Goal: Task Accomplishment & Management: Manage account settings

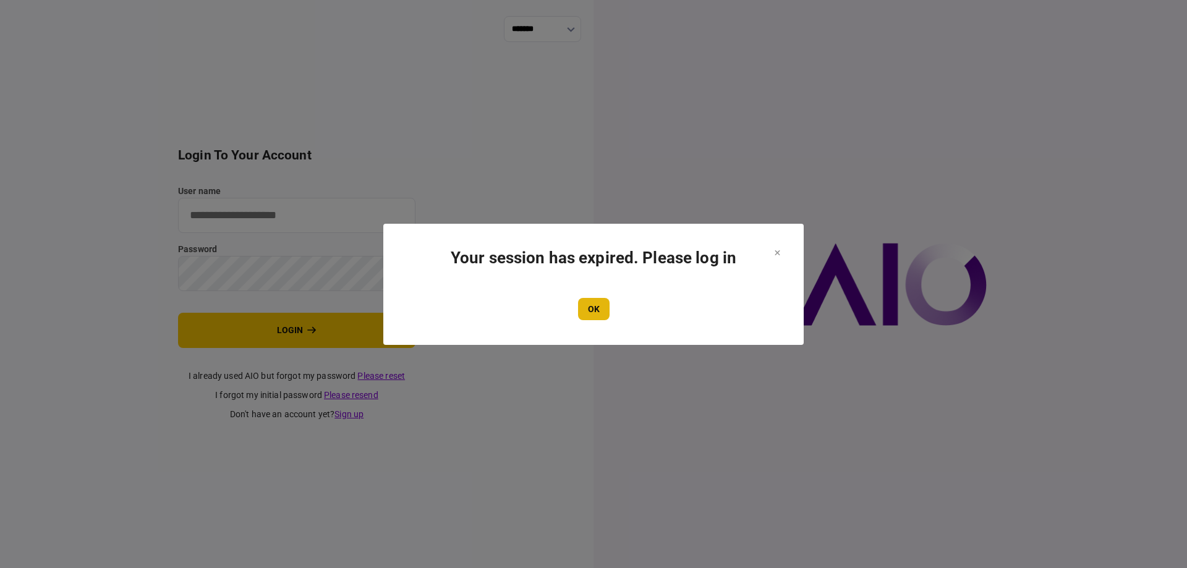
type input "*******"
click at [601, 317] on button "OK" at bounding box center [594, 309] width 32 height 22
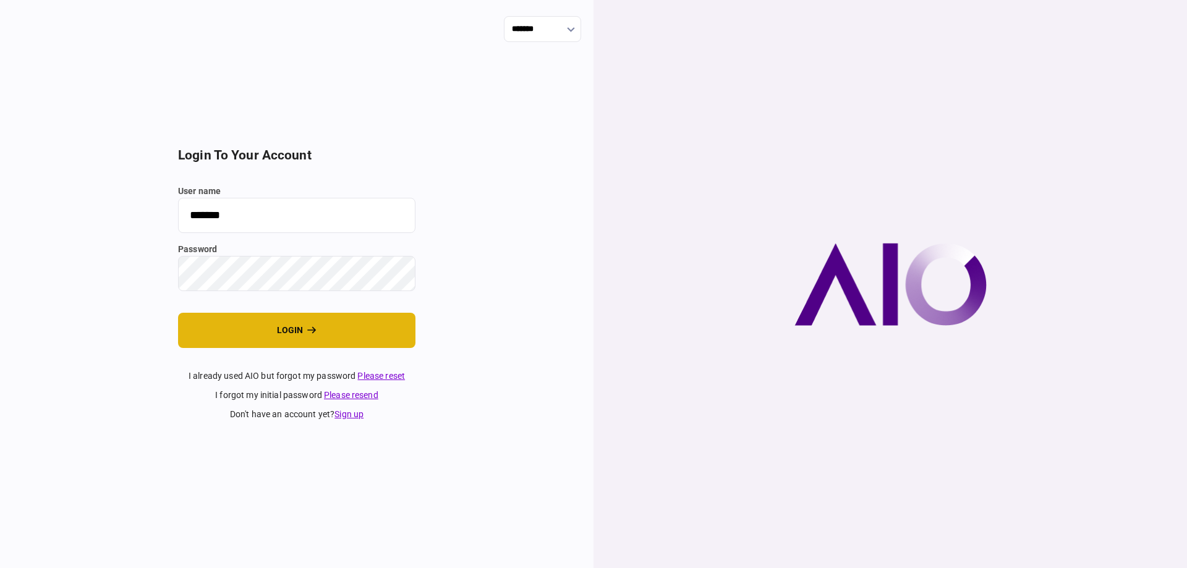
click at [260, 324] on button "login" at bounding box center [296, 330] width 237 height 35
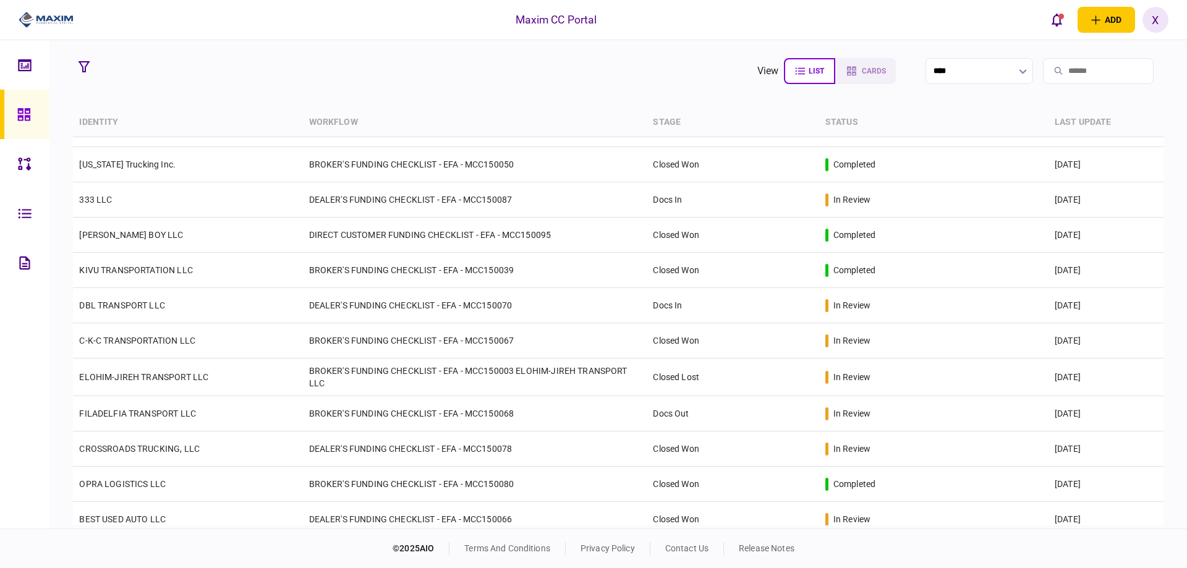
scroll to position [626, 0]
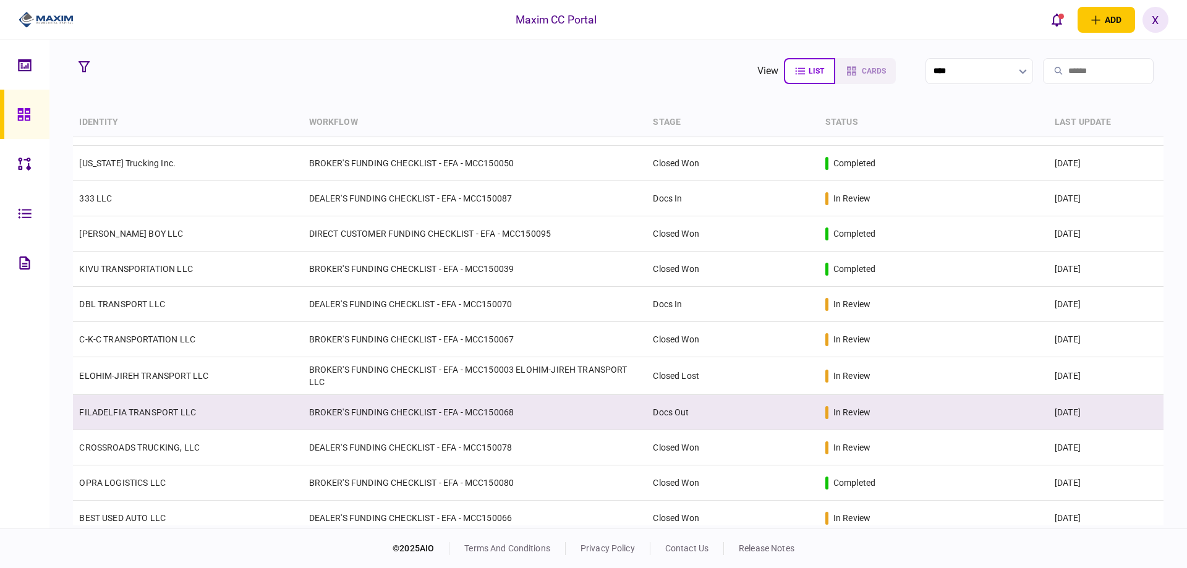
click at [110, 409] on link "FILADELFIA TRANSPORT LLC" at bounding box center [137, 413] width 117 height 10
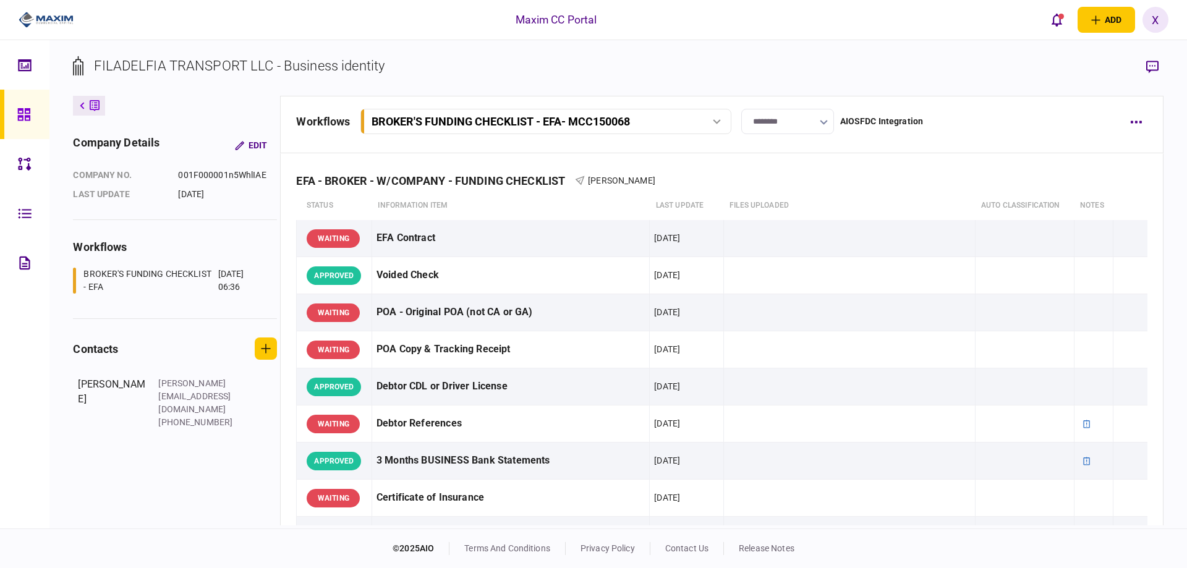
click at [10, 126] on link at bounding box center [24, 114] width 49 height 49
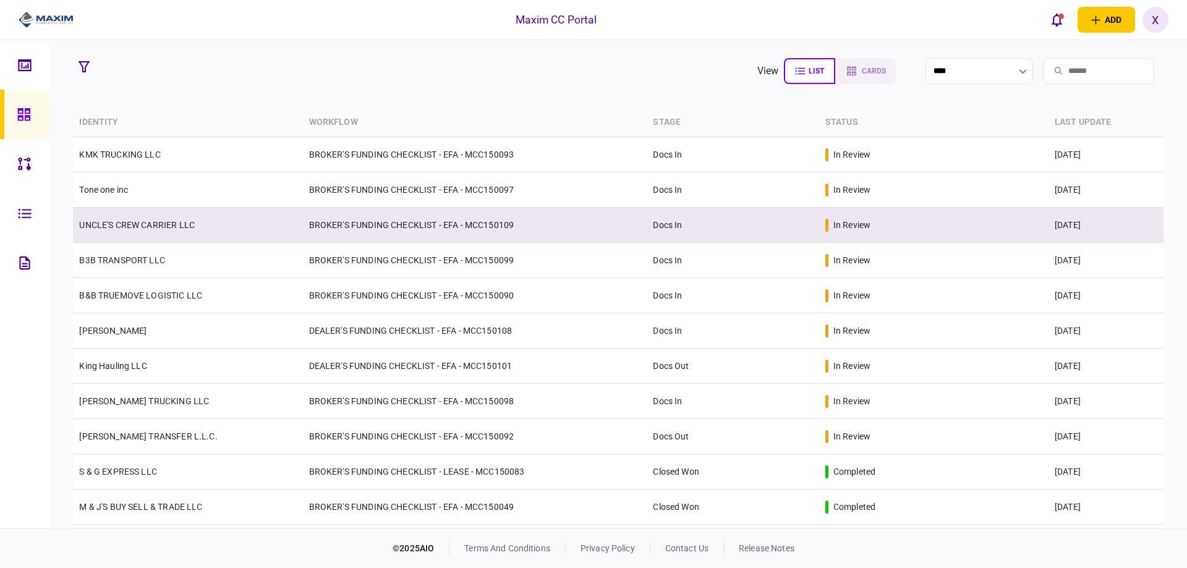
click at [126, 220] on link "UNCLE'S CREW CARRIER LLC" at bounding box center [137, 225] width 116 height 10
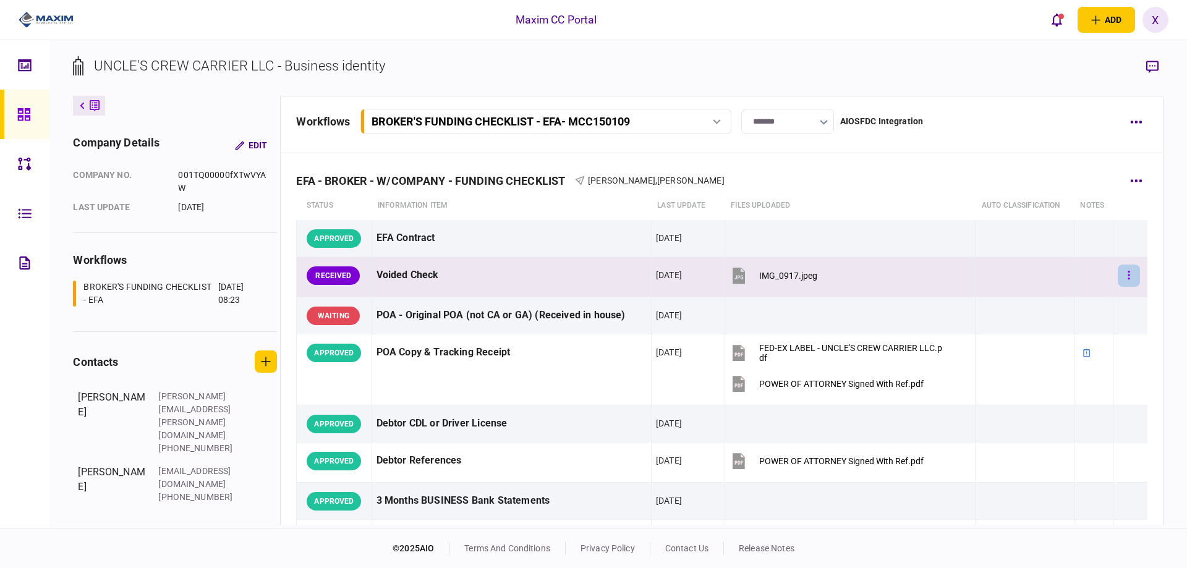
click at [1126, 280] on button "button" at bounding box center [1129, 276] width 22 height 22
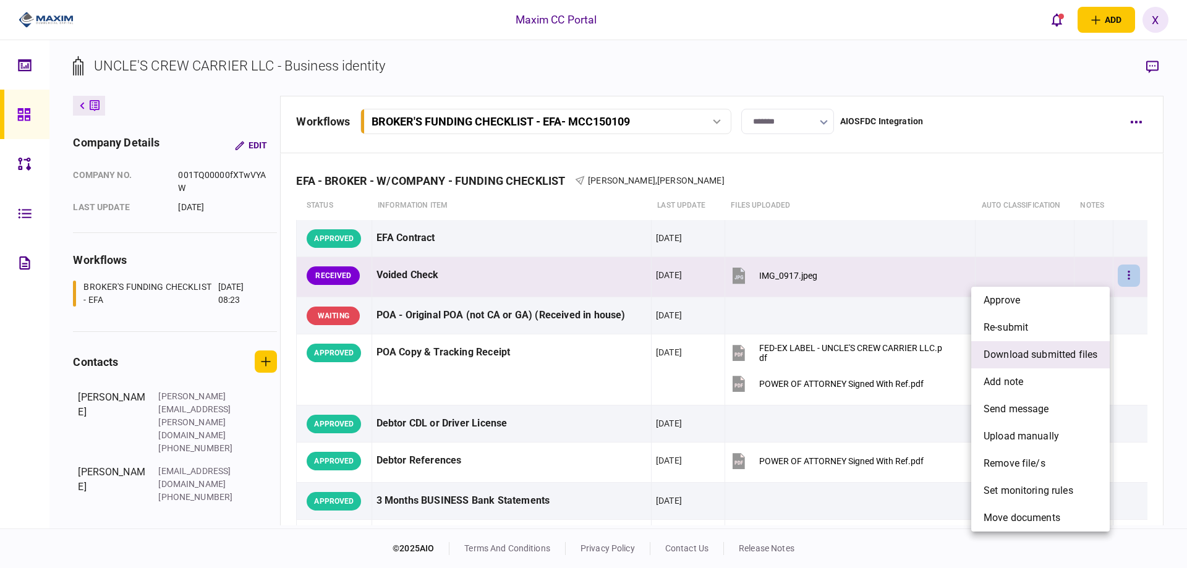
click at [1083, 356] on span "download submitted files" at bounding box center [1041, 355] width 114 height 15
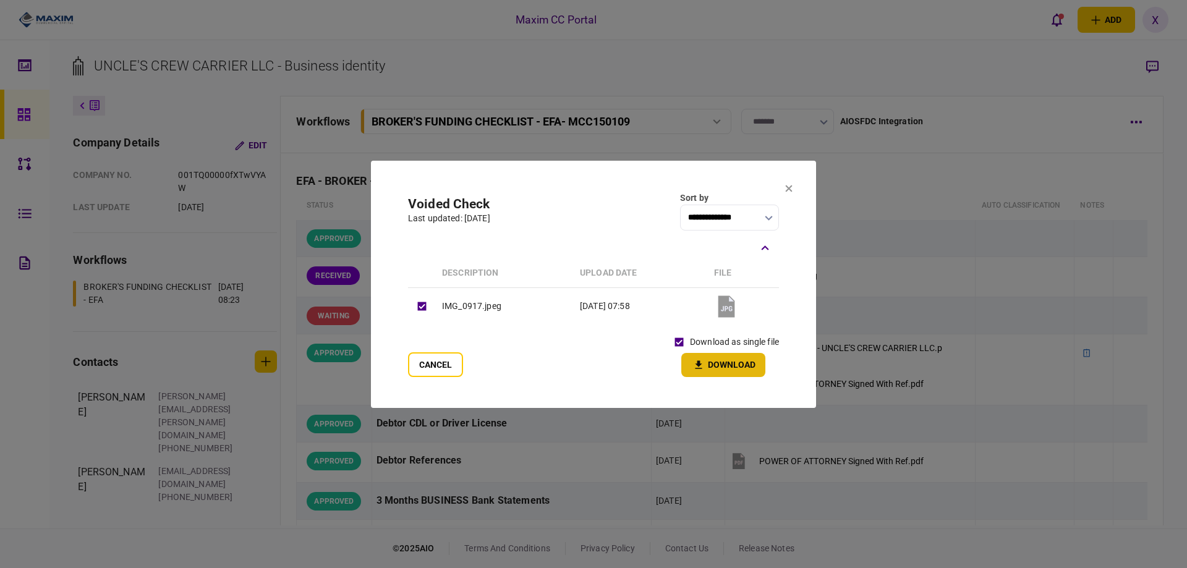
click at [722, 372] on button "Download" at bounding box center [723, 365] width 84 height 24
drag, startPoint x: 790, startPoint y: 190, endPoint x: 819, endPoint y: 239, distance: 56.8
click at [790, 190] on icon at bounding box center [788, 188] width 7 height 7
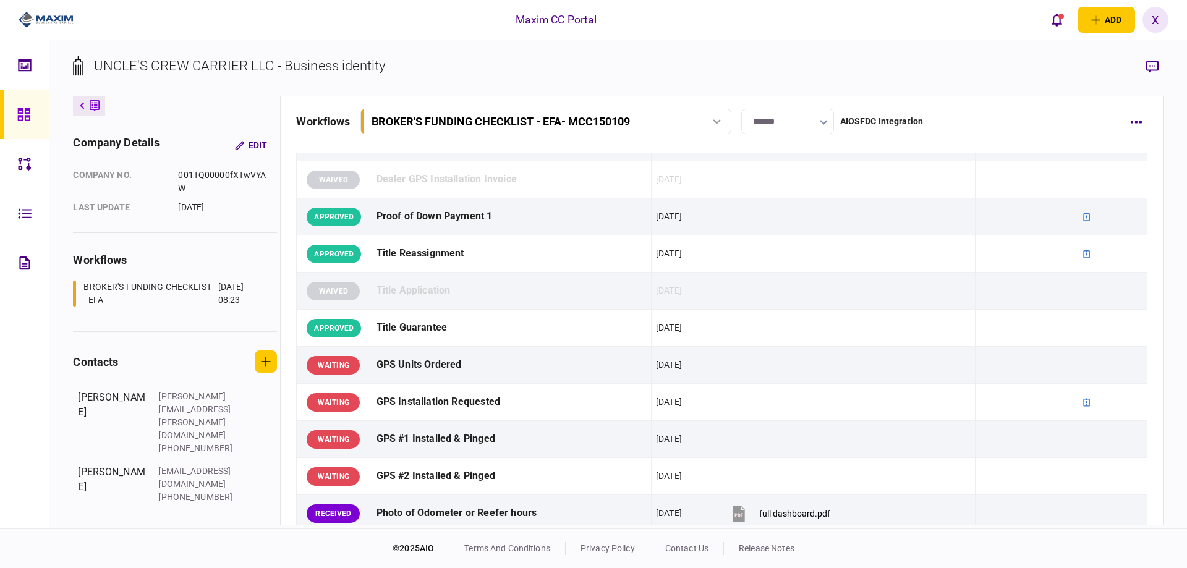
scroll to position [1051, 0]
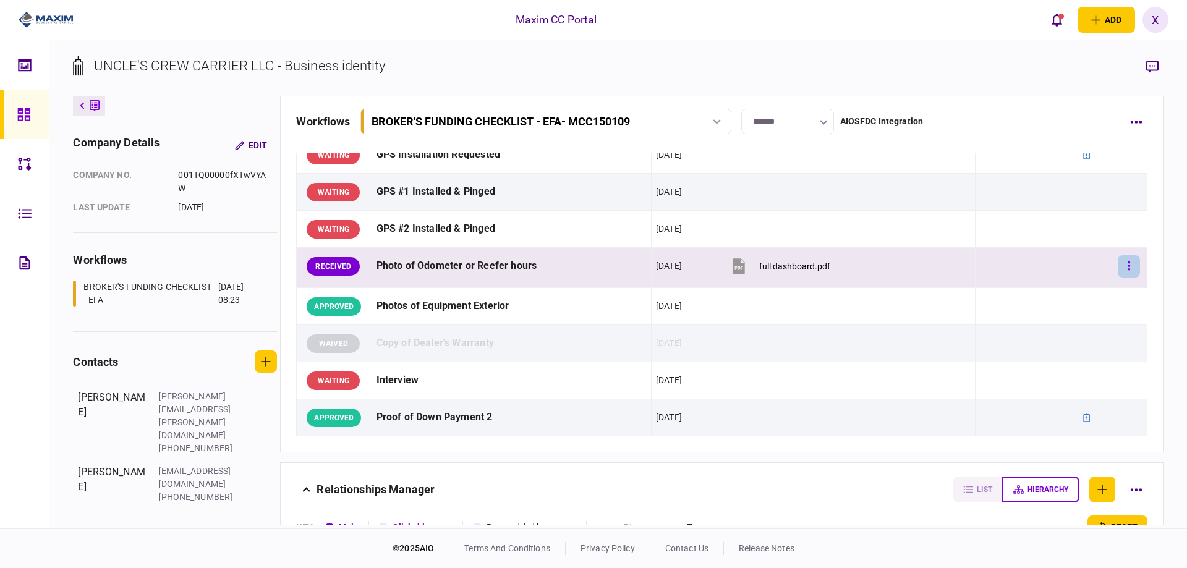
click at [1118, 268] on button "button" at bounding box center [1129, 266] width 22 height 22
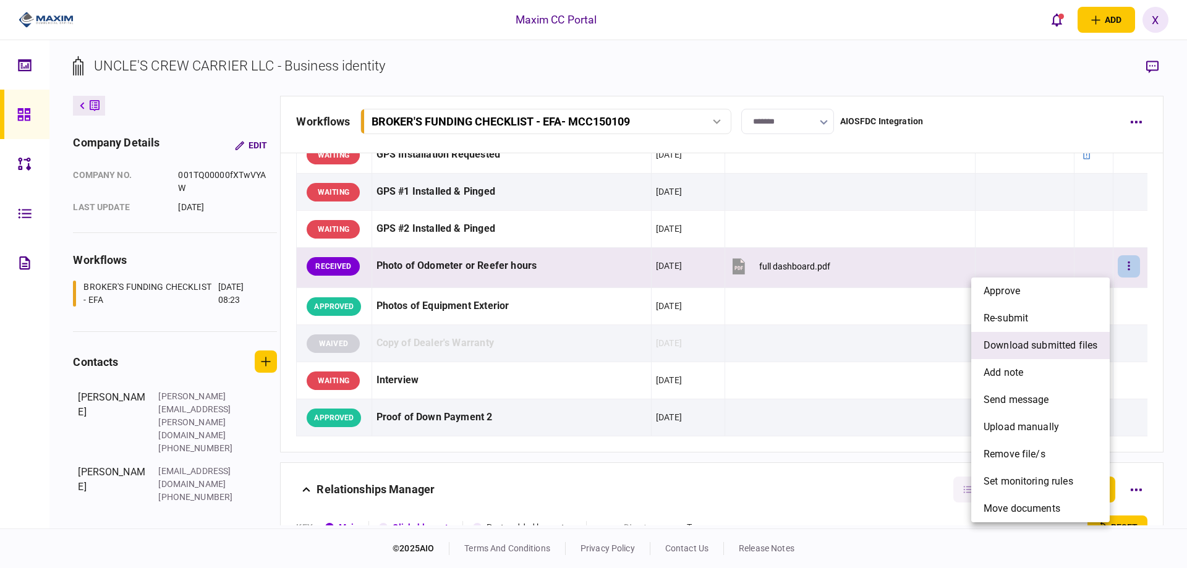
click at [1083, 340] on span "download submitted files" at bounding box center [1041, 345] width 114 height 15
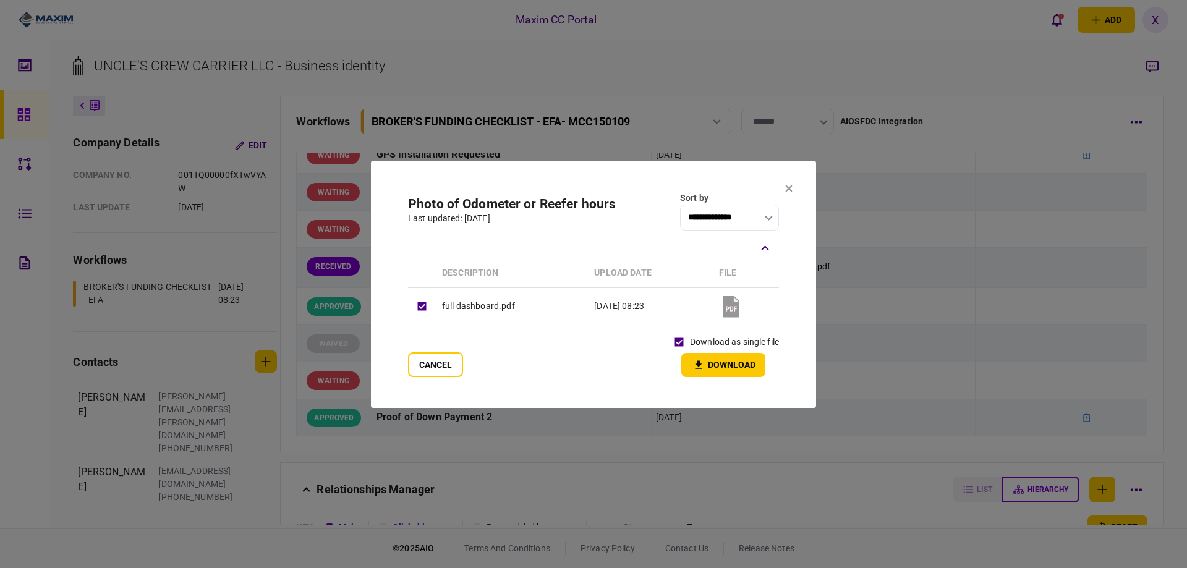
click at [718, 364] on button "Download" at bounding box center [723, 365] width 84 height 24
click at [788, 189] on icon at bounding box center [789, 188] width 7 height 7
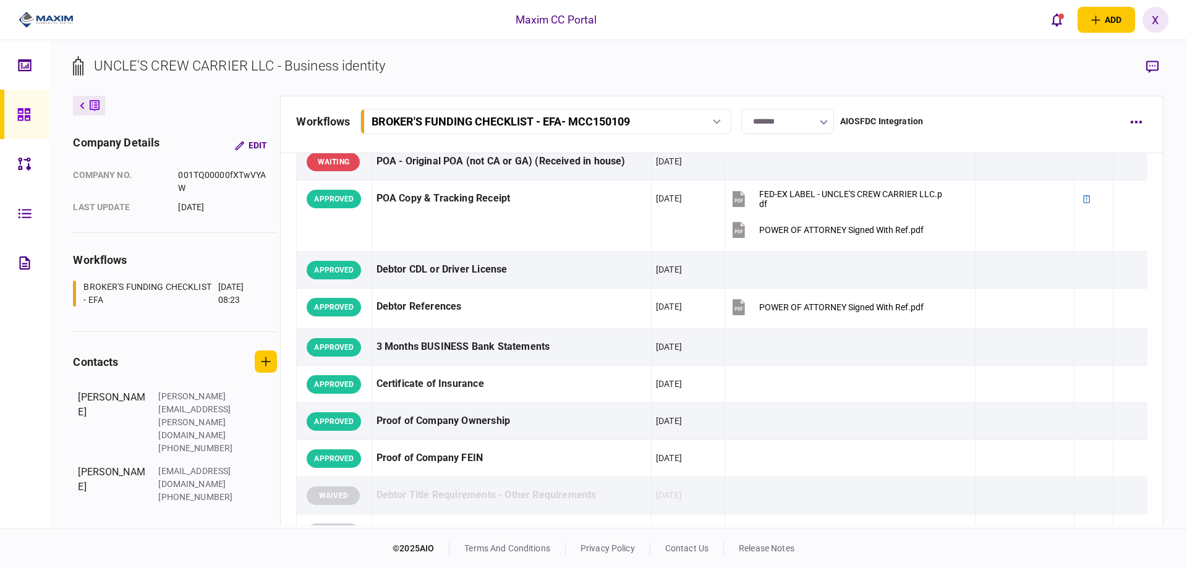
scroll to position [0, 0]
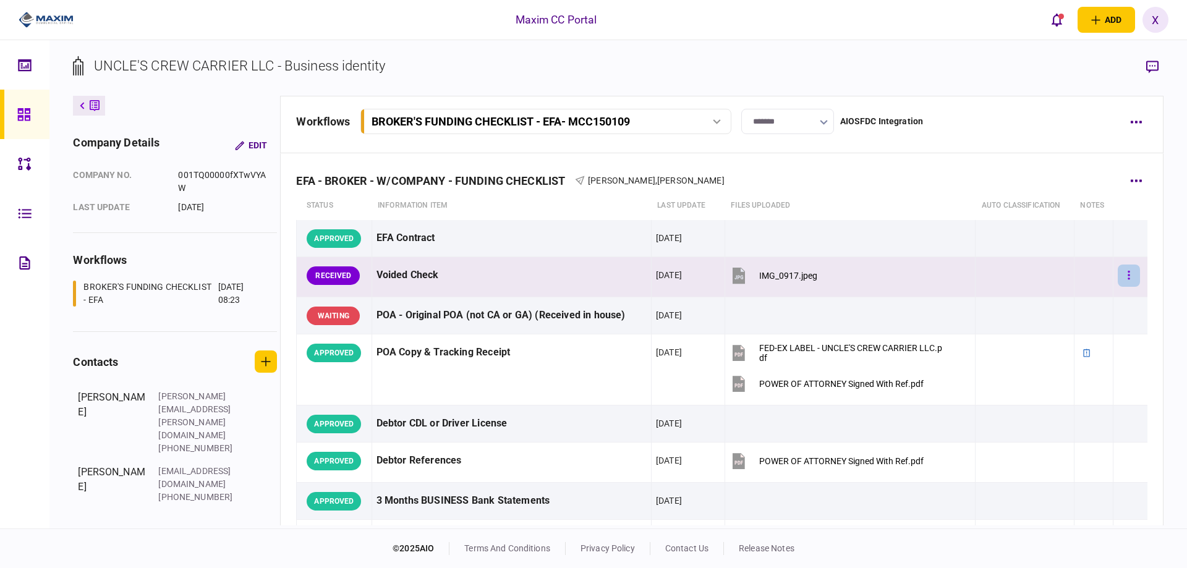
click at [1129, 273] on icon "button" at bounding box center [1130, 275] width 2 height 9
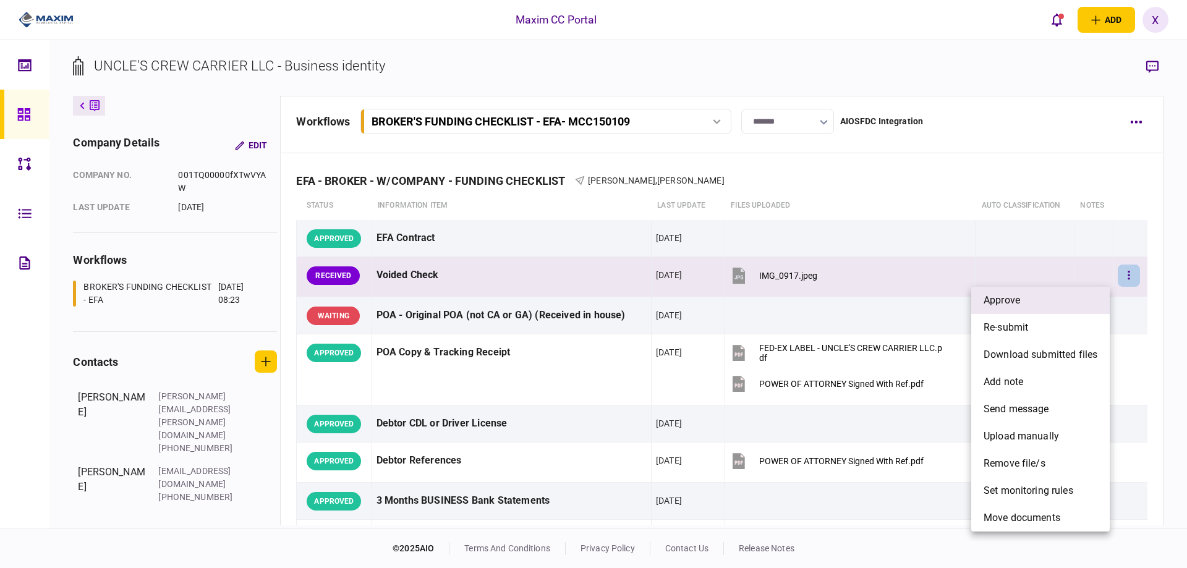
click at [1089, 301] on li "approve" at bounding box center [1041, 300] width 139 height 27
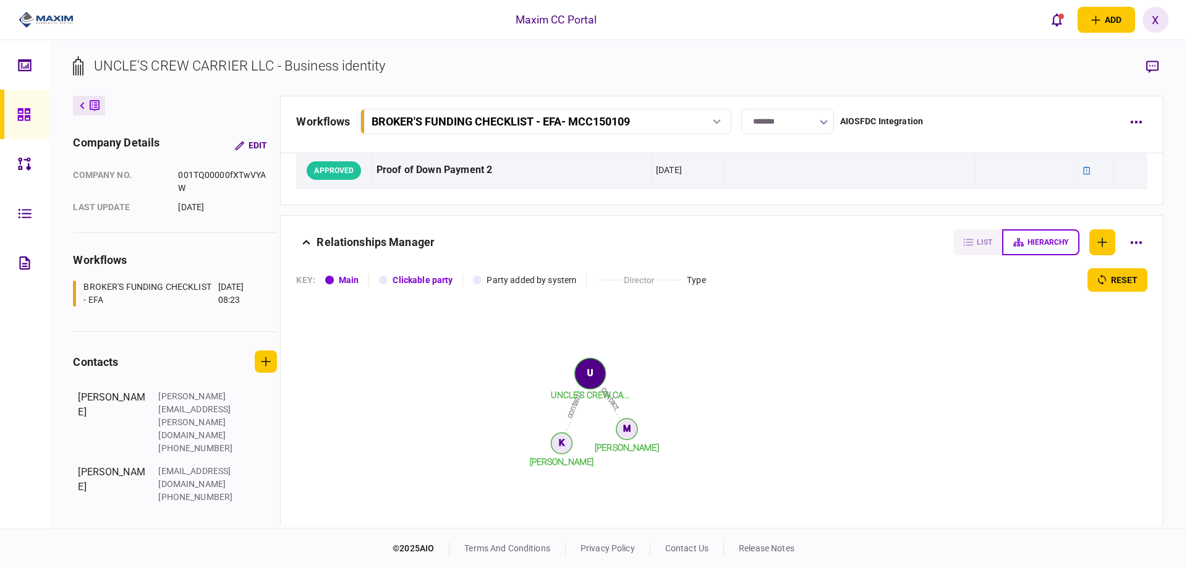
scroll to position [1113, 0]
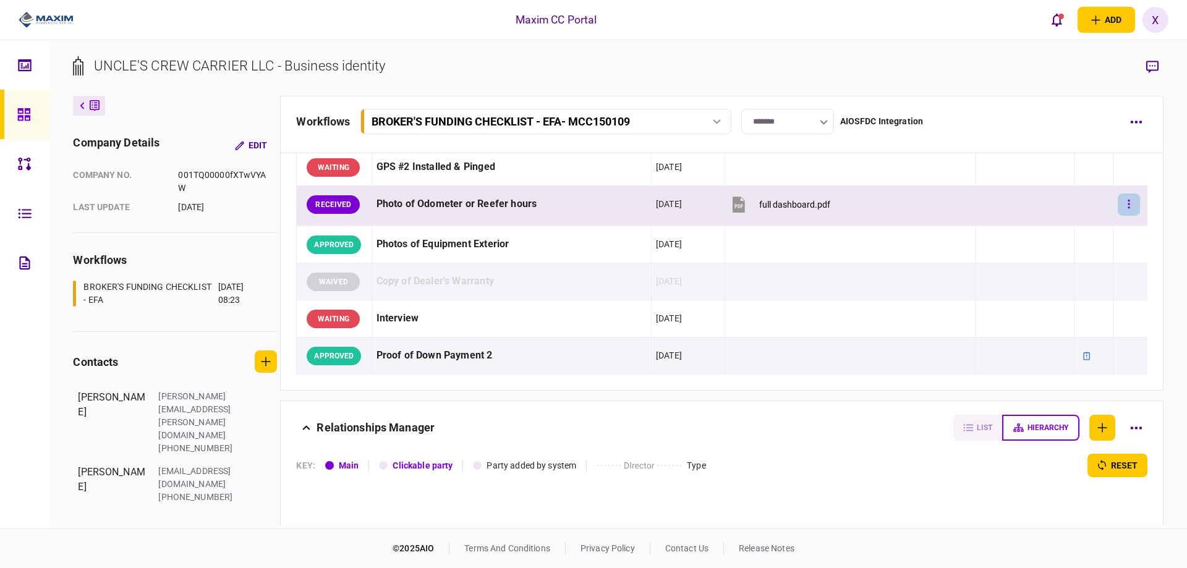
click at [1127, 210] on button "button" at bounding box center [1129, 205] width 22 height 22
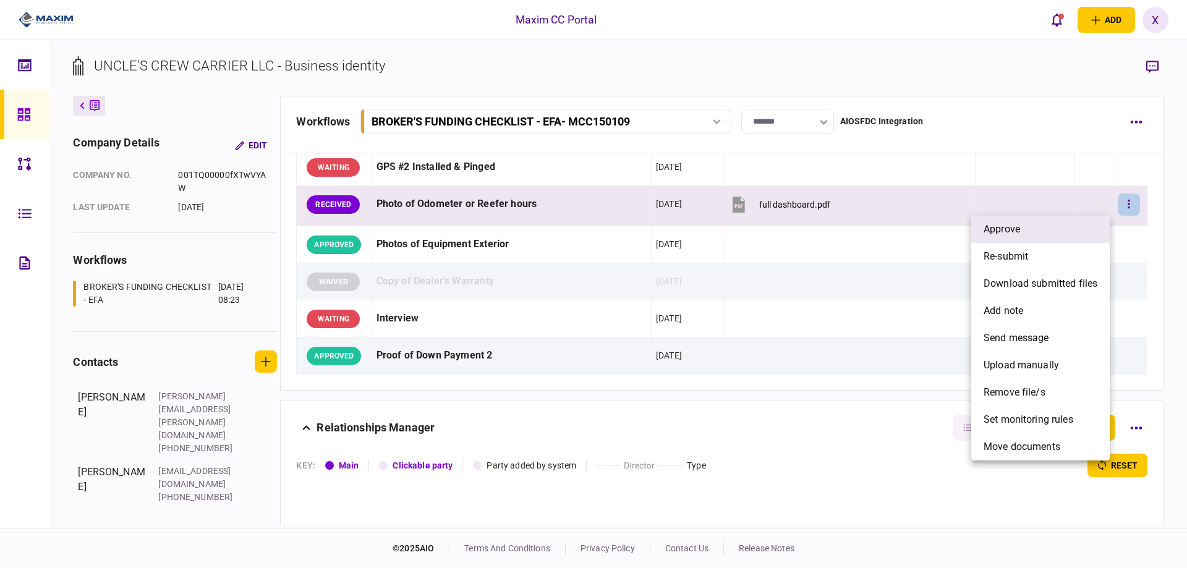
click at [1097, 228] on li "approve" at bounding box center [1041, 229] width 139 height 27
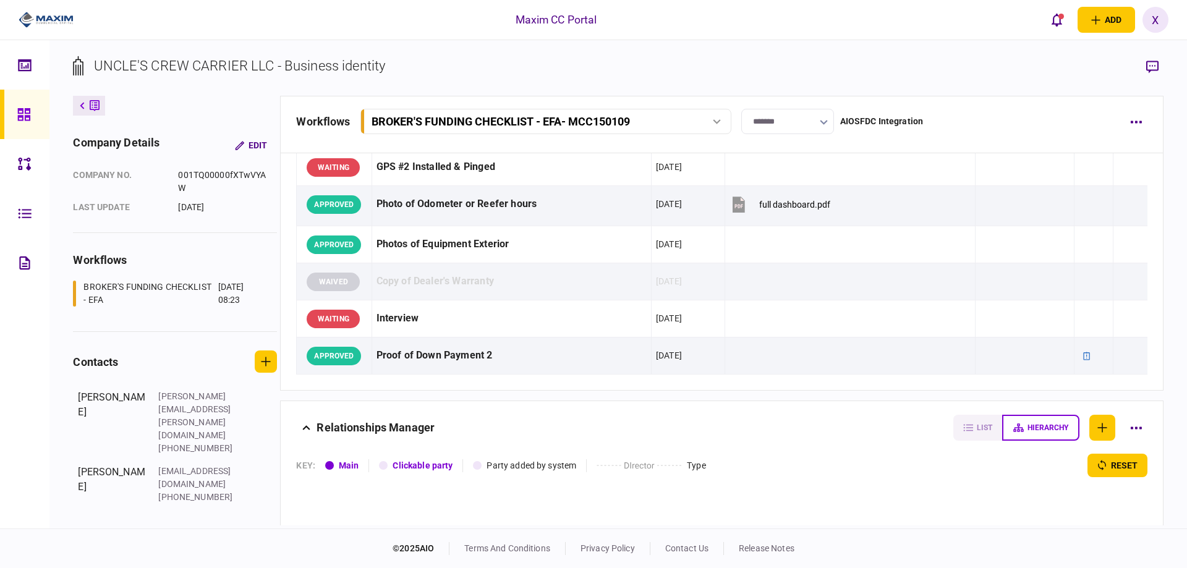
drag, startPoint x: 40, startPoint y: 27, endPoint x: 40, endPoint y: 19, distance: 8.7
click at [40, 27] on img at bounding box center [46, 20] width 55 height 19
click at [10, 117] on link at bounding box center [24, 114] width 49 height 49
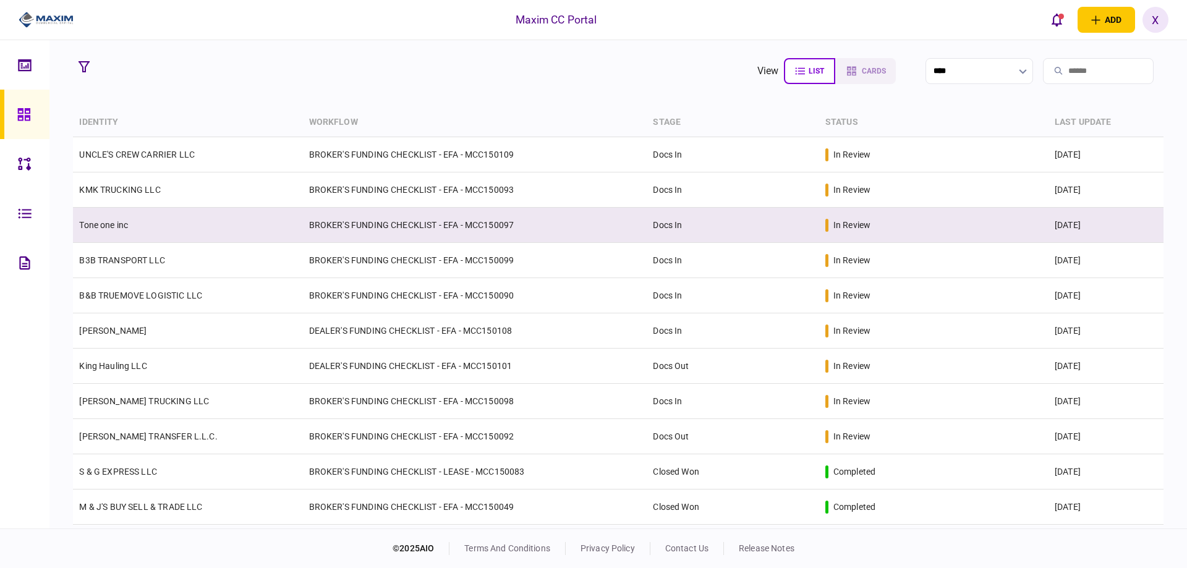
click at [123, 216] on td "Tone one inc" at bounding box center [187, 225] width 229 height 35
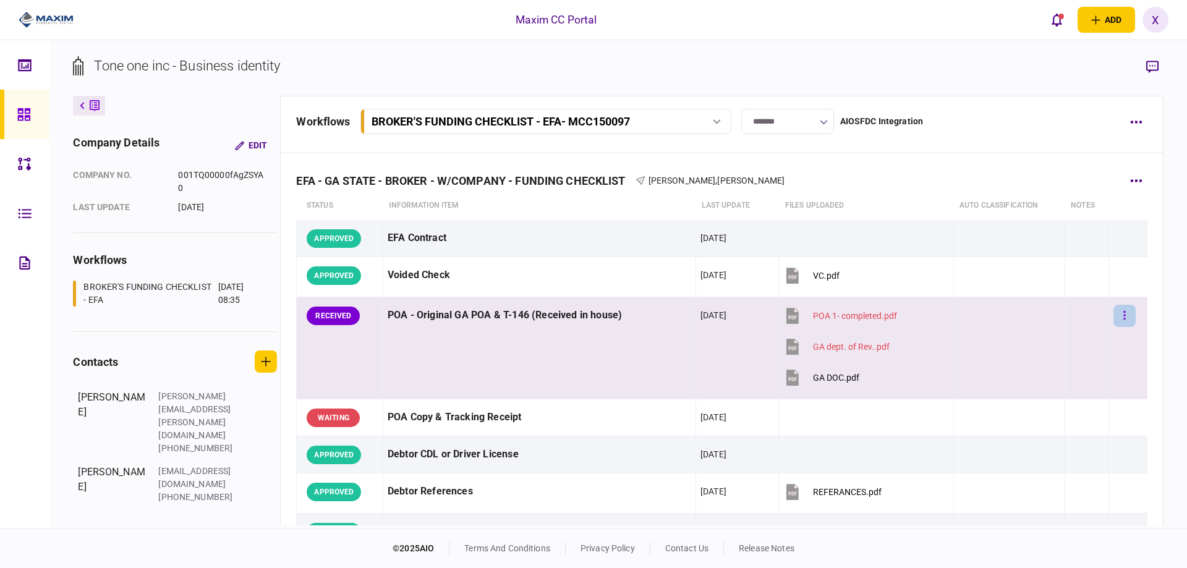
click at [1121, 314] on button "button" at bounding box center [1125, 316] width 22 height 22
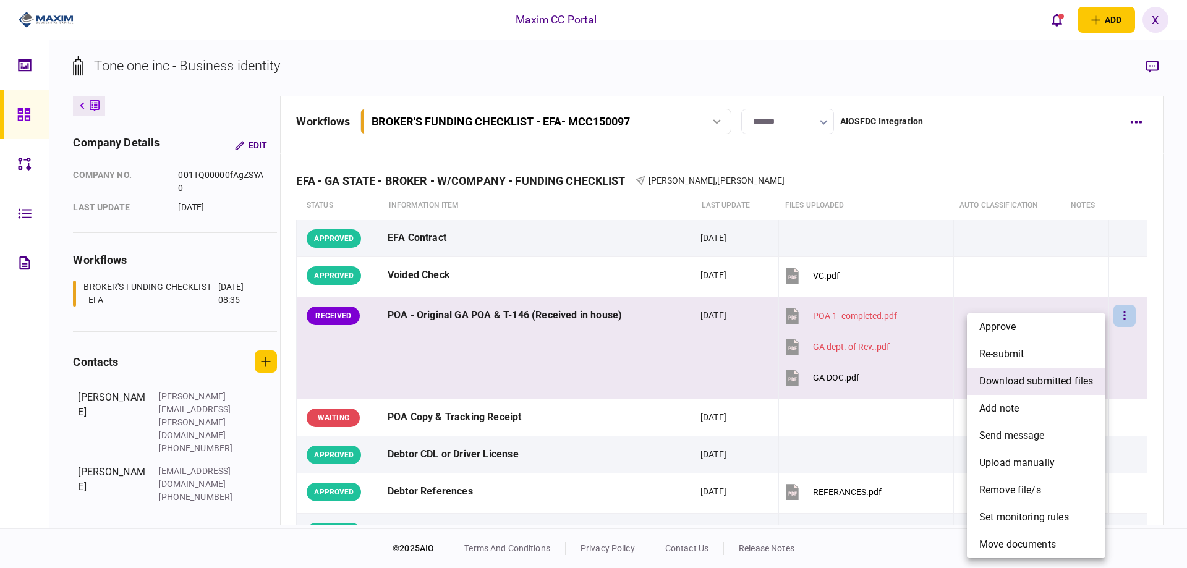
click at [1077, 375] on span "download submitted files" at bounding box center [1037, 381] width 114 height 15
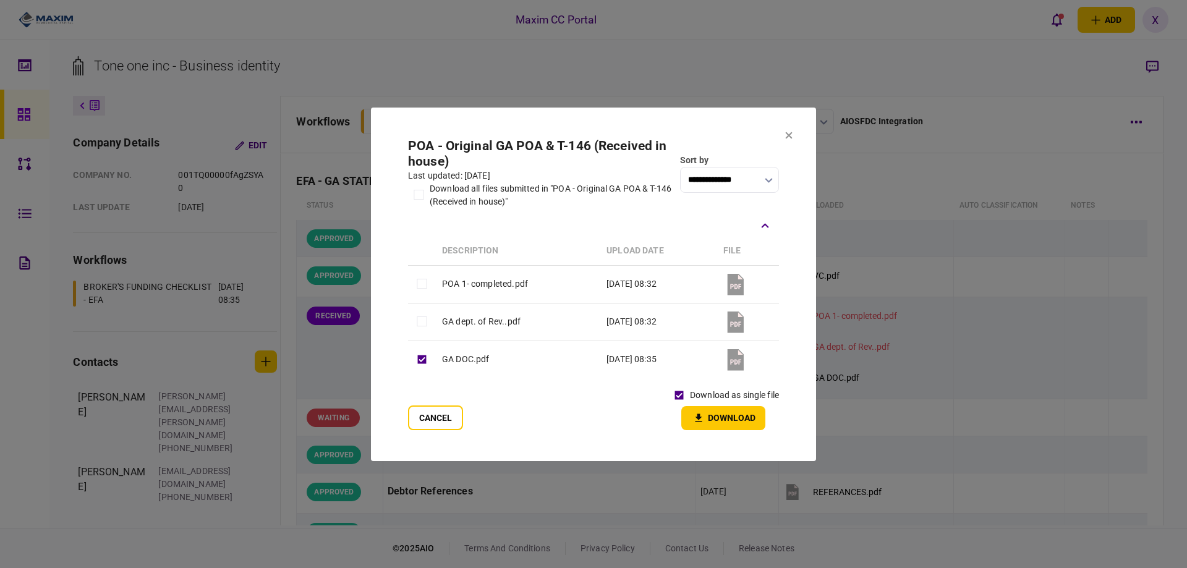
click at [718, 414] on button "Download" at bounding box center [723, 418] width 84 height 24
click at [788, 135] on icon at bounding box center [788, 135] width 7 height 7
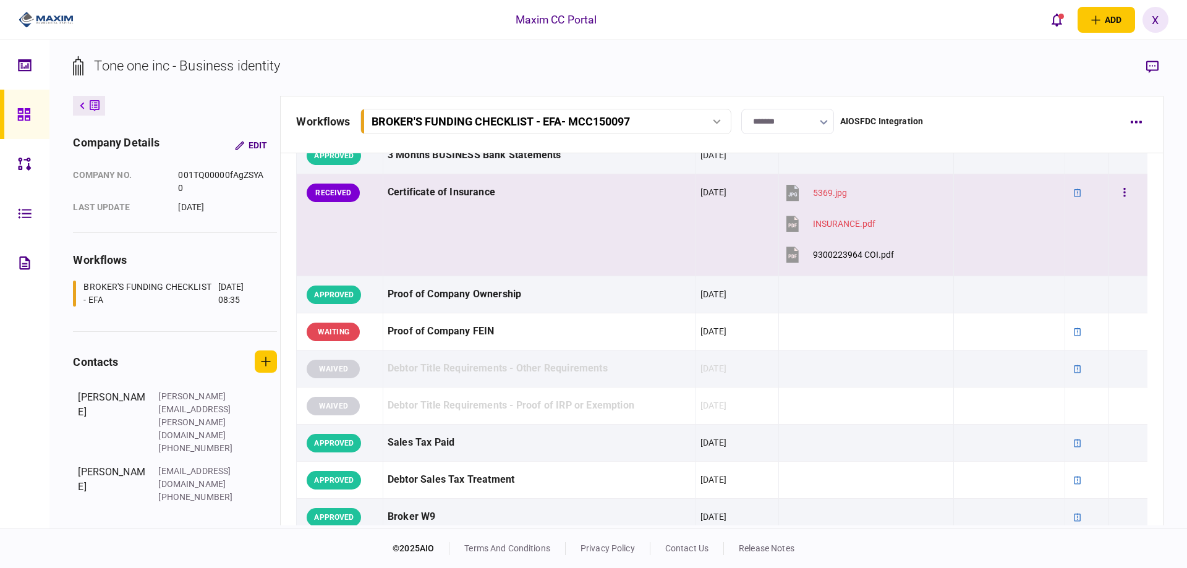
scroll to position [371, 0]
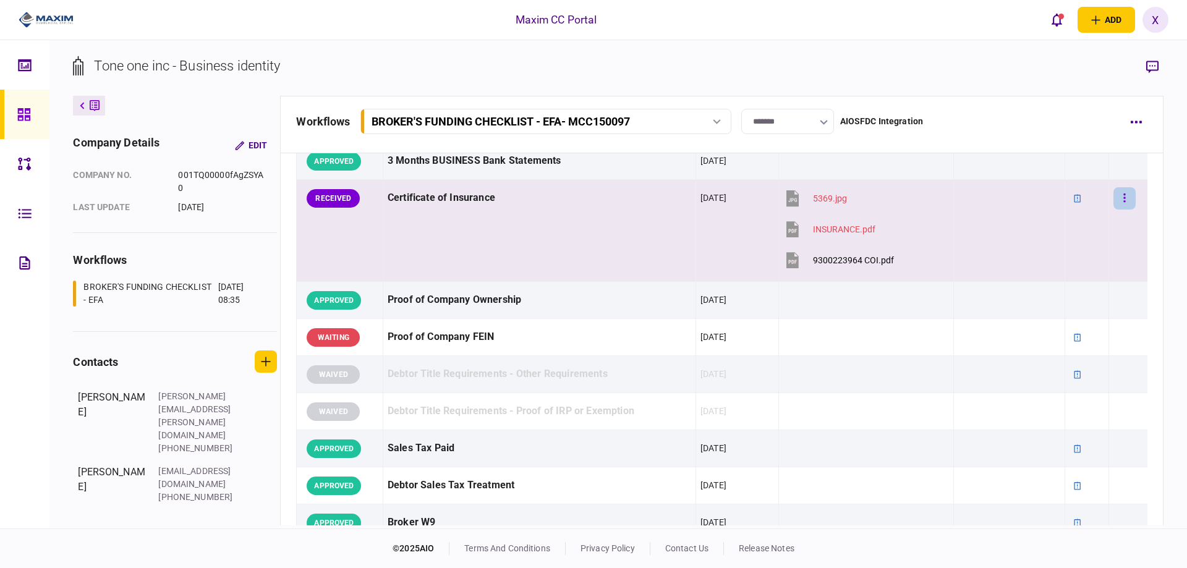
click at [1117, 188] on button "button" at bounding box center [1125, 198] width 22 height 22
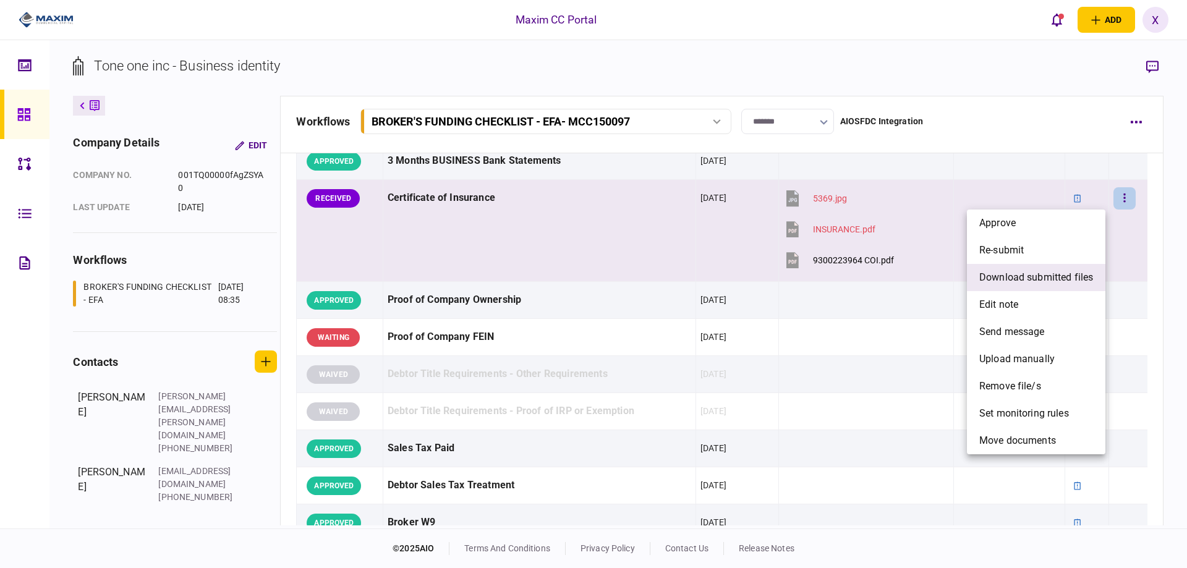
click at [1067, 289] on li "download submitted files" at bounding box center [1036, 277] width 139 height 27
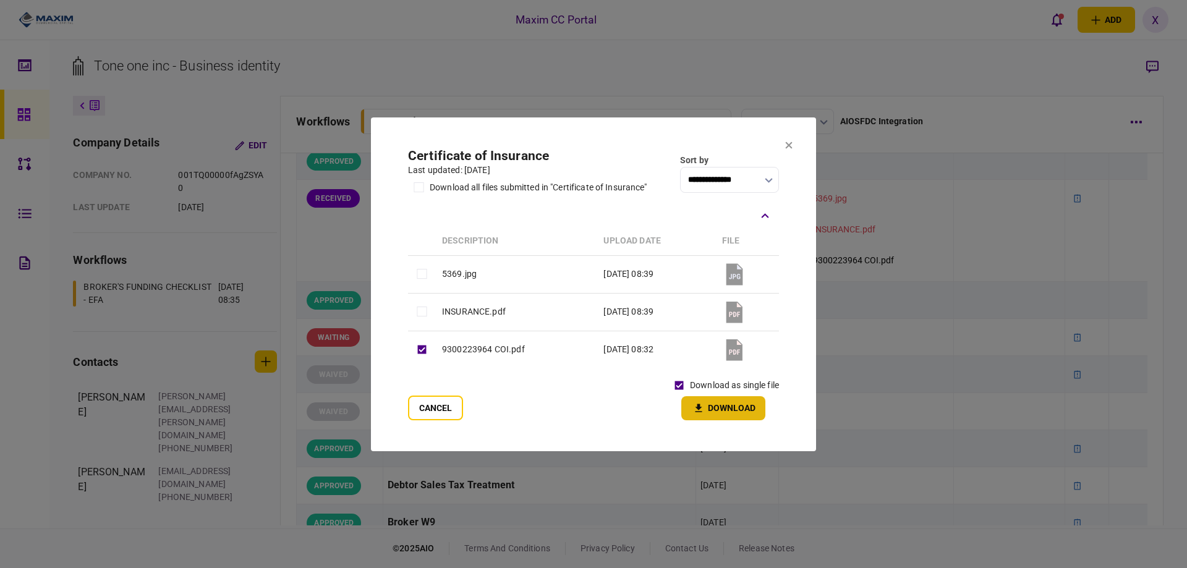
click at [699, 398] on button "Download" at bounding box center [723, 408] width 84 height 24
click at [787, 142] on icon at bounding box center [789, 145] width 7 height 7
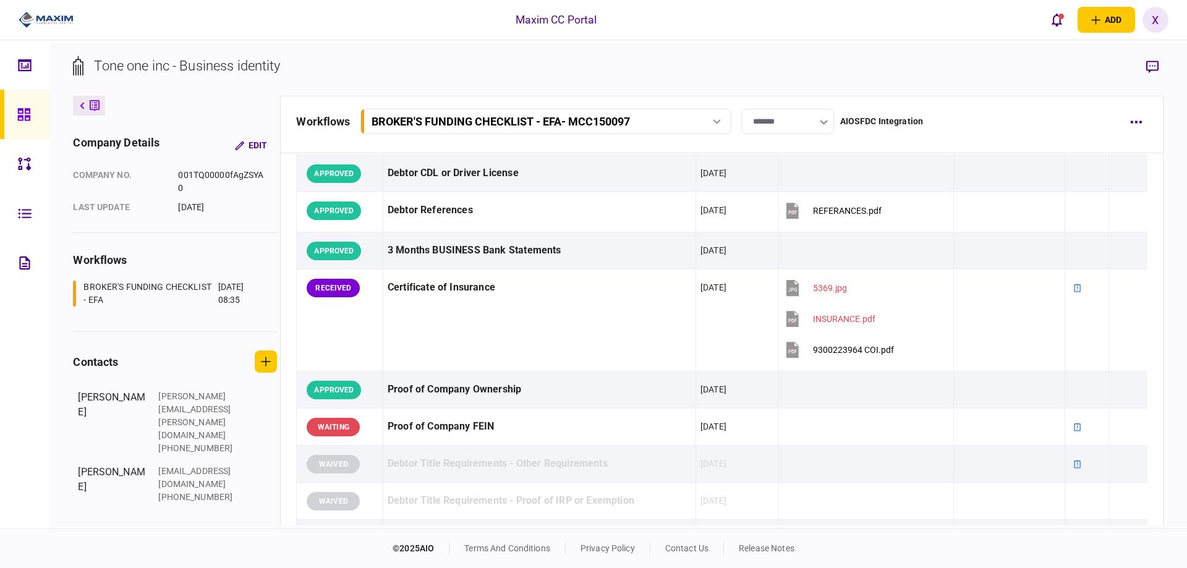
scroll to position [0, 0]
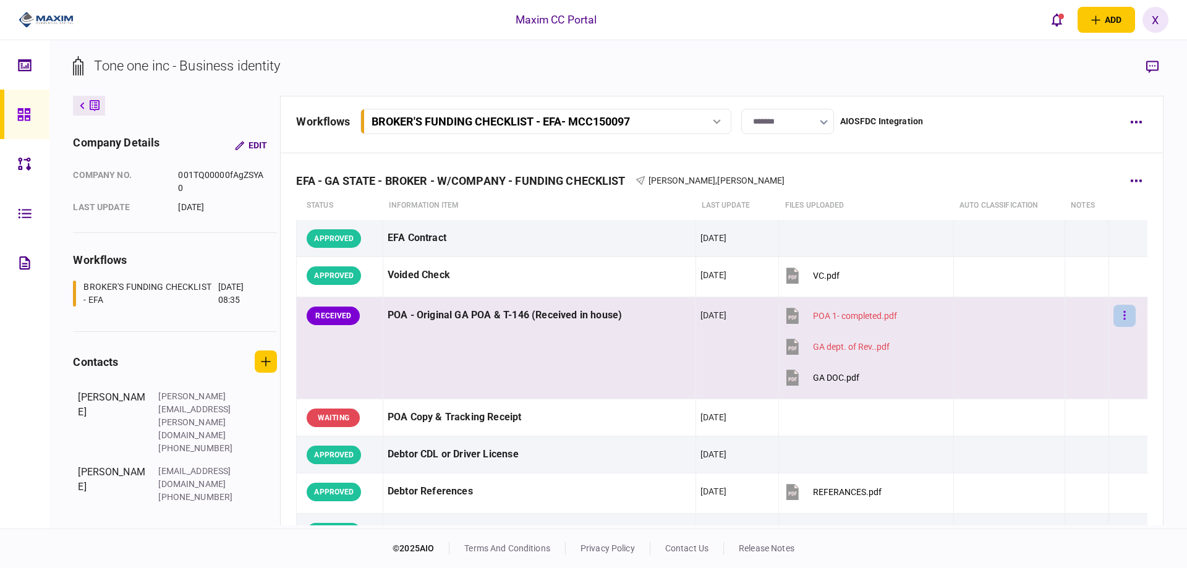
click at [1127, 317] on button "button" at bounding box center [1125, 316] width 22 height 22
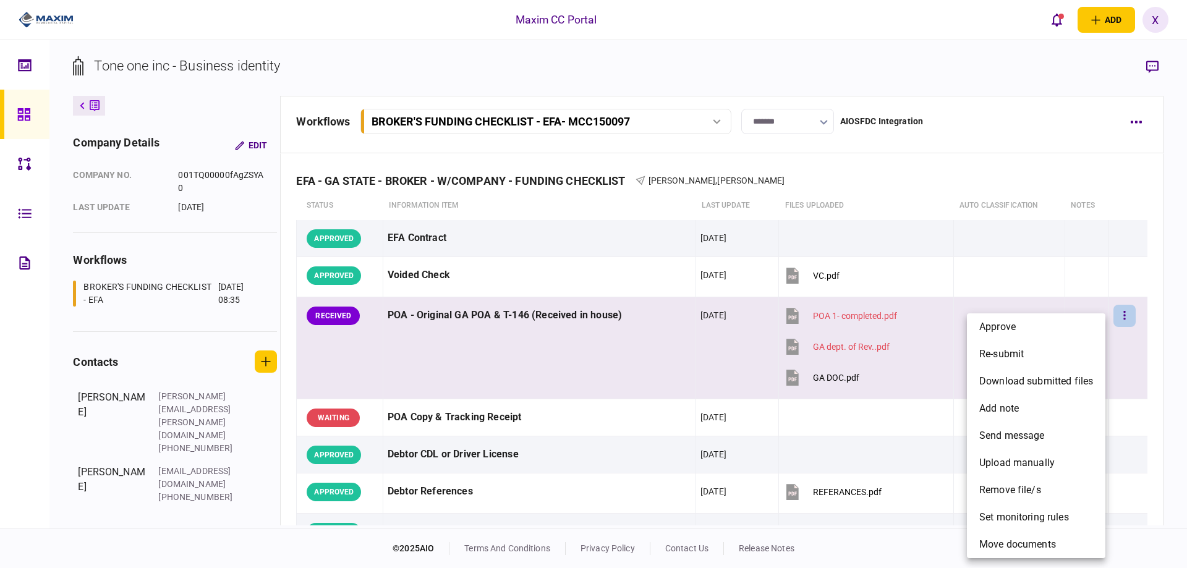
click at [1115, 322] on div at bounding box center [593, 284] width 1187 height 568
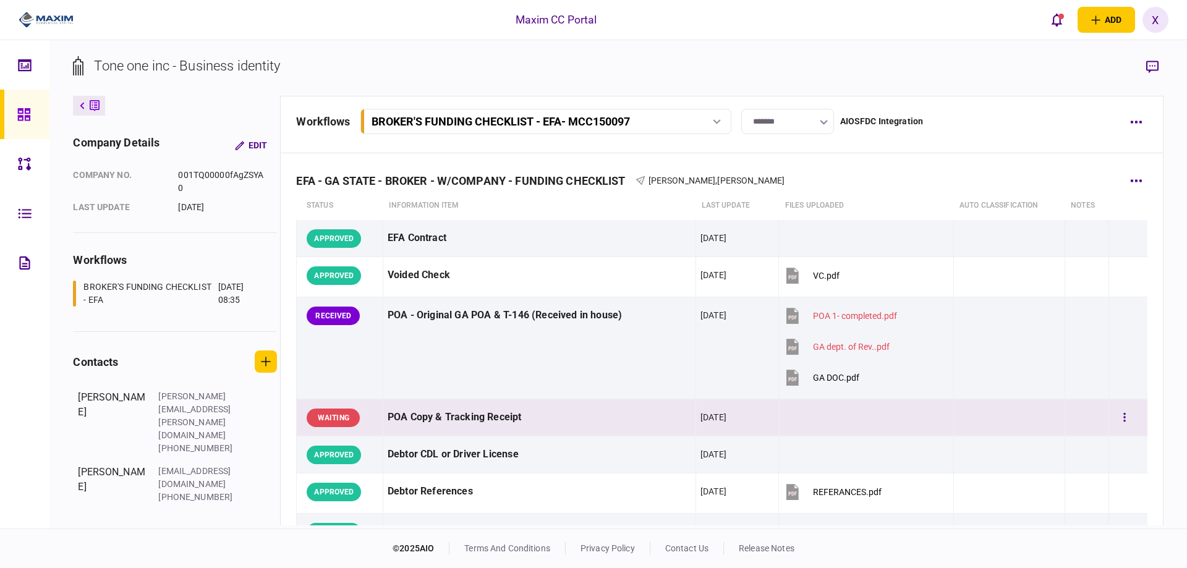
click at [570, 419] on div "POA Copy & Tracking Receipt" at bounding box center [540, 418] width 304 height 28
click at [416, 427] on div "POA Copy & Tracking Receipt" at bounding box center [540, 418] width 304 height 28
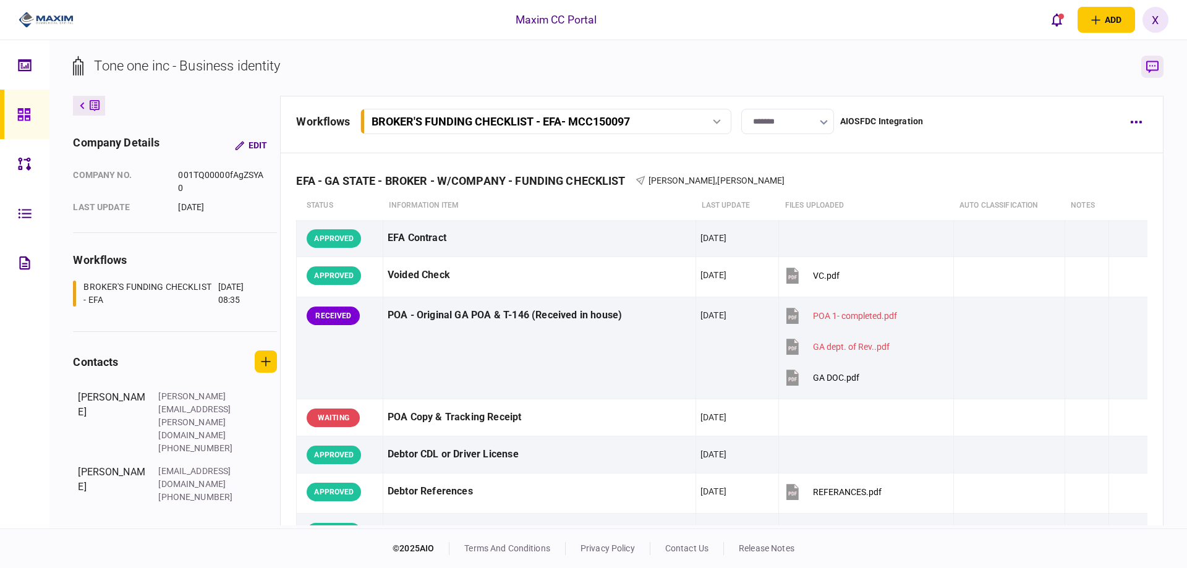
click at [1160, 61] on button "button" at bounding box center [1153, 67] width 22 height 22
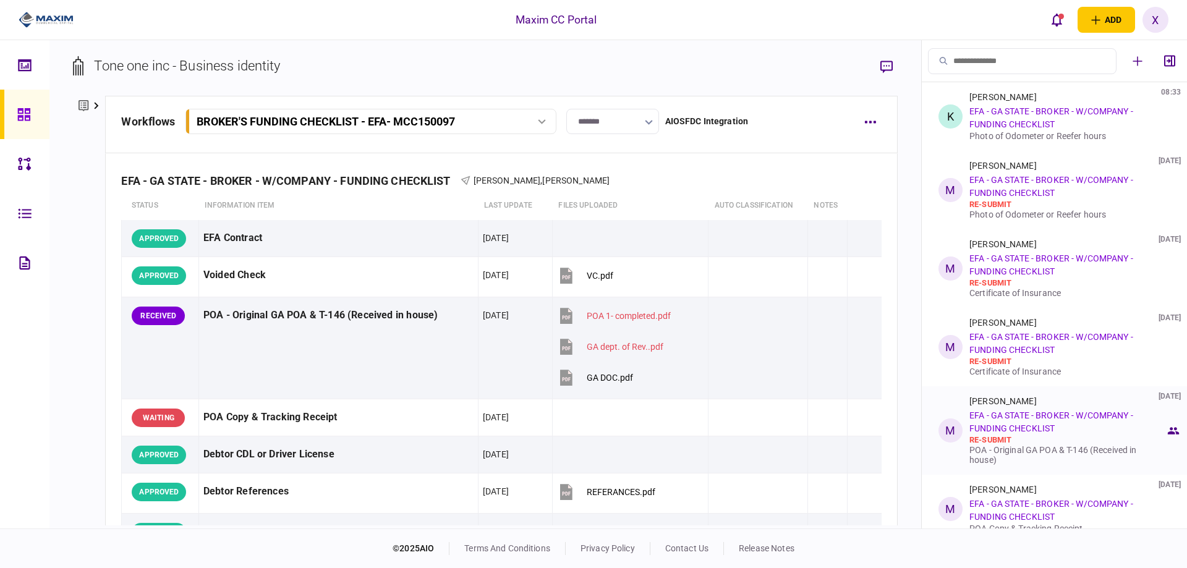
click at [1045, 406] on div "[PERSON_NAME] [DATE]" at bounding box center [1043, 401] width 147 height 10
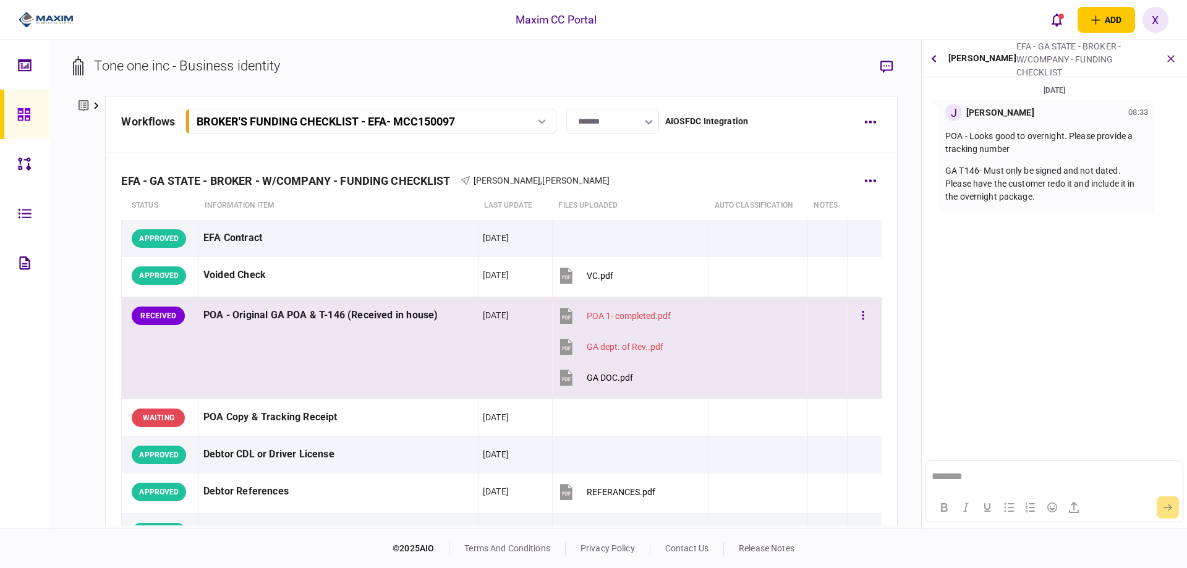
click at [193, 345] on td "RECEIVED" at bounding box center [160, 348] width 77 height 102
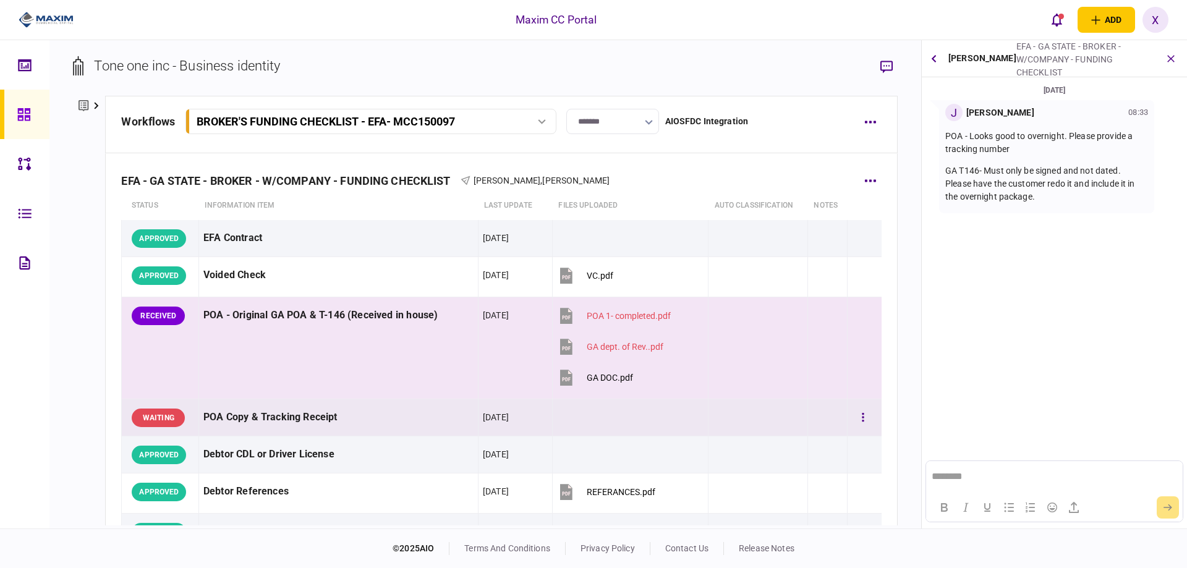
click at [253, 416] on div "POA Copy & Tracking Receipt" at bounding box center [338, 418] width 270 height 28
click at [299, 378] on td "POA - Original GA POA & T-146 (Received in house)" at bounding box center [339, 348] width 280 height 102
click at [350, 421] on div "POA Copy & Tracking Receipt" at bounding box center [338, 418] width 270 height 28
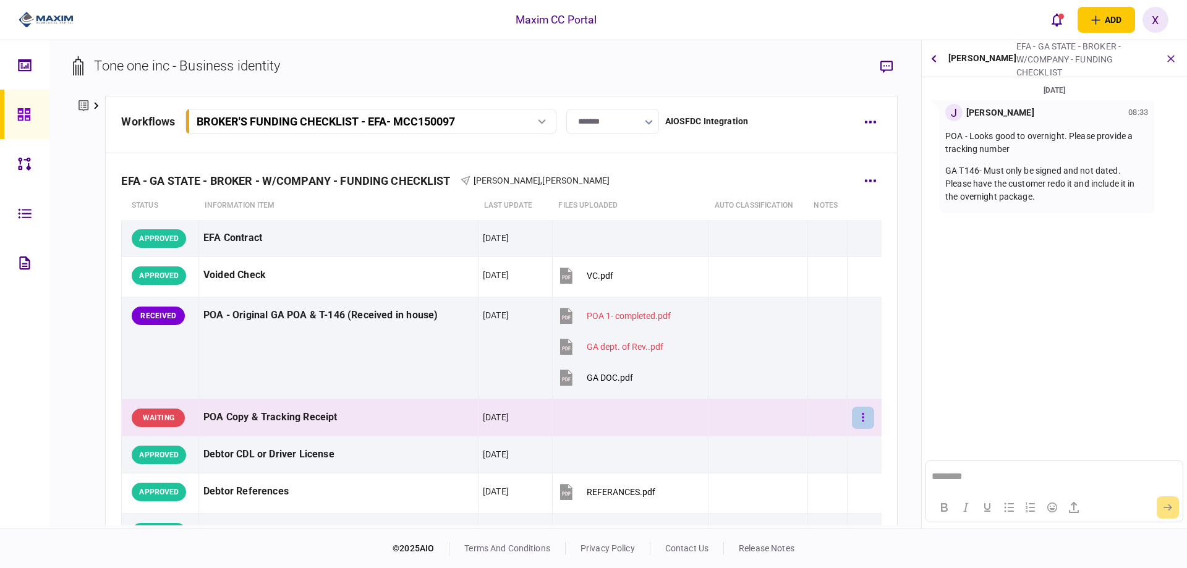
click at [857, 421] on button "button" at bounding box center [863, 418] width 22 height 22
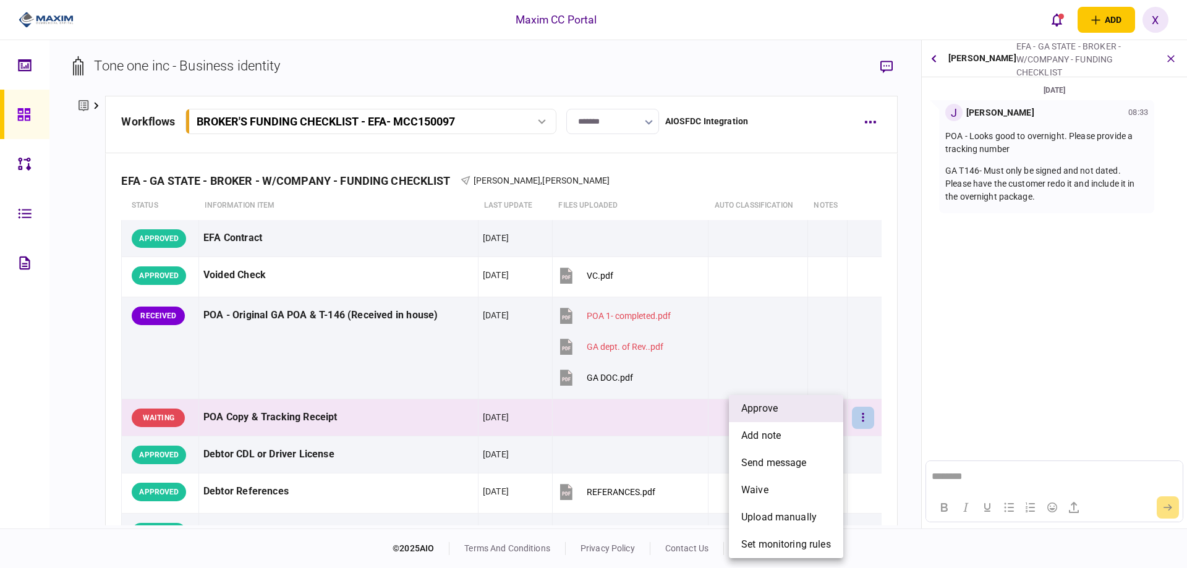
click at [827, 411] on li "approve" at bounding box center [786, 408] width 114 height 27
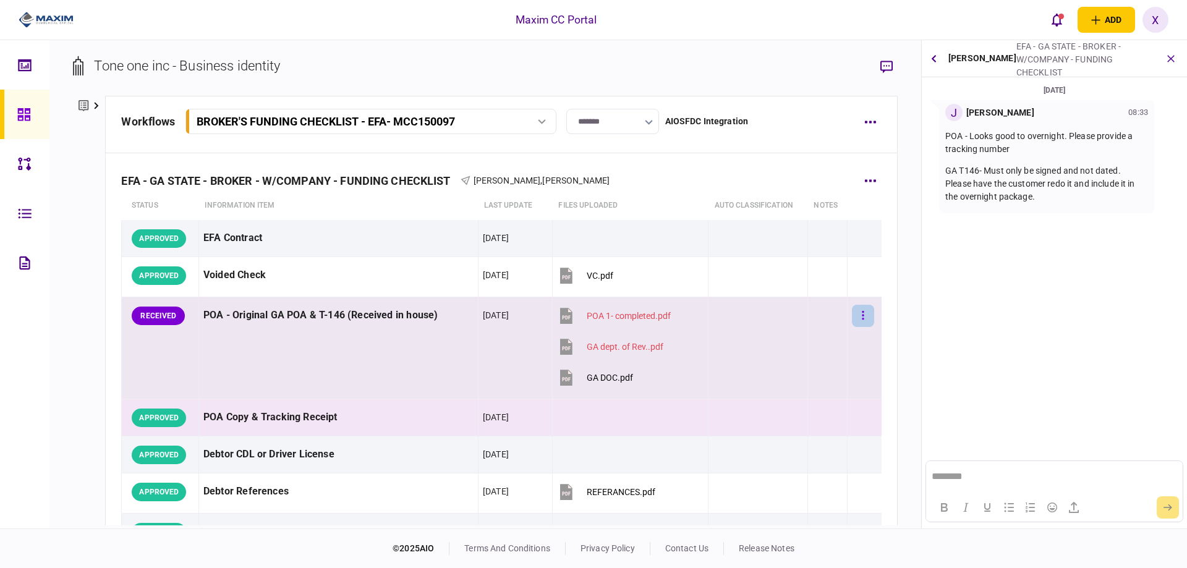
click at [862, 310] on icon "button" at bounding box center [863, 316] width 2 height 12
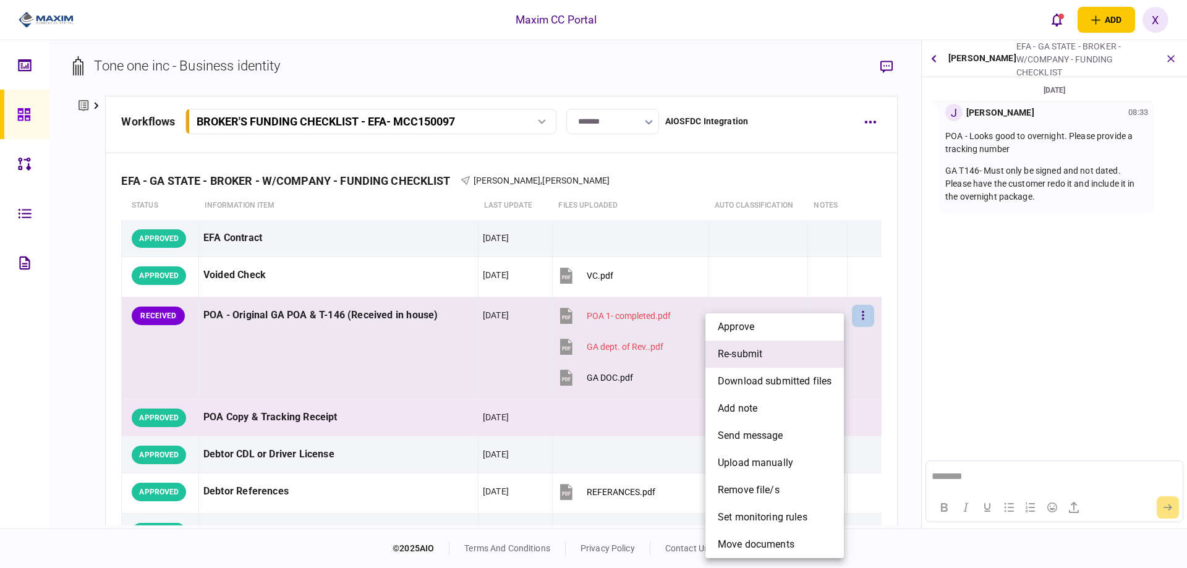
click at [777, 354] on li "re-submit" at bounding box center [775, 354] width 139 height 27
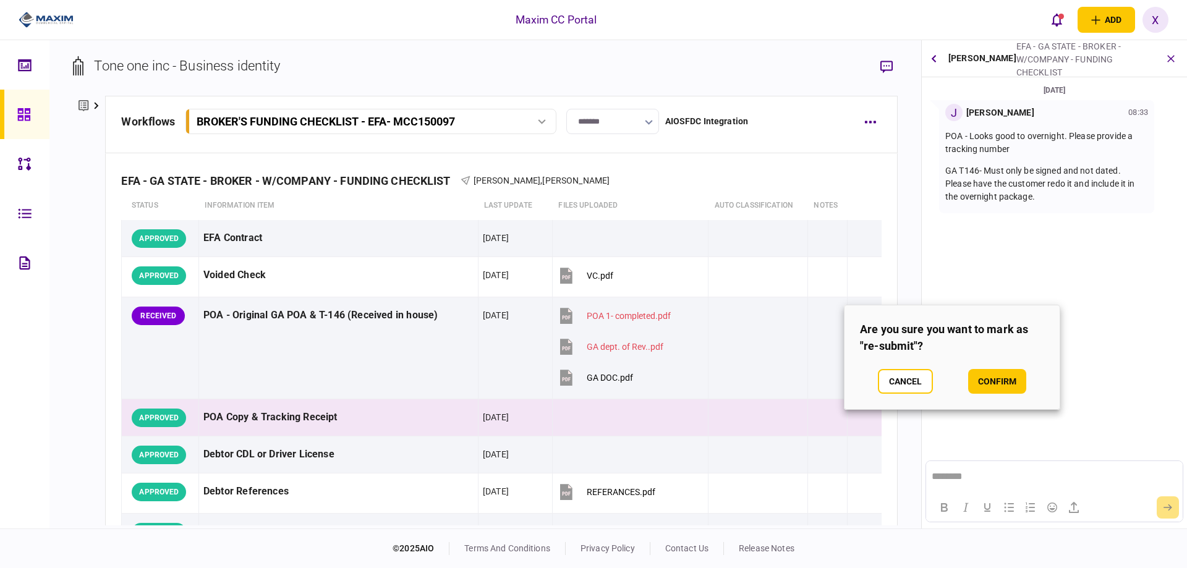
click at [1030, 376] on div "Cancel confirm" at bounding box center [952, 381] width 184 height 25
click at [1014, 378] on button "confirm" at bounding box center [997, 381] width 58 height 25
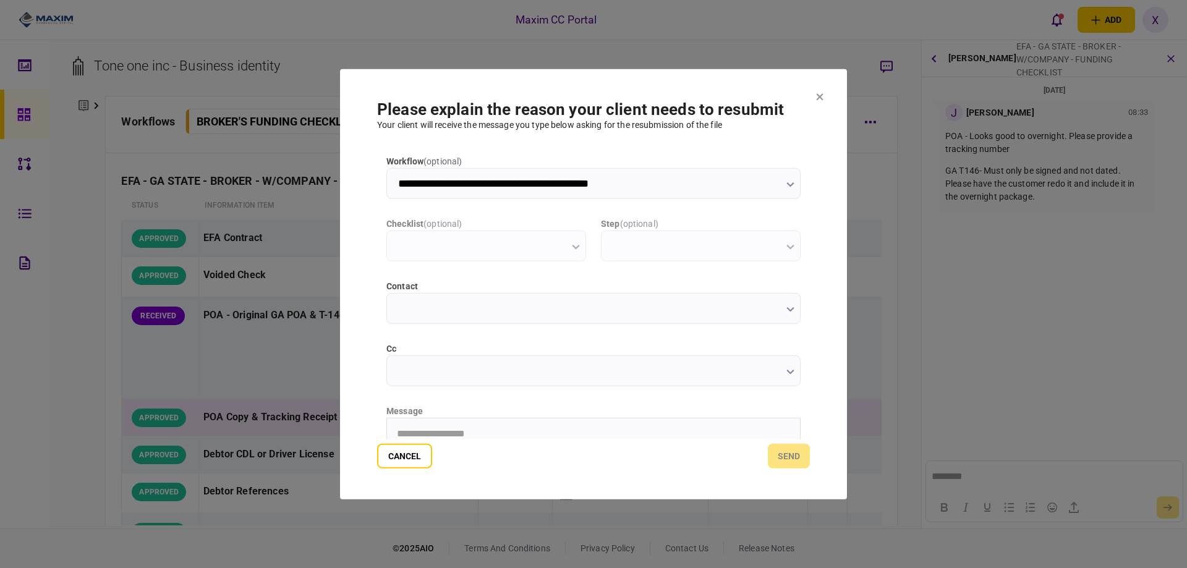
type input "**********"
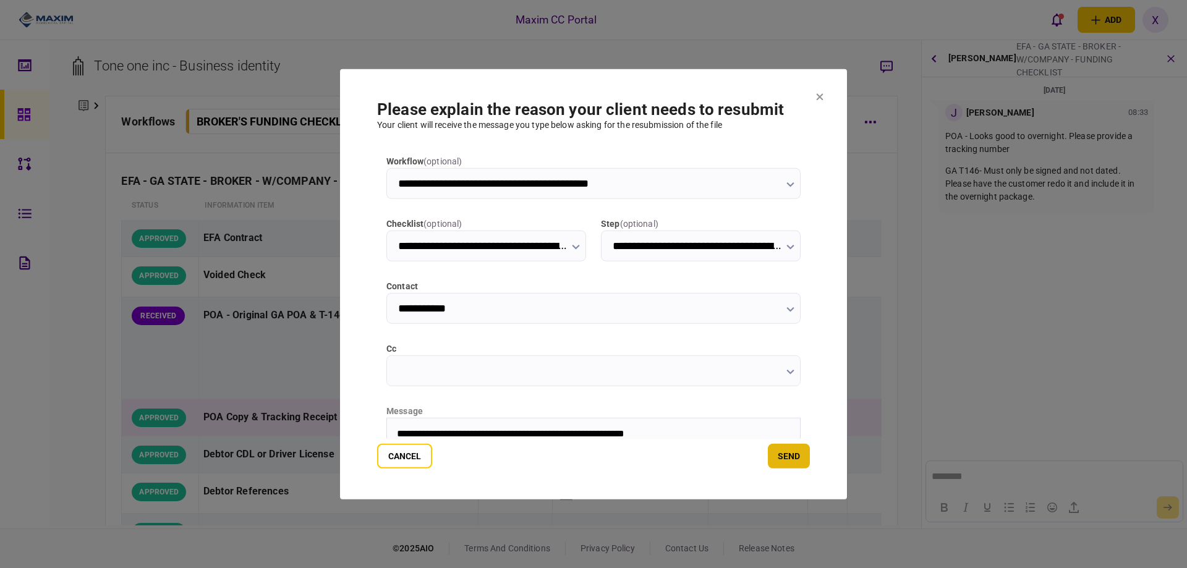
click at [768, 456] on button "send" at bounding box center [789, 456] width 42 height 25
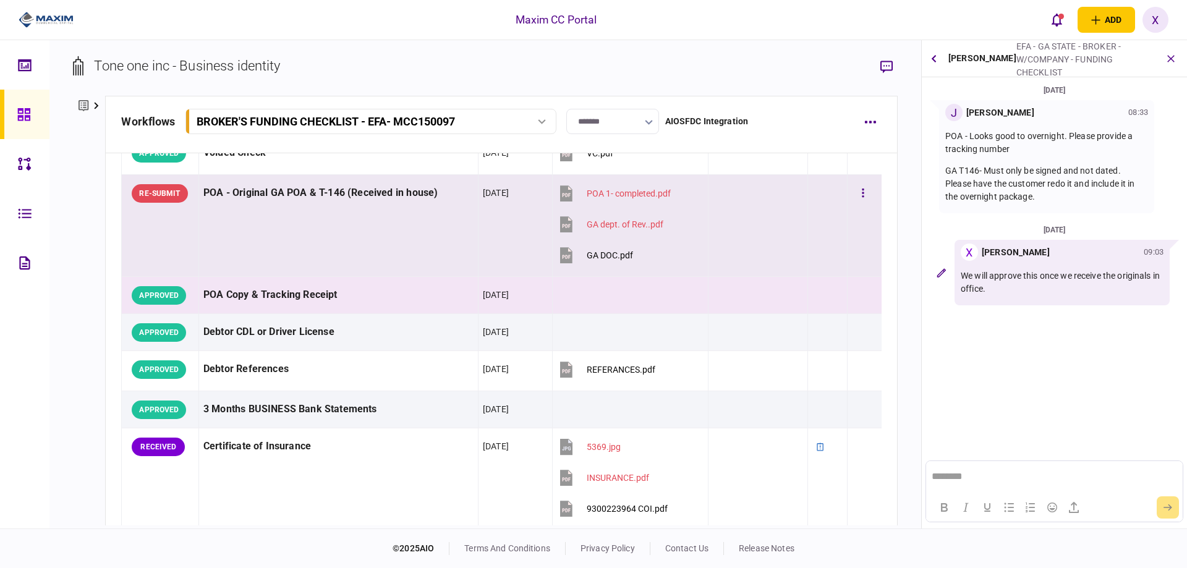
scroll to position [309, 0]
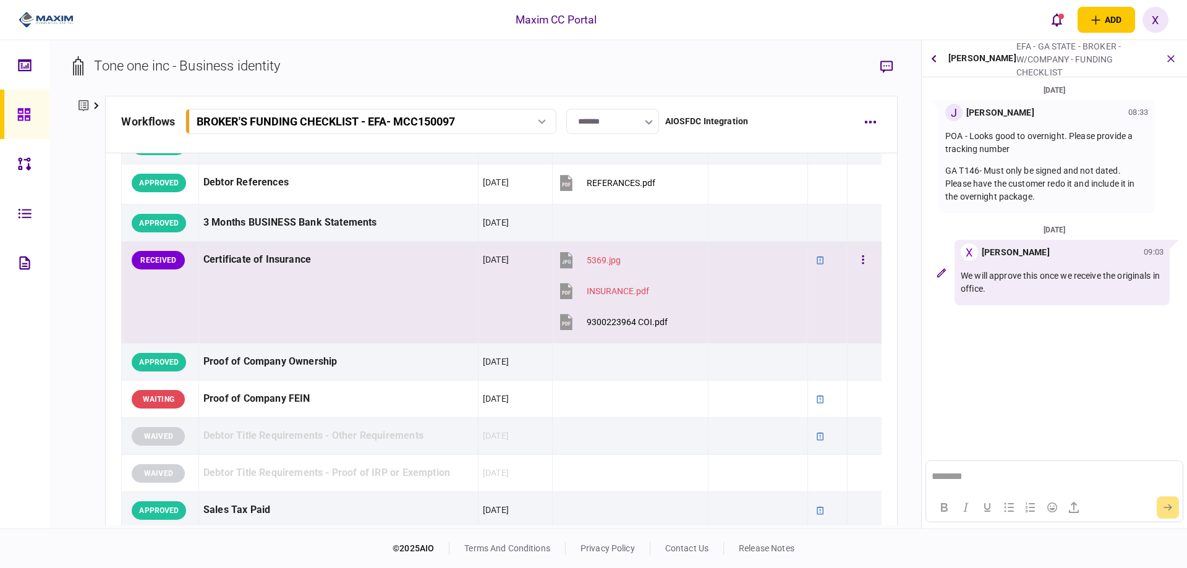
click at [276, 277] on td "Certificate of Insurance" at bounding box center [339, 293] width 280 height 102
click at [1170, 64] on icon "button" at bounding box center [1171, 58] width 14 height 14
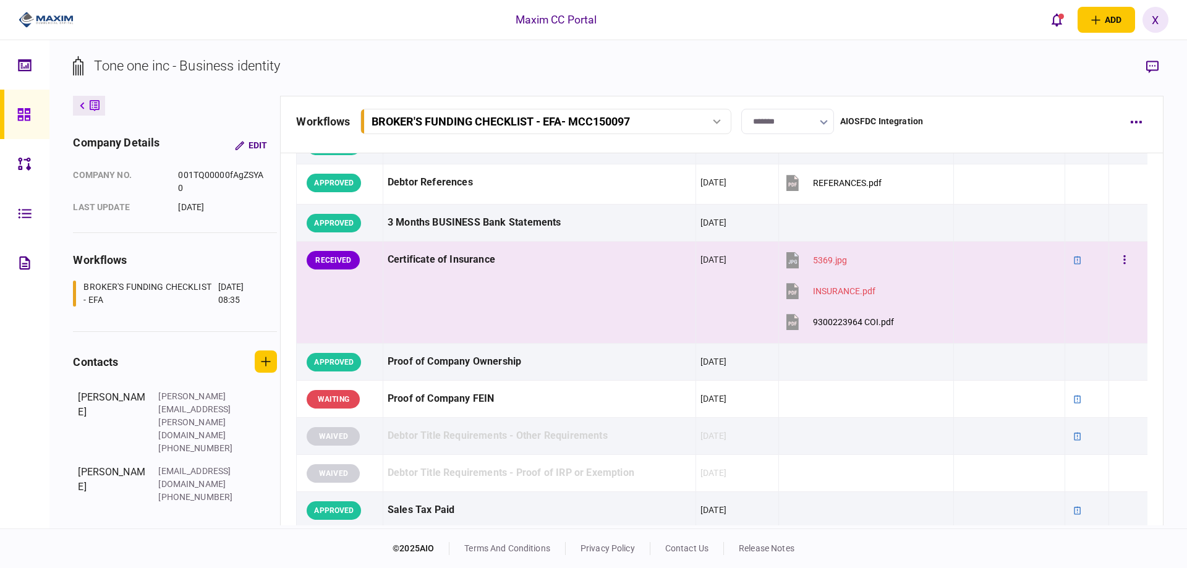
click at [461, 285] on td "Certificate of Insurance" at bounding box center [539, 293] width 313 height 102
click at [441, 257] on div "Certificate of Insurance" at bounding box center [540, 260] width 304 height 28
click at [1153, 61] on icon "button" at bounding box center [1153, 67] width 12 height 13
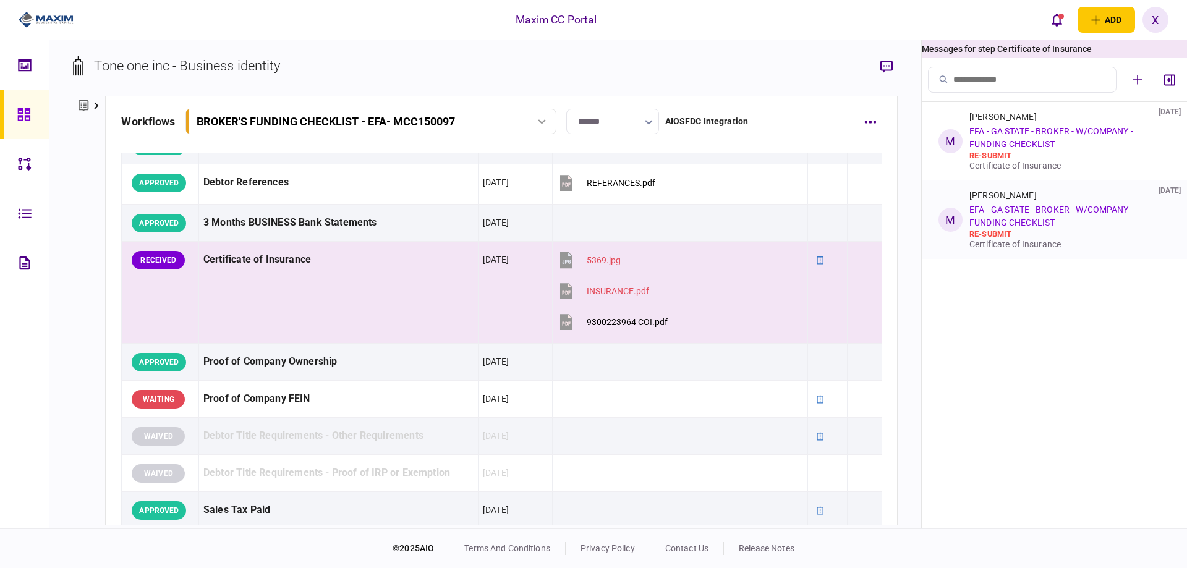
click at [1104, 204] on div "[PERSON_NAME] [DATE] EFA - GA STATE - BROKER - W/COMPANY - FUNDING CHECKLIST re…" at bounding box center [1068, 219] width 196 height 59
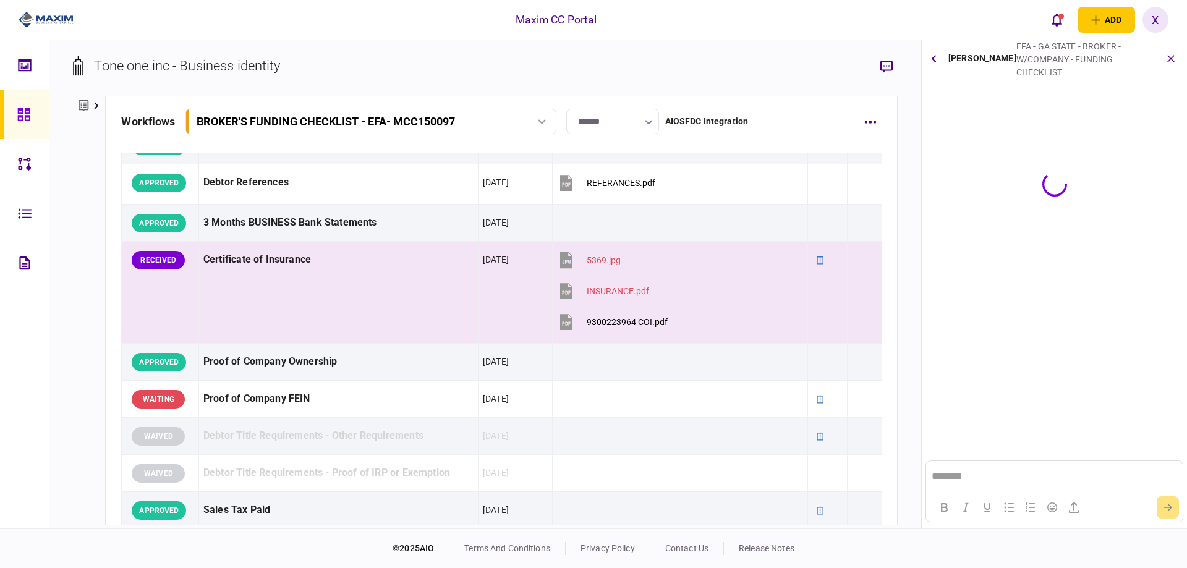
scroll to position [0, 0]
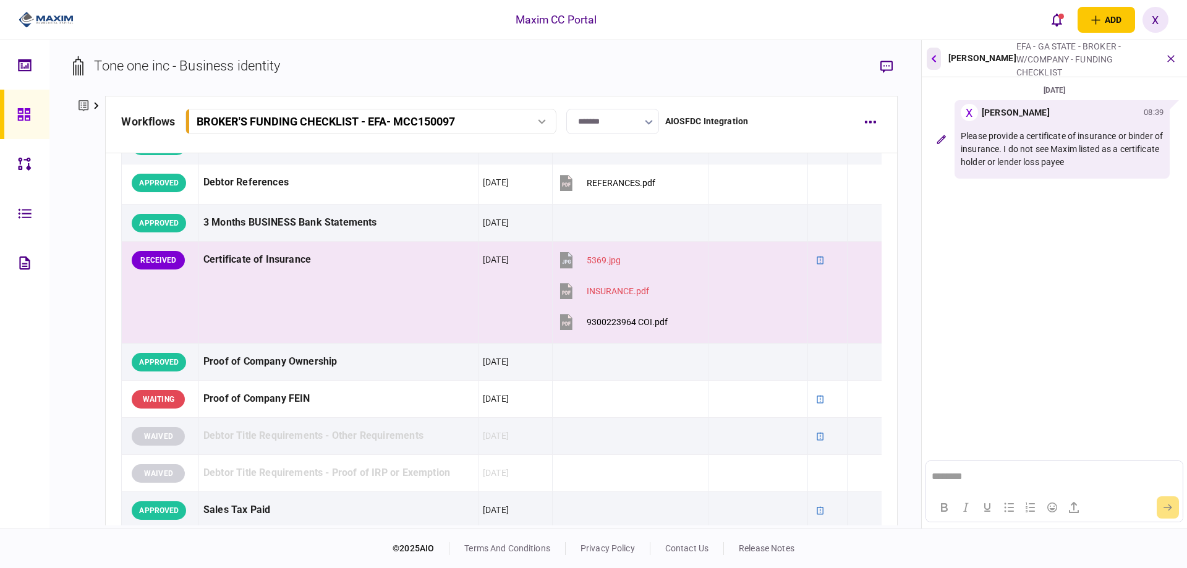
click at [938, 69] on button "button" at bounding box center [934, 59] width 14 height 22
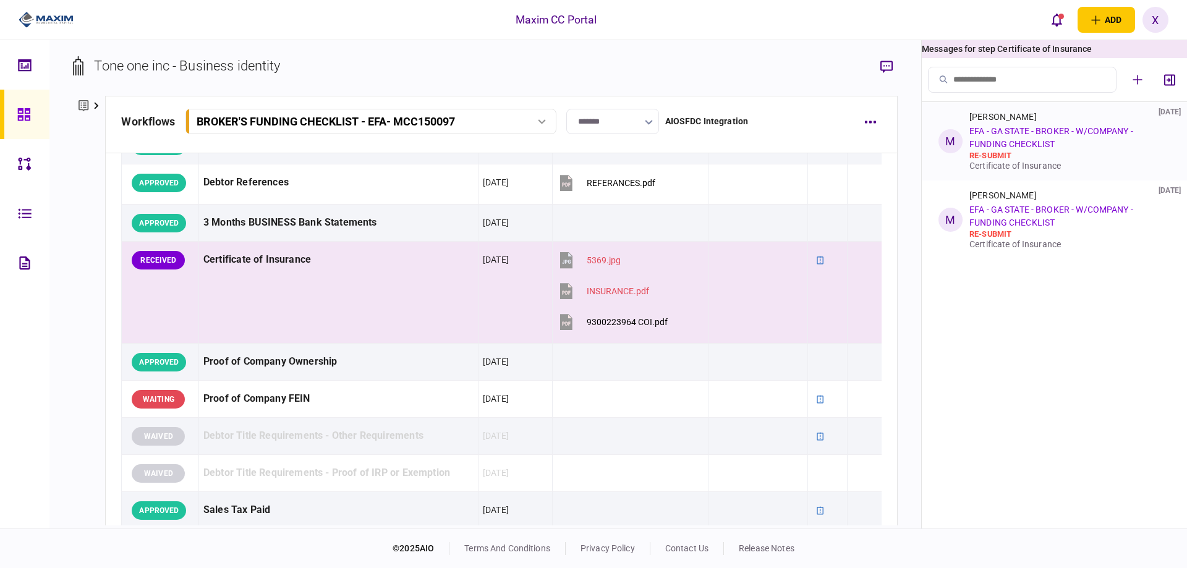
click at [1061, 129] on link "EFA - GA STATE - BROKER - W/COMPANY - FUNDING CHECKLIST" at bounding box center [1052, 137] width 164 height 23
click at [1051, 130] on link "EFA - GA STATE - BROKER - W/COMPANY - FUNDING CHECKLIST" at bounding box center [1052, 137] width 164 height 23
click at [954, 125] on li "M [PERSON_NAME] [DATE] EFA - GA STATE - BROKER - W/COMPANY - FUNDING CHECKLIST …" at bounding box center [1054, 141] width 265 height 79
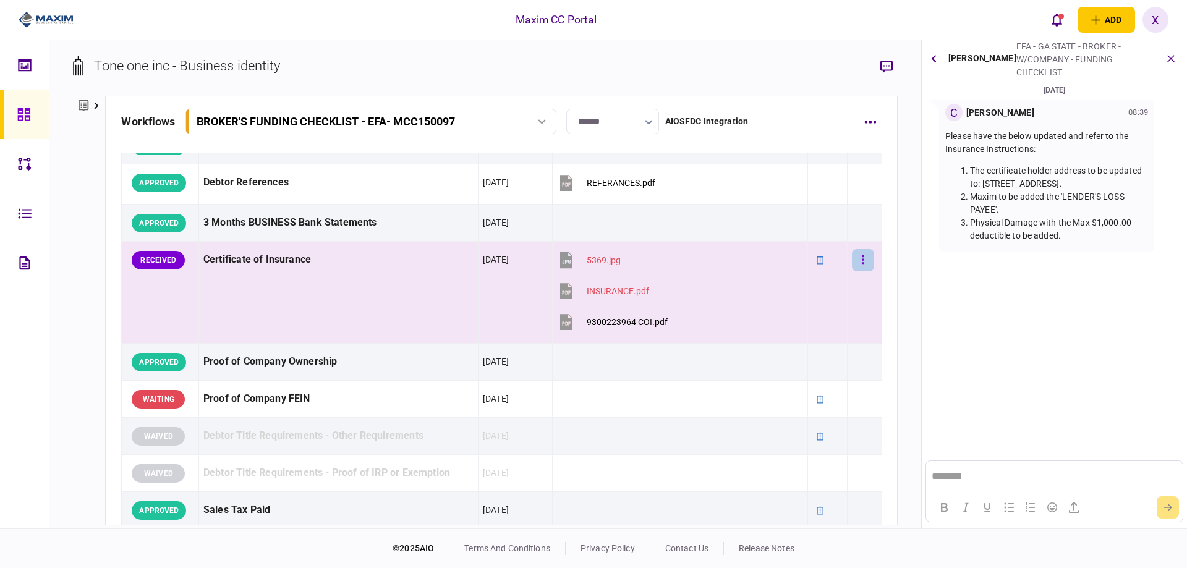
click at [865, 263] on button "button" at bounding box center [863, 260] width 22 height 22
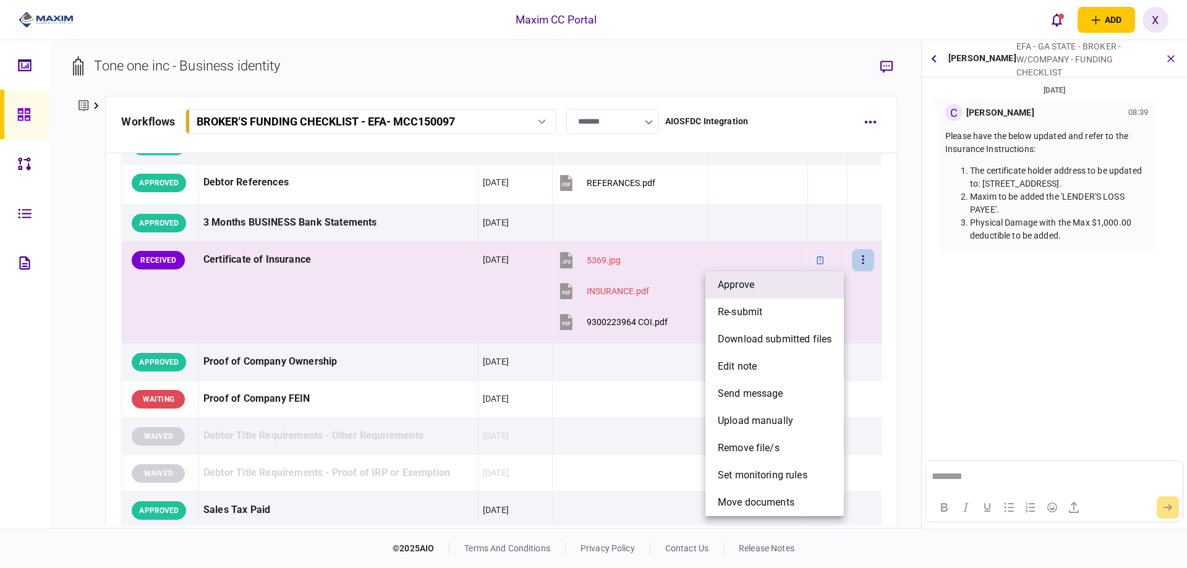
click at [836, 281] on li "approve" at bounding box center [775, 284] width 139 height 27
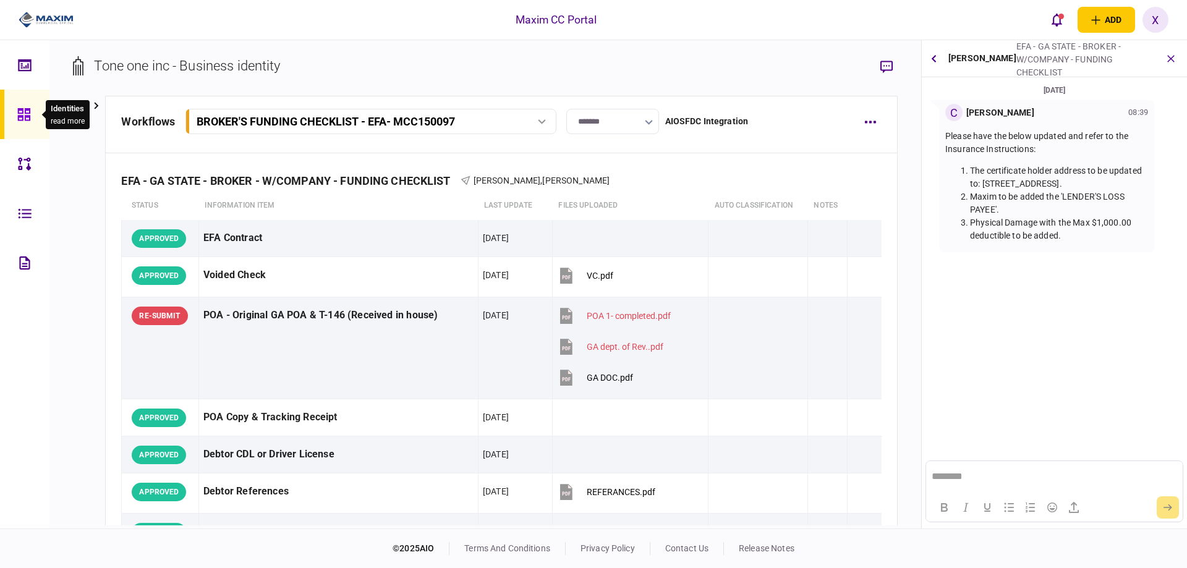
click at [19, 111] on icon at bounding box center [24, 115] width 14 height 14
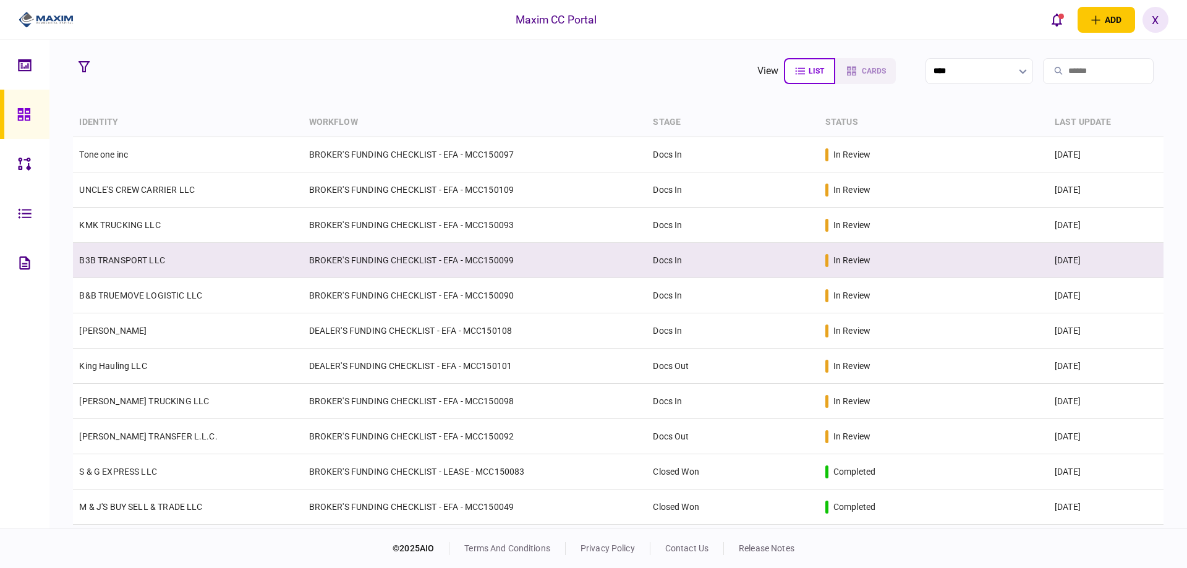
click at [100, 265] on td "B3B TRANSPORT LLC" at bounding box center [187, 260] width 229 height 35
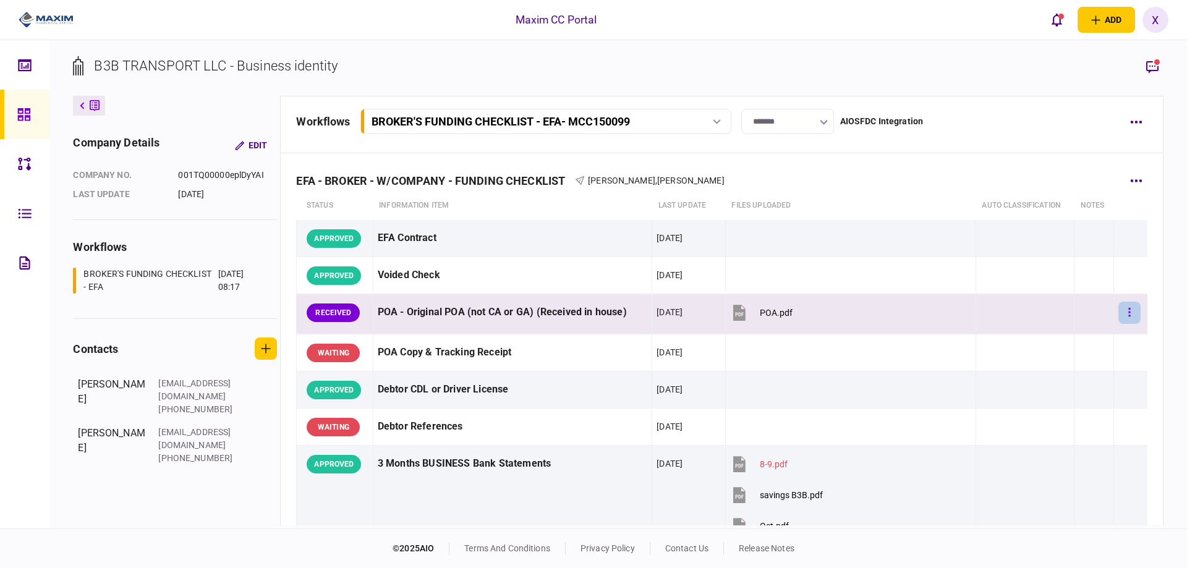
click at [1129, 312] on button "button" at bounding box center [1130, 313] width 22 height 22
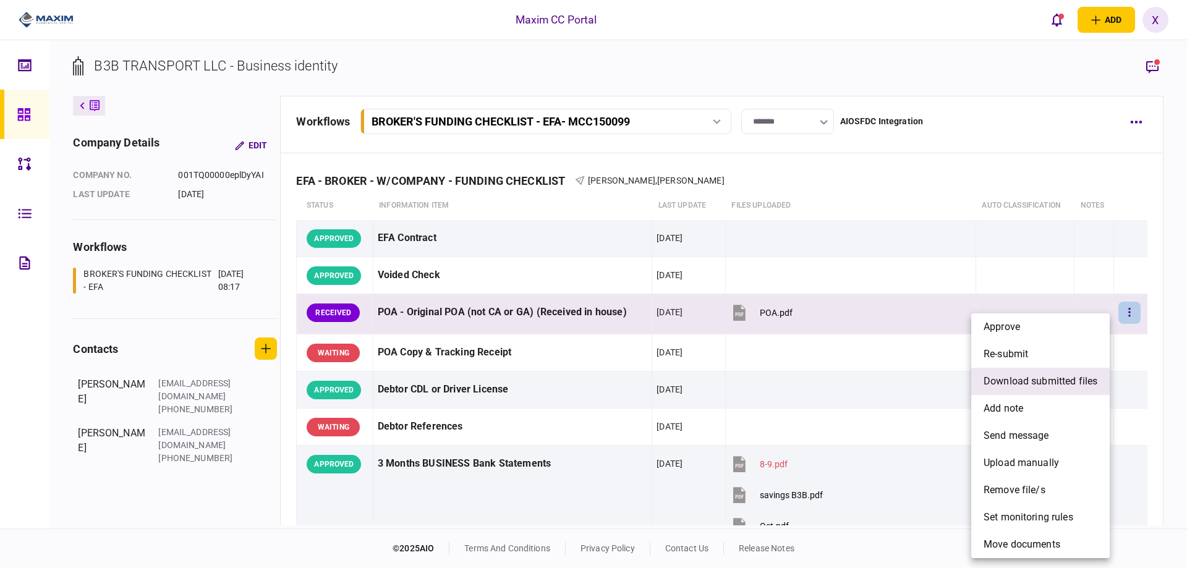
click at [1069, 385] on span "download submitted files" at bounding box center [1041, 381] width 114 height 15
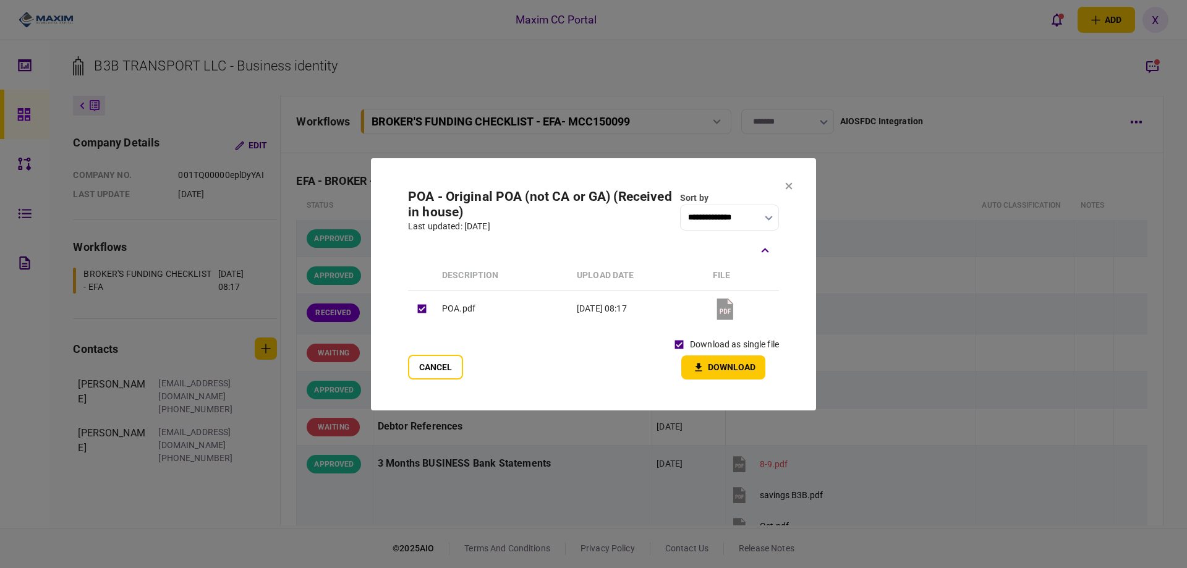
click at [699, 359] on button "Download" at bounding box center [723, 368] width 84 height 24
click at [789, 185] on icon at bounding box center [789, 185] width 7 height 7
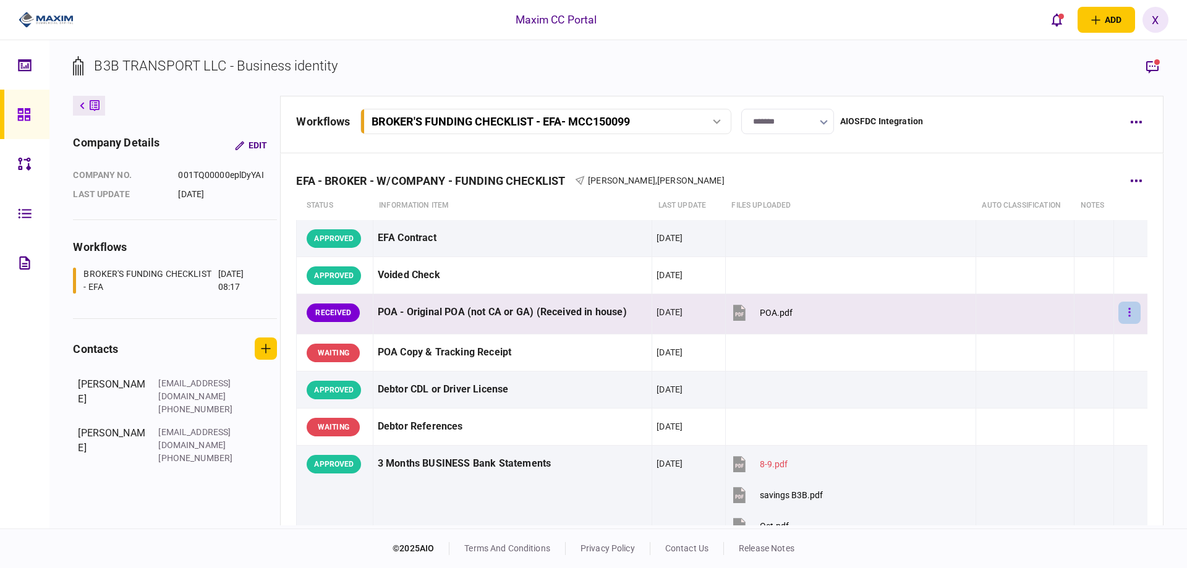
click at [1119, 305] on button "button" at bounding box center [1130, 313] width 22 height 22
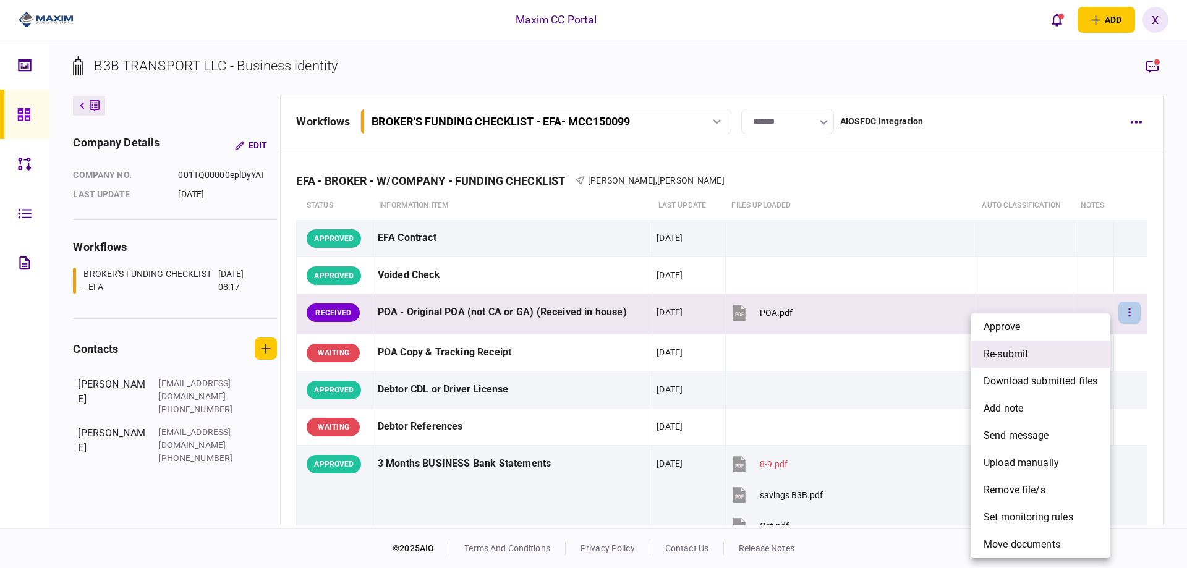
click at [1053, 351] on li "re-submit" at bounding box center [1041, 354] width 139 height 27
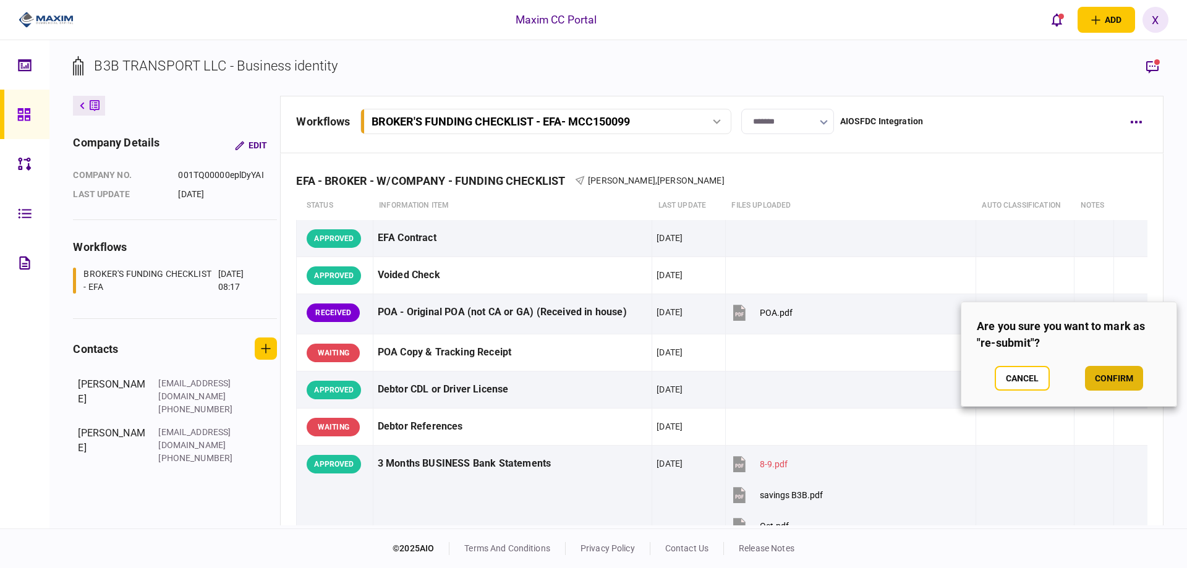
click at [1119, 374] on button "confirm" at bounding box center [1114, 378] width 58 height 25
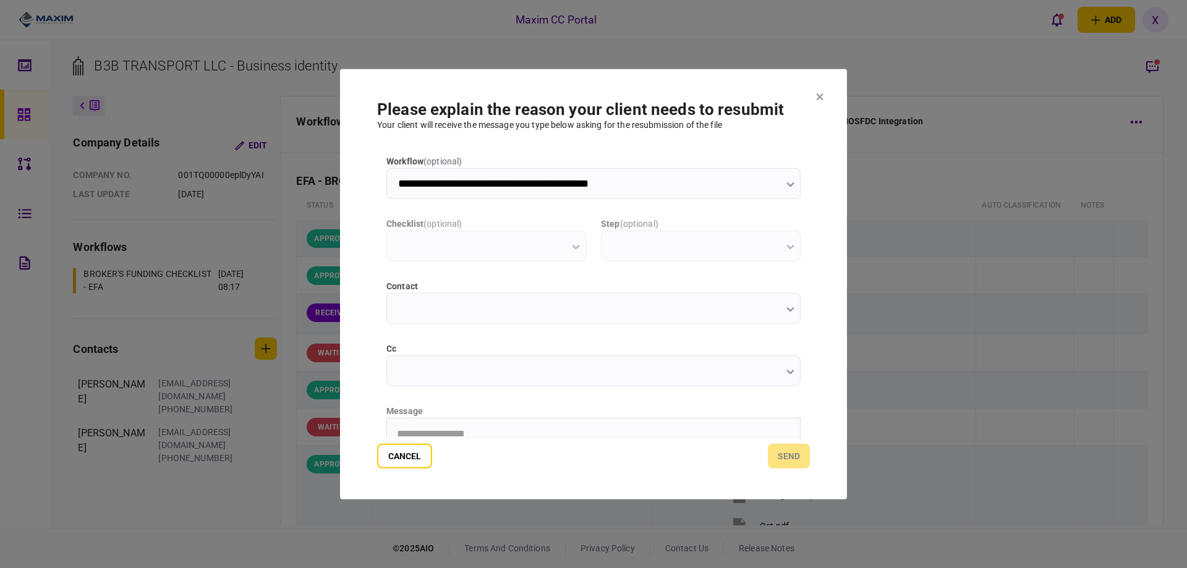
type input "**********"
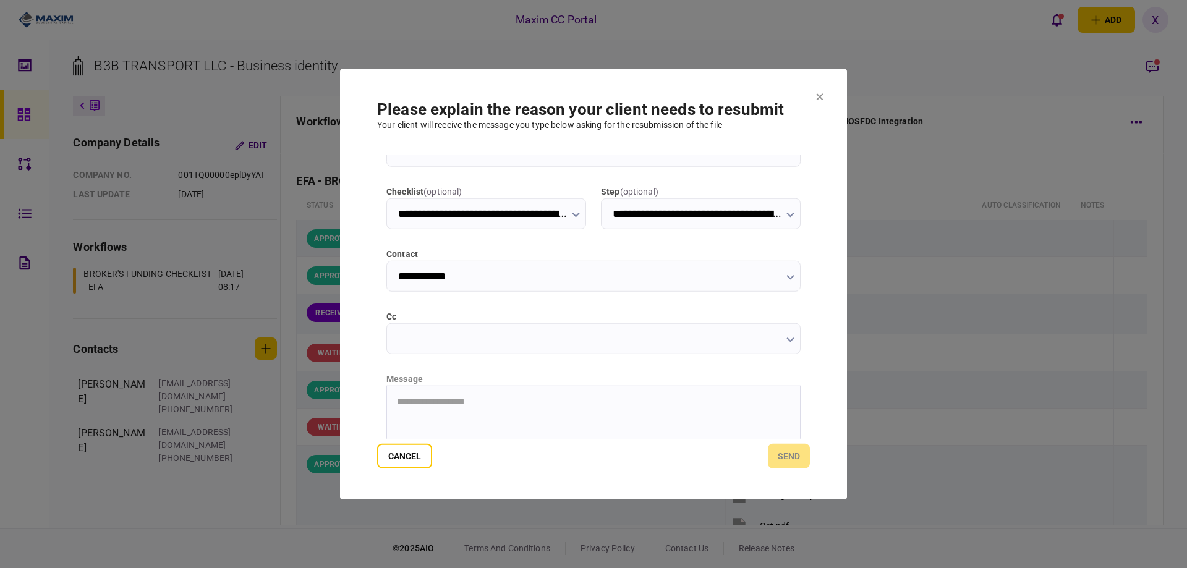
scroll to position [62, 0]
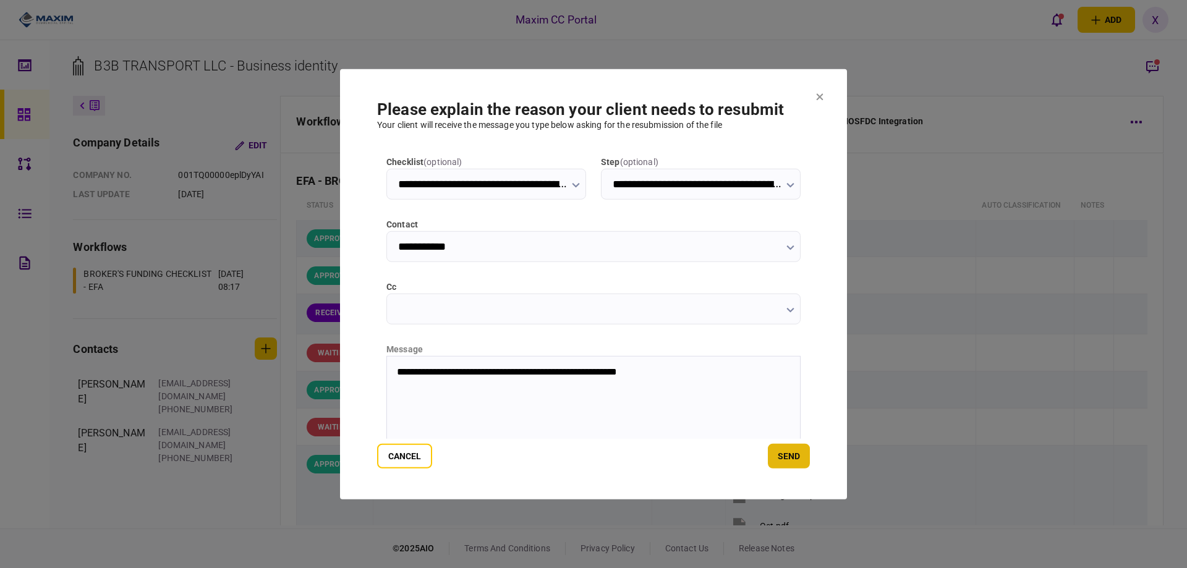
click at [792, 464] on button "send" at bounding box center [789, 456] width 42 height 25
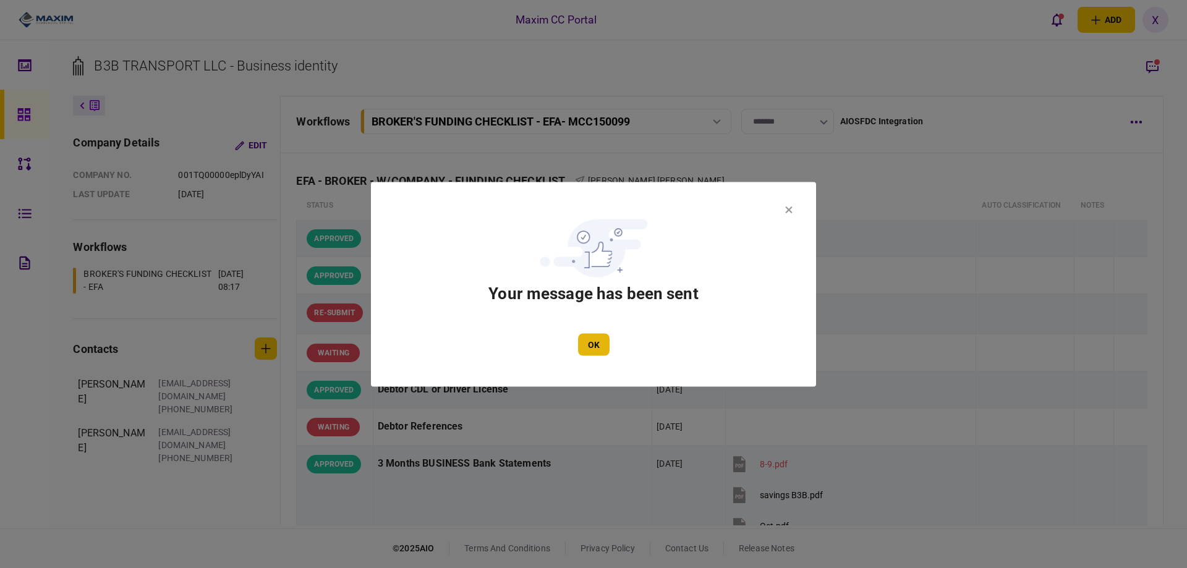
click at [589, 341] on button "OK" at bounding box center [594, 344] width 32 height 22
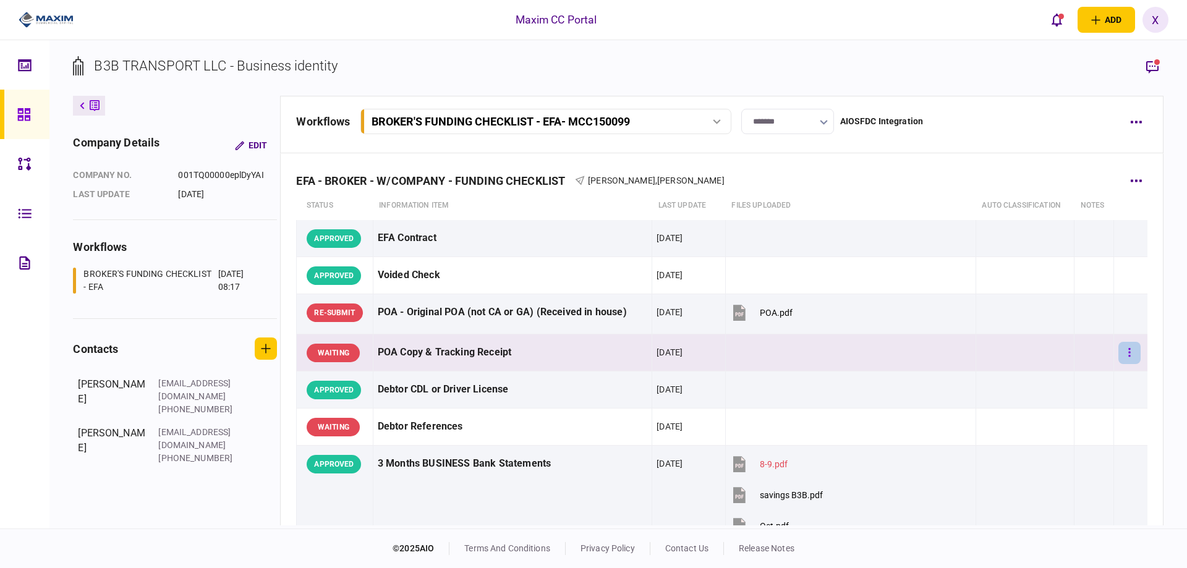
click at [1119, 348] on button "button" at bounding box center [1130, 353] width 22 height 22
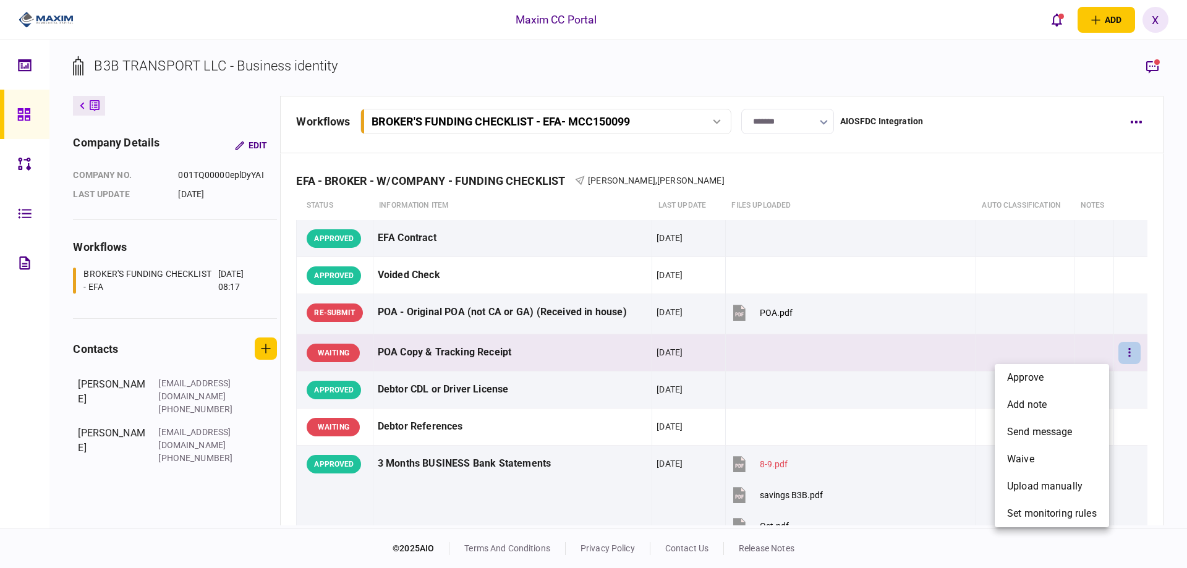
click at [1054, 359] on div at bounding box center [593, 284] width 1187 height 568
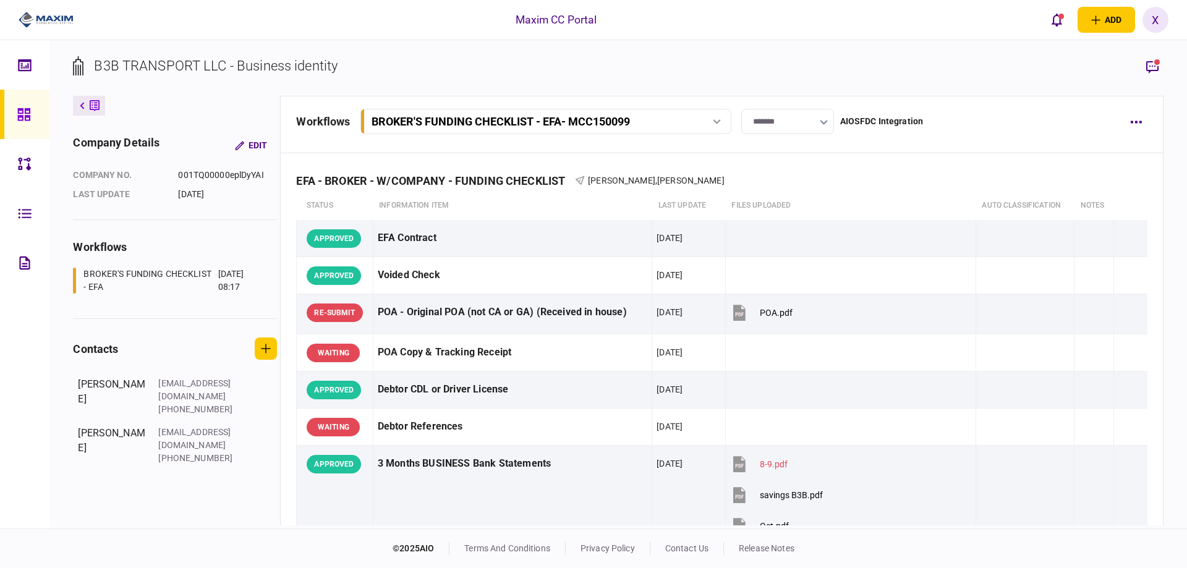
click at [1053, 366] on td at bounding box center [1025, 353] width 98 height 37
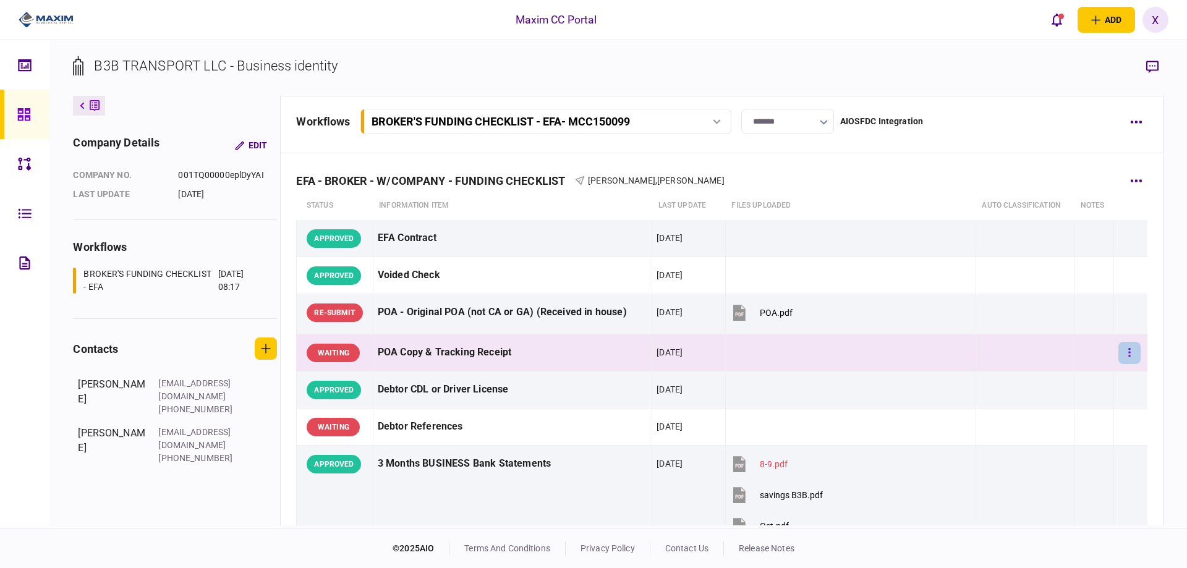
click at [1119, 347] on button "button" at bounding box center [1130, 353] width 22 height 22
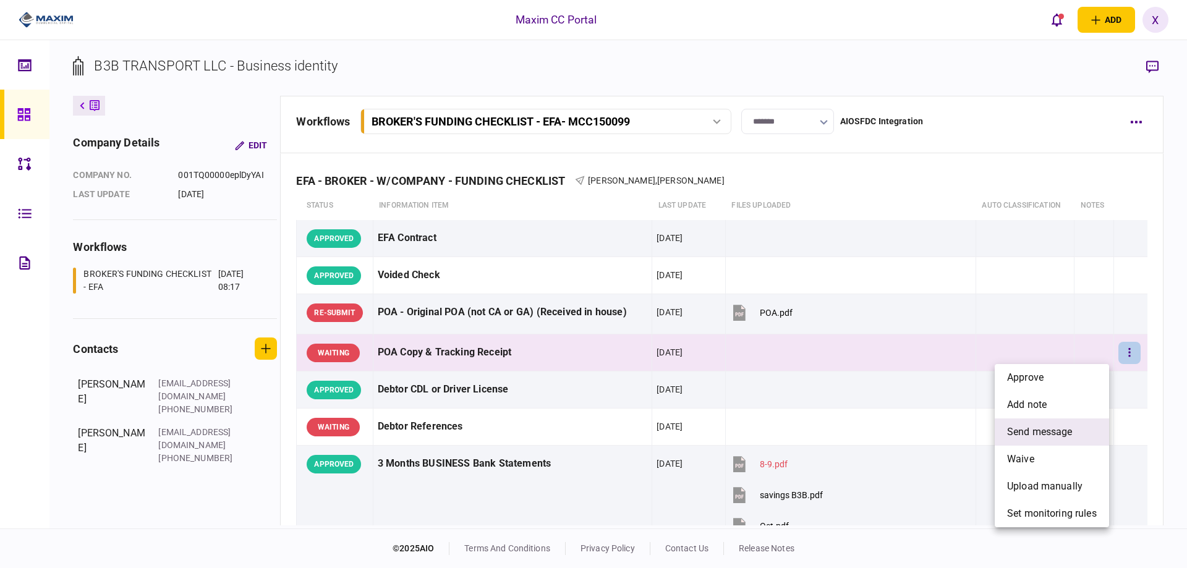
click at [1058, 422] on li "send message" at bounding box center [1052, 432] width 114 height 27
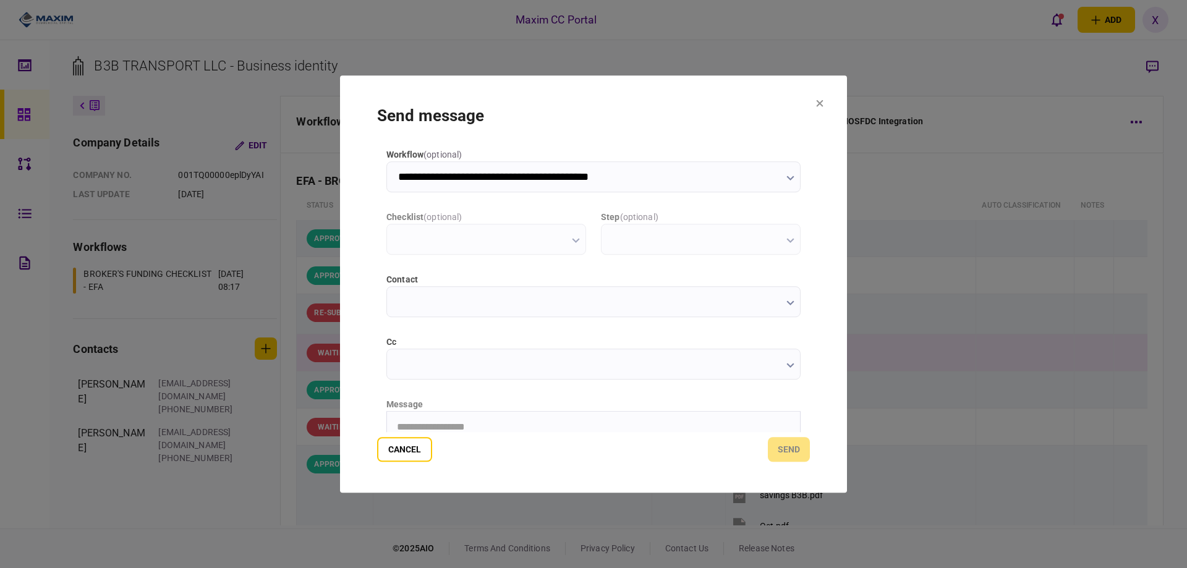
scroll to position [0, 0]
type input "**********"
click at [635, 402] on div "message" at bounding box center [594, 404] width 414 height 13
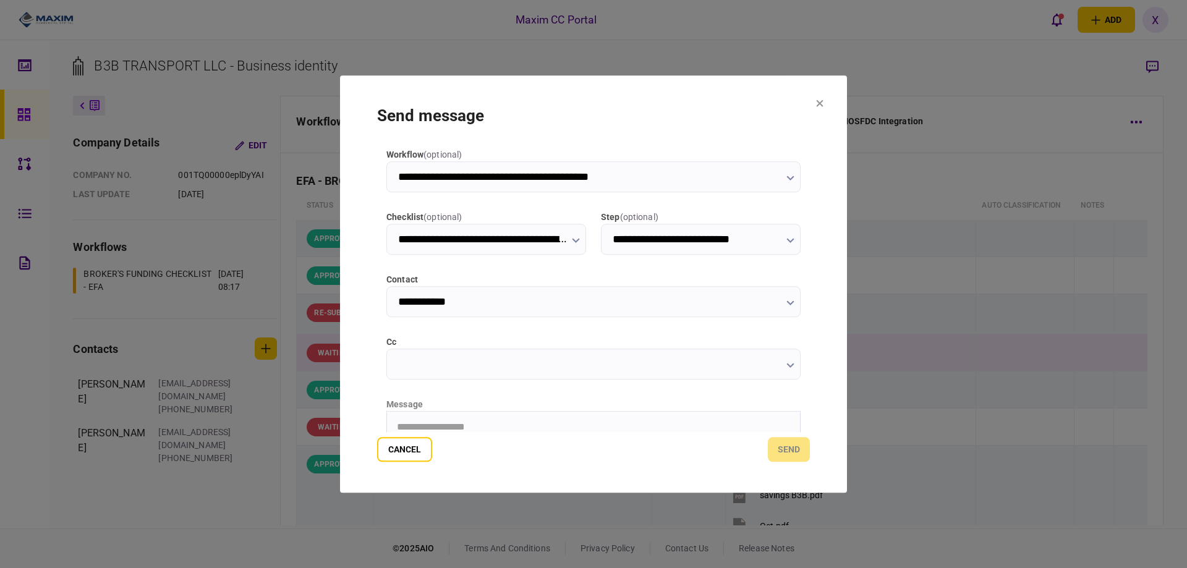
click at [634, 407] on div "message" at bounding box center [594, 404] width 414 height 13
click at [612, 417] on html "**********" at bounding box center [593, 426] width 413 height 31
click at [777, 442] on button "send" at bounding box center [789, 449] width 42 height 25
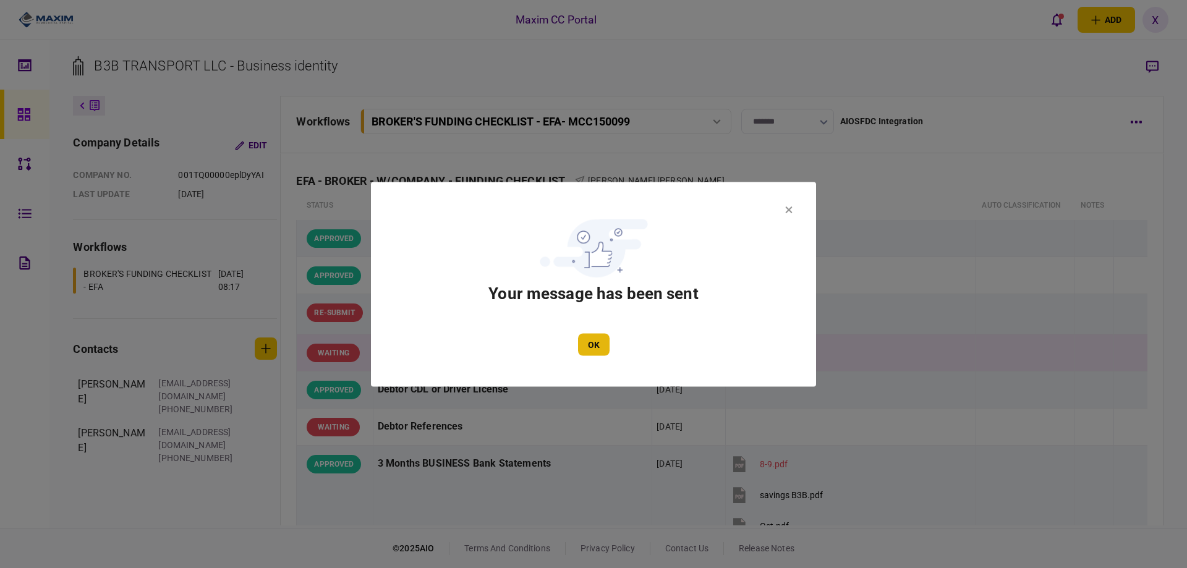
click at [594, 343] on button "OK" at bounding box center [594, 344] width 32 height 22
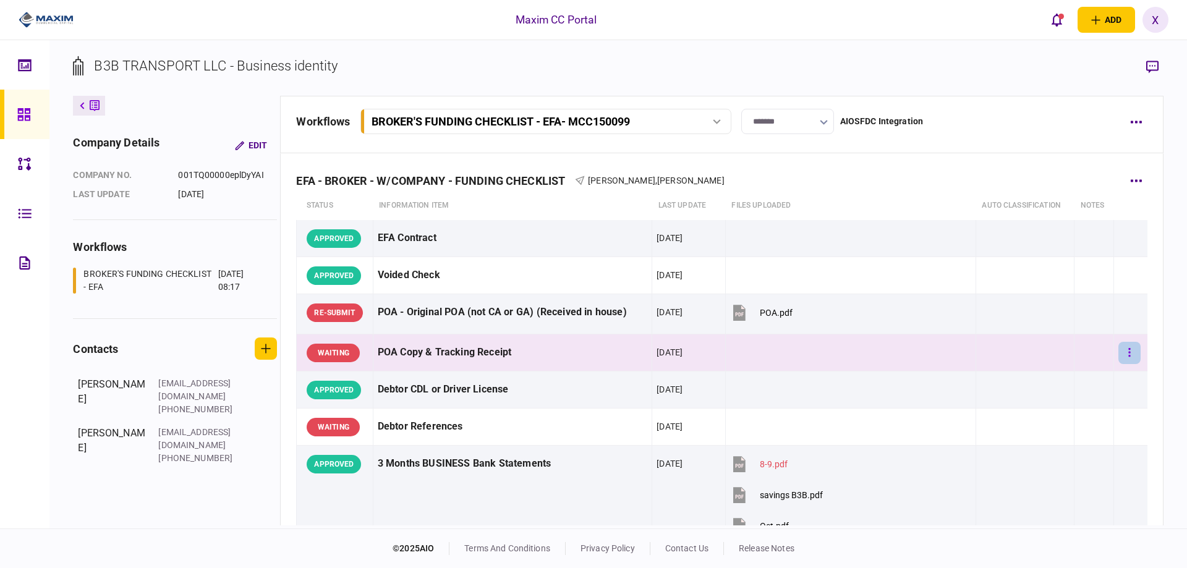
click at [1127, 354] on button "button" at bounding box center [1130, 353] width 22 height 22
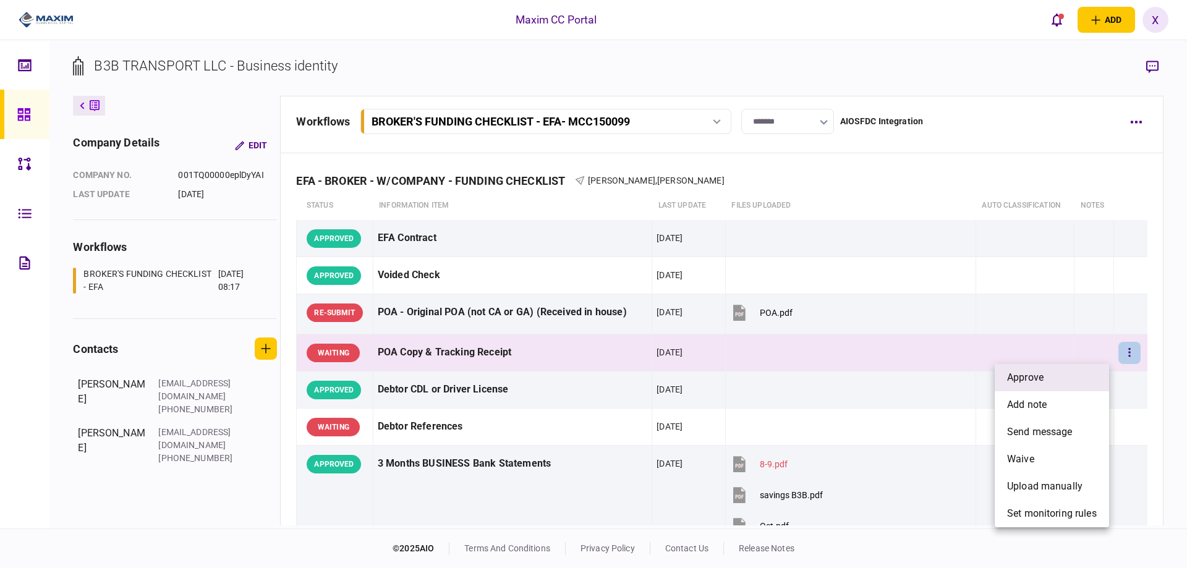
click at [1064, 369] on li "approve" at bounding box center [1052, 377] width 114 height 27
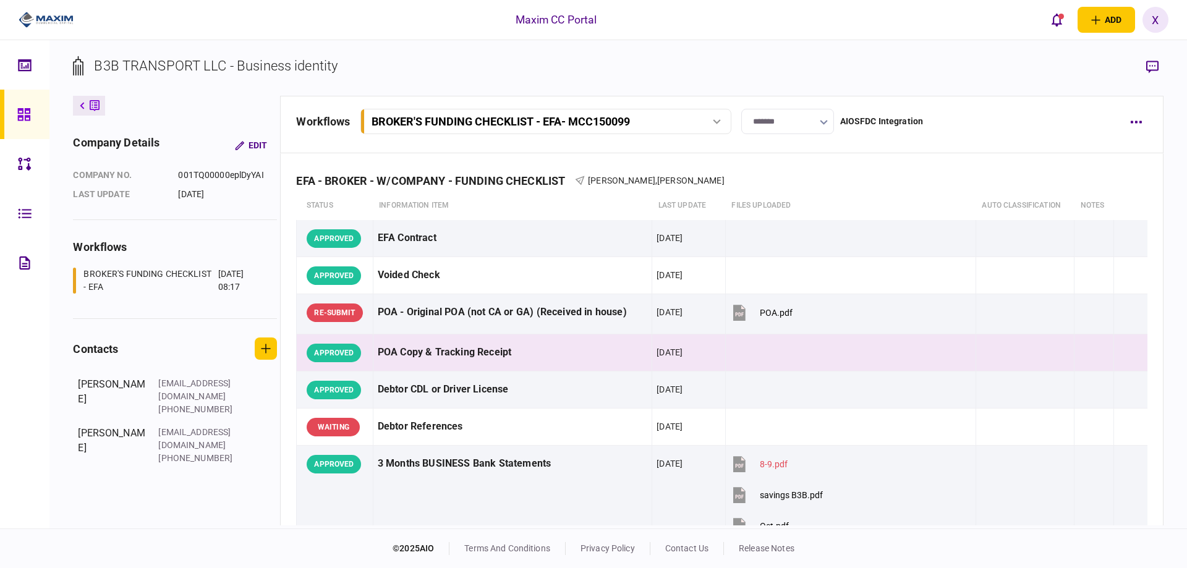
click at [28, 109] on icon at bounding box center [23, 114] width 12 height 12
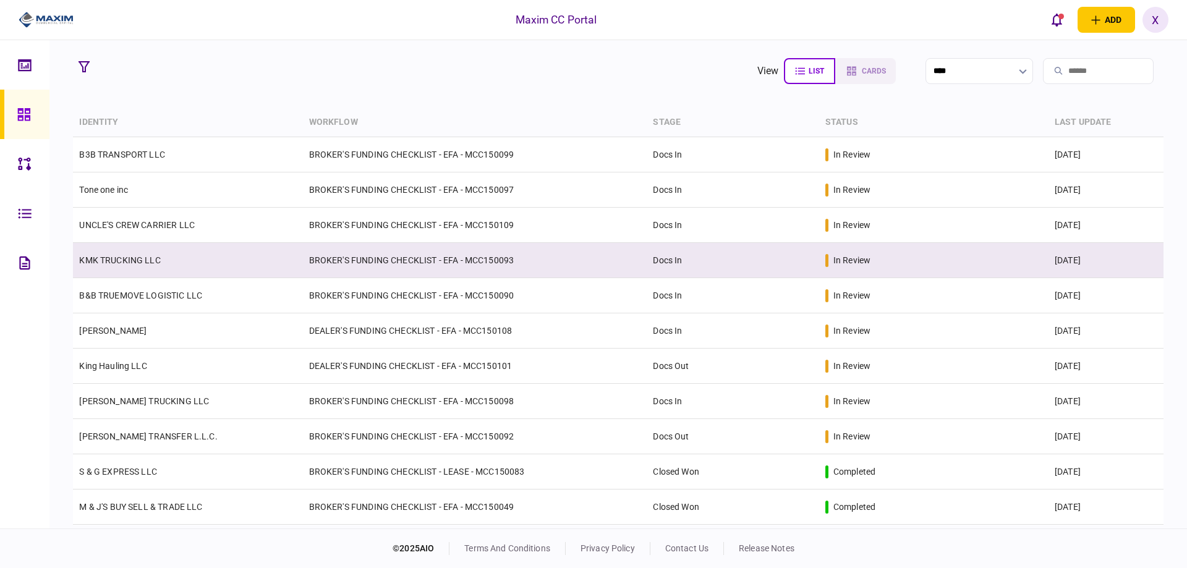
click at [152, 263] on link "KMK TRUCKING LLC" at bounding box center [119, 260] width 81 height 10
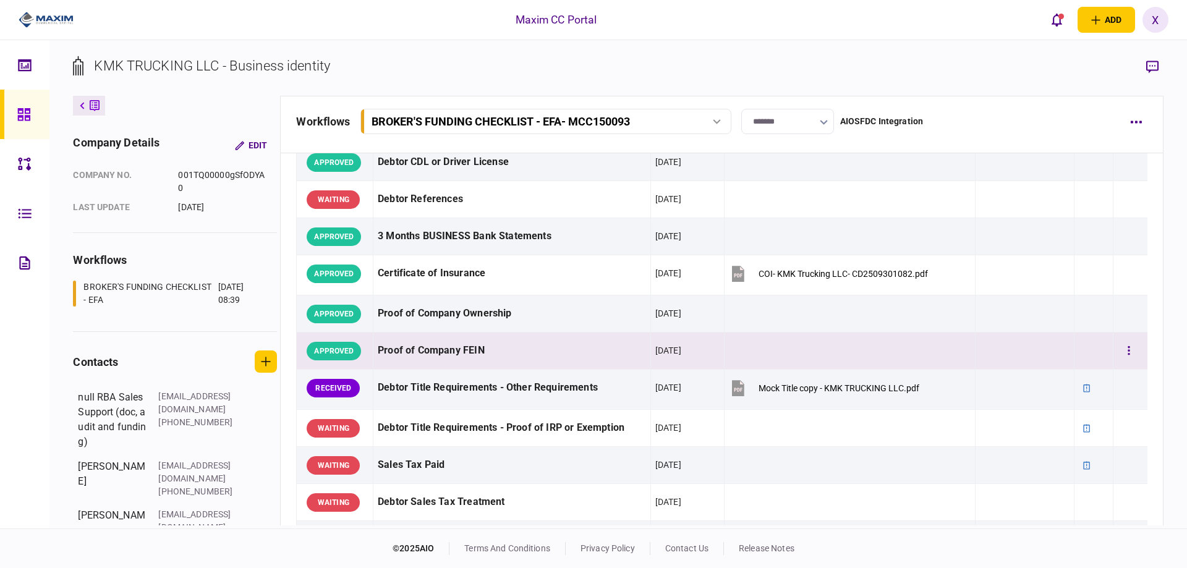
scroll to position [309, 0]
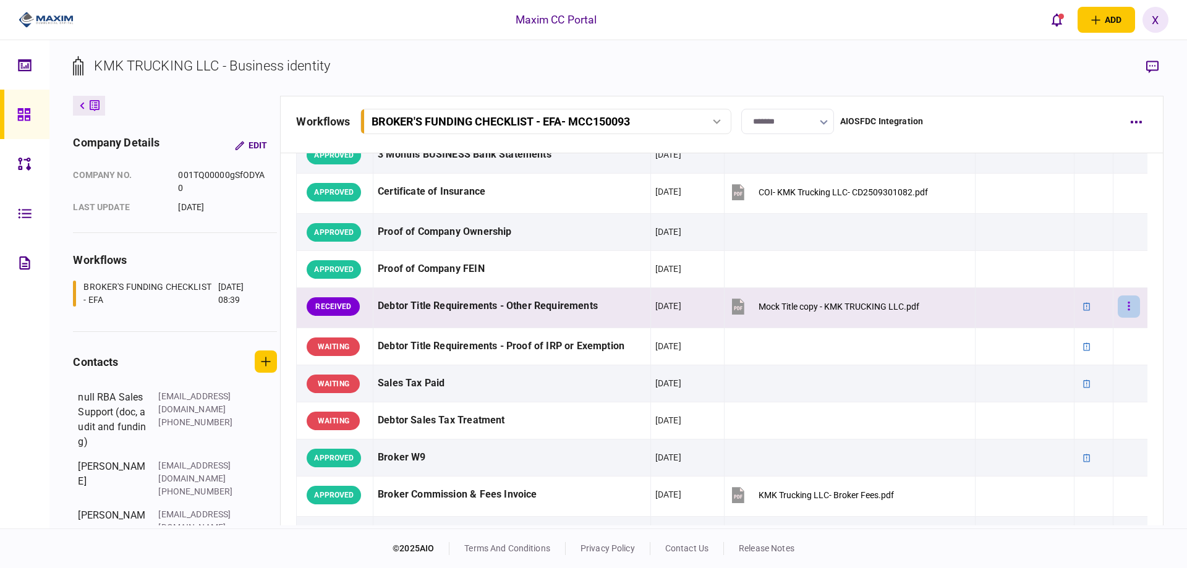
click at [1130, 317] on button "button" at bounding box center [1129, 307] width 22 height 22
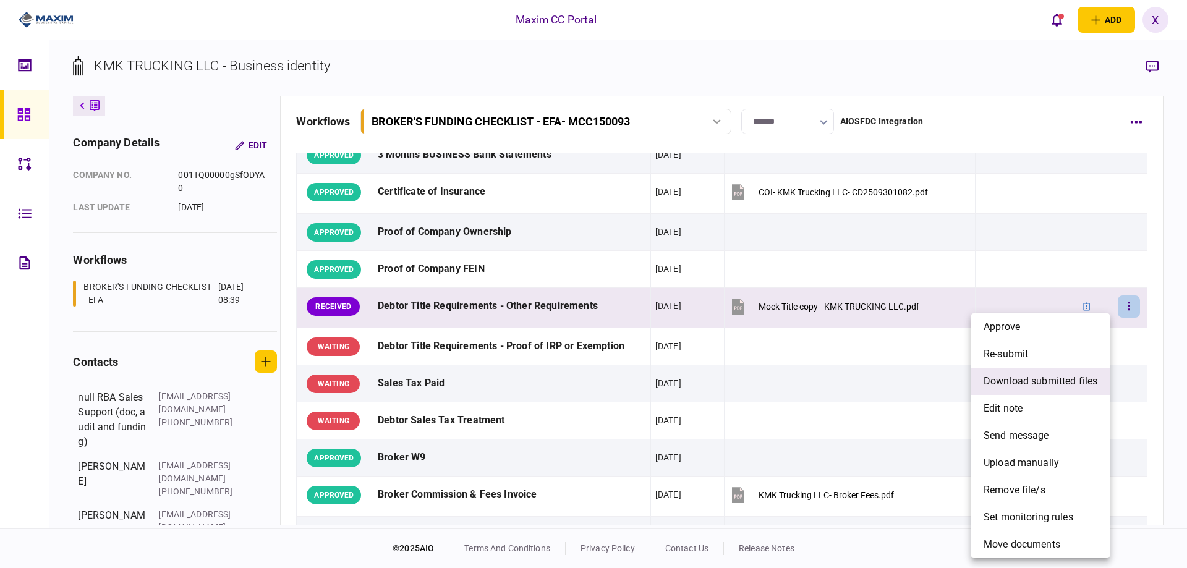
click at [1071, 373] on li "download submitted files" at bounding box center [1041, 381] width 139 height 27
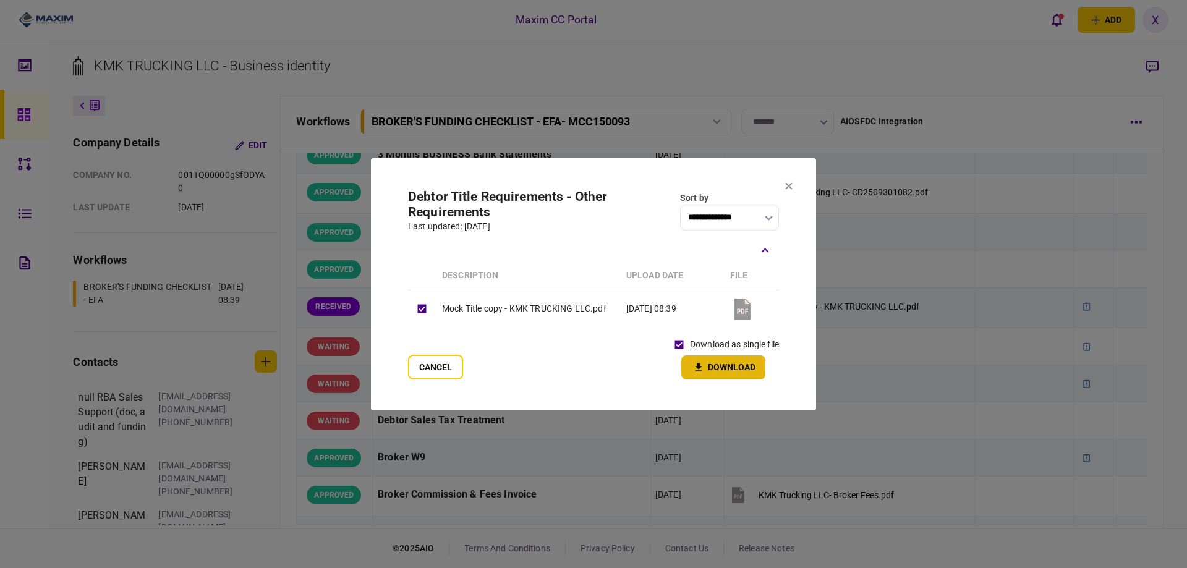
click at [705, 364] on icon "button" at bounding box center [698, 368] width 15 height 12
click at [790, 182] on icon at bounding box center [788, 185] width 7 height 7
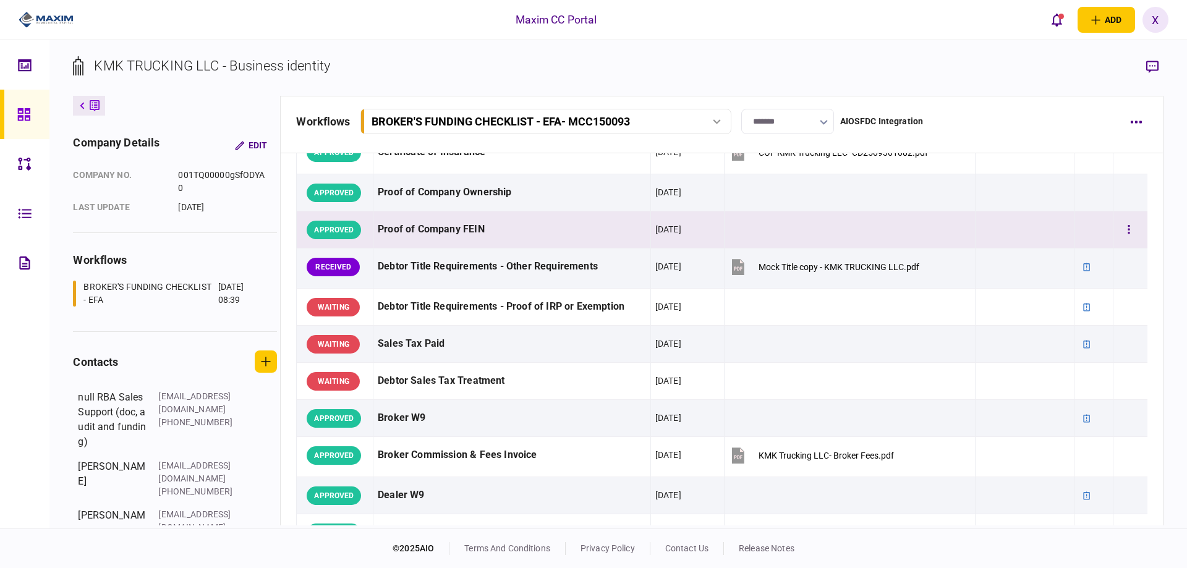
scroll to position [371, 0]
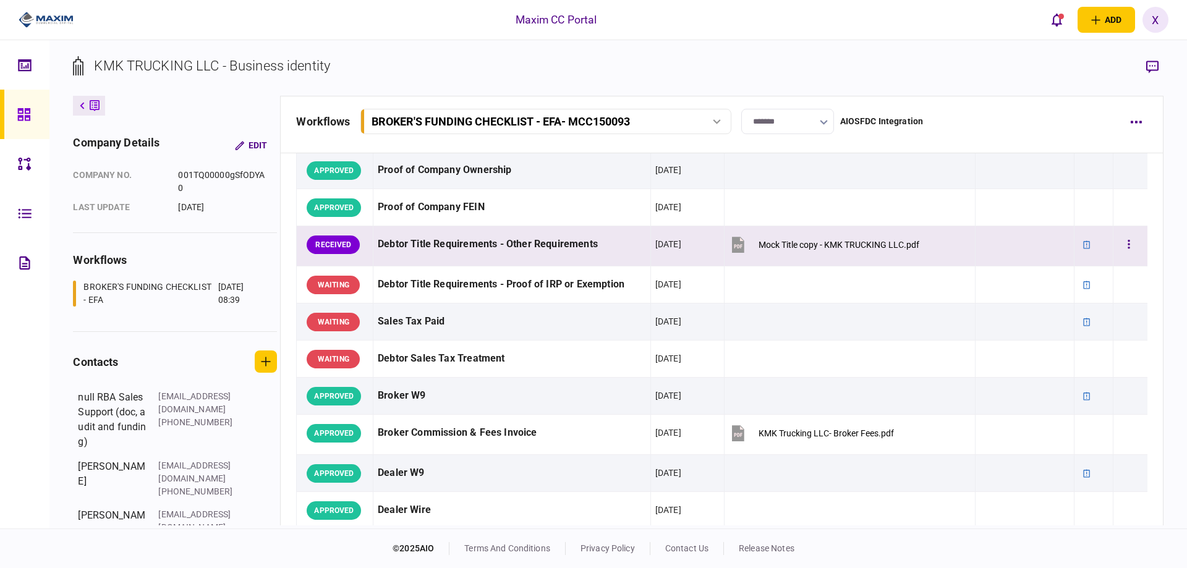
click at [544, 252] on div "Debtor Title Requirements - Other Requirements" at bounding box center [512, 245] width 268 height 28
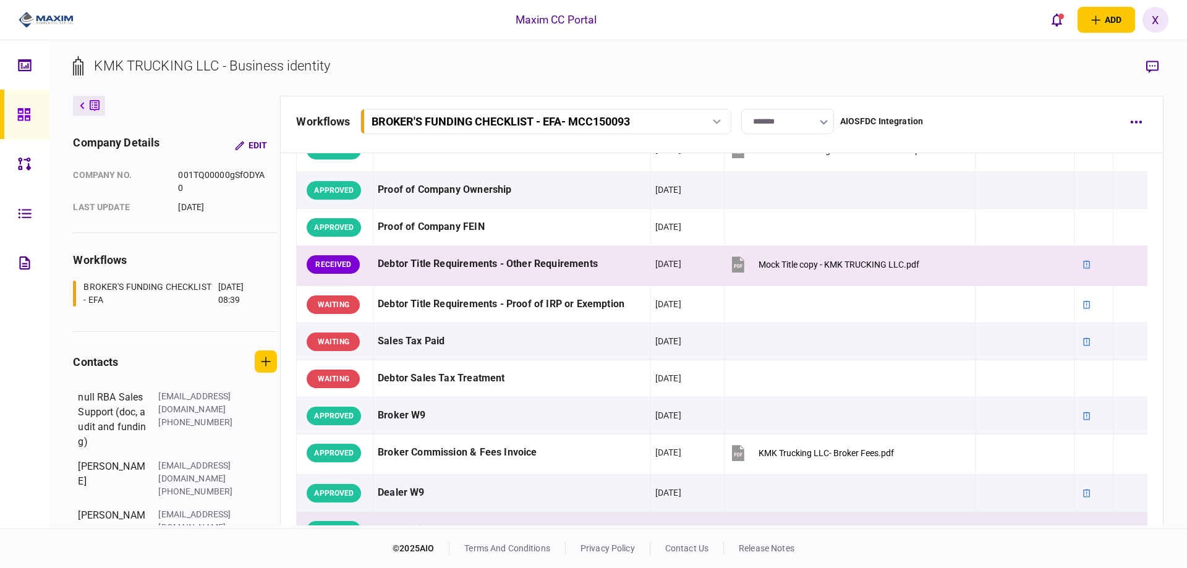
scroll to position [347, 0]
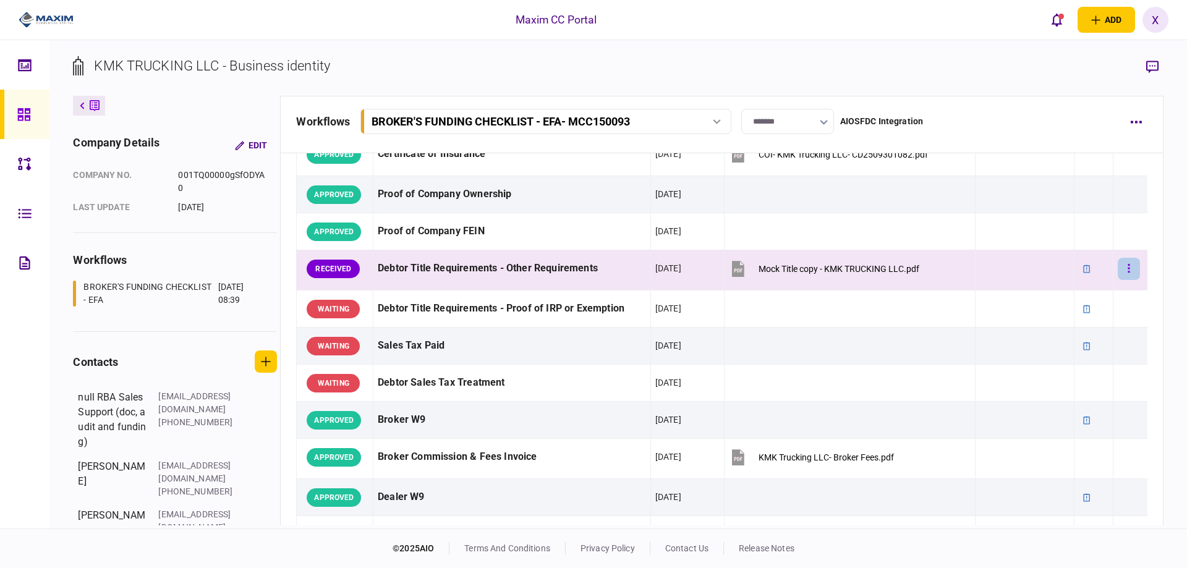
click at [1128, 265] on icon "button" at bounding box center [1129, 269] width 2 height 12
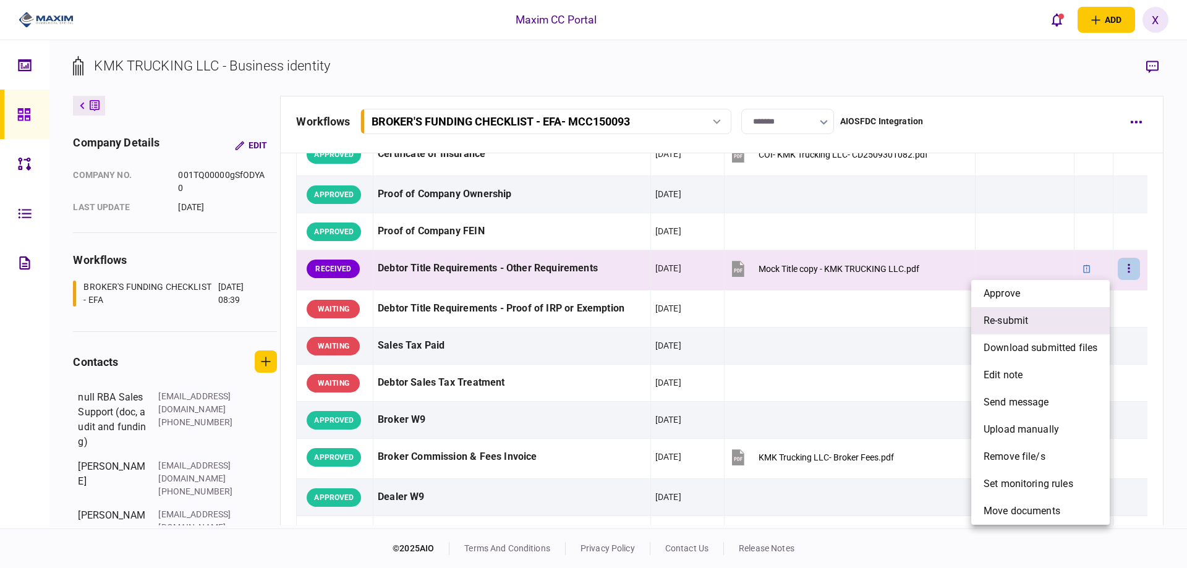
click at [1069, 327] on li "re-submit" at bounding box center [1041, 320] width 139 height 27
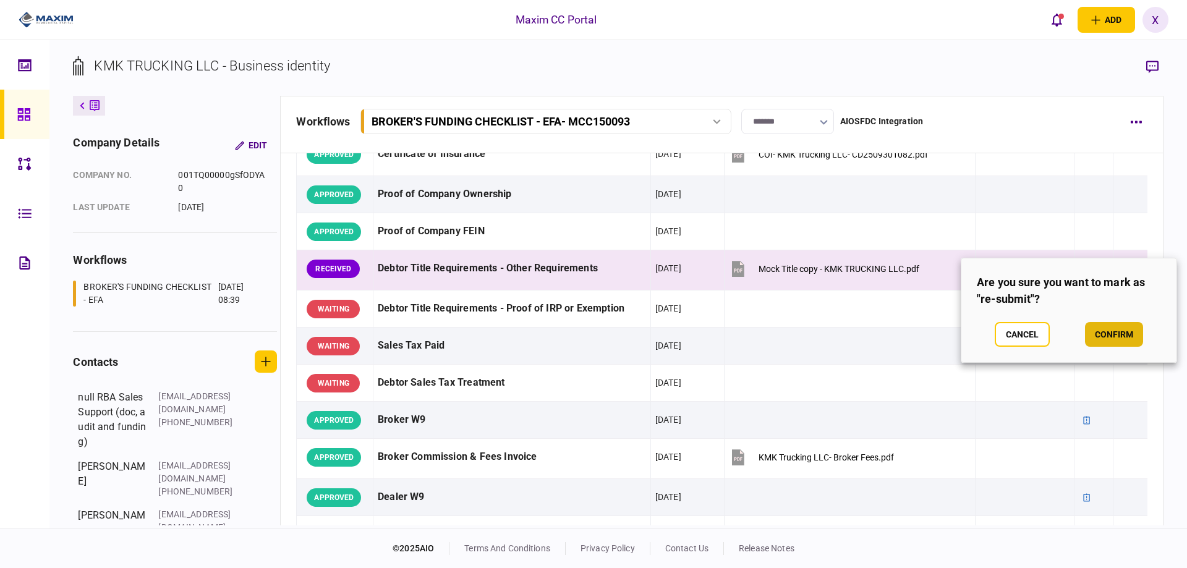
click at [1140, 343] on button "confirm" at bounding box center [1114, 334] width 58 height 25
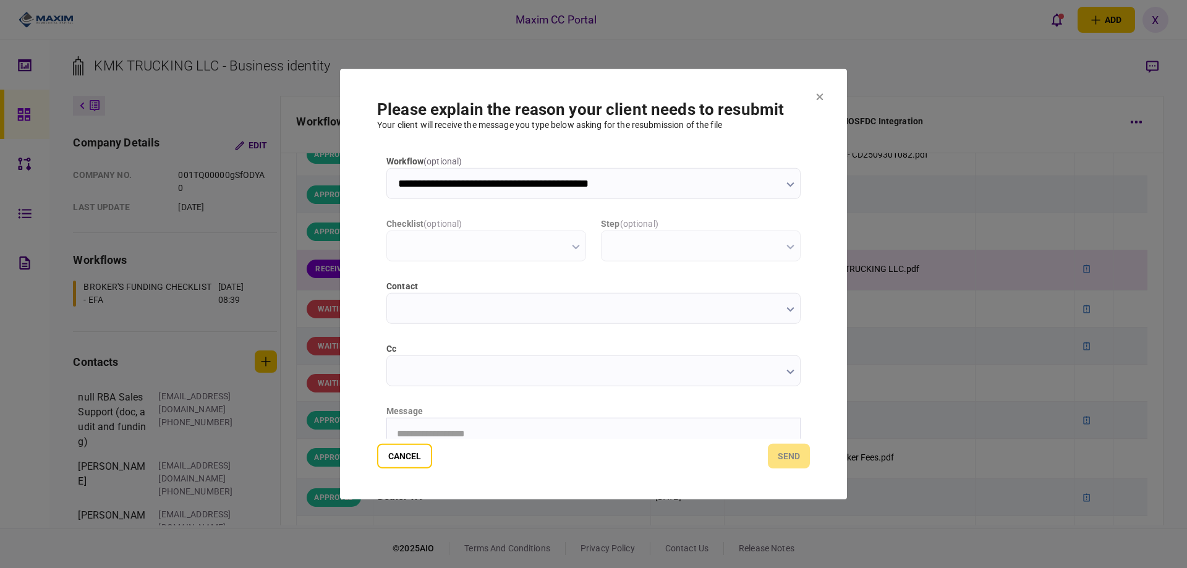
scroll to position [0, 0]
type input "**********"
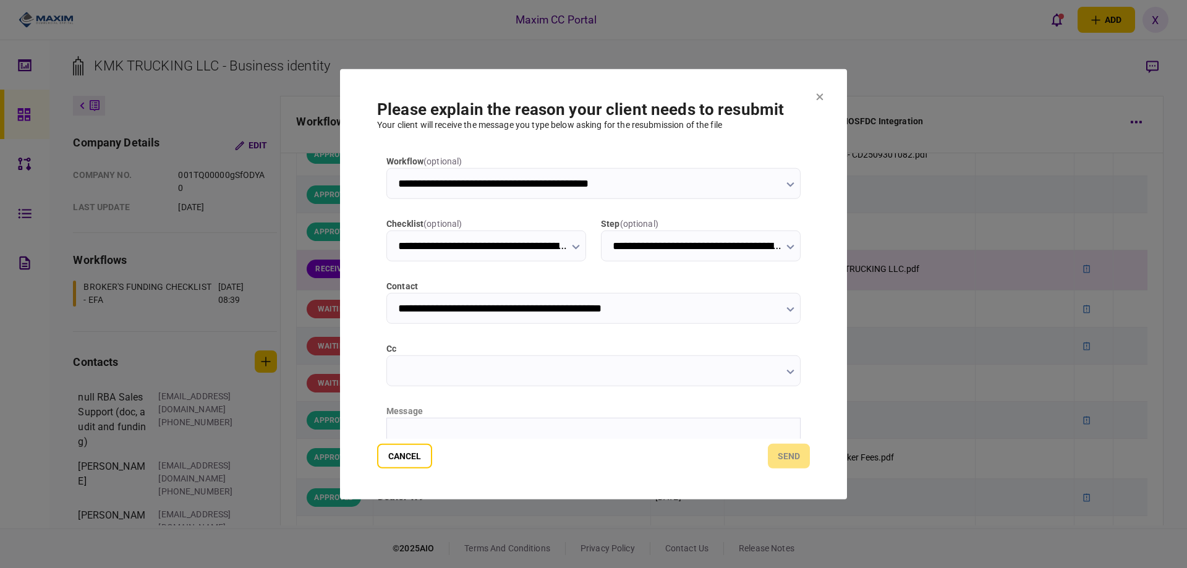
click at [523, 421] on html at bounding box center [593, 433] width 413 height 30
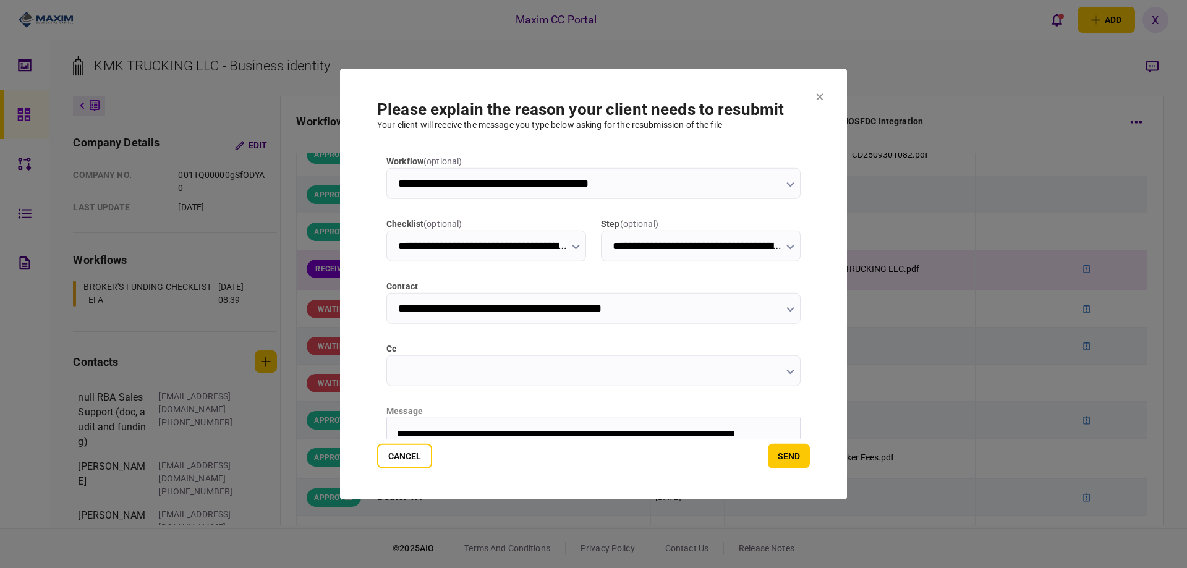
scroll to position [11, 0]
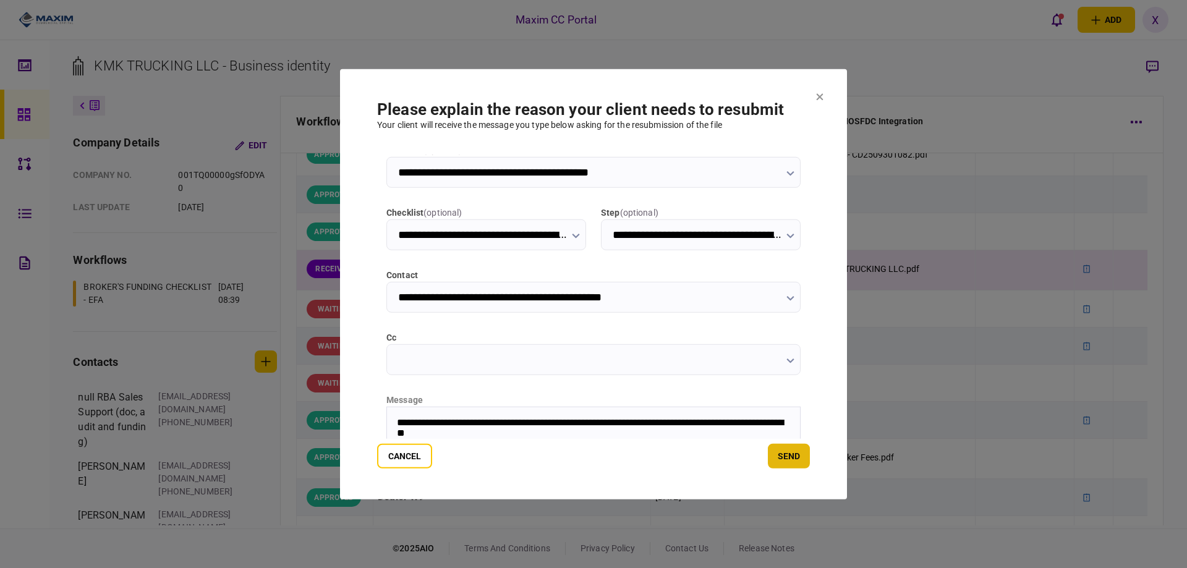
click at [806, 456] on button "send" at bounding box center [789, 456] width 42 height 25
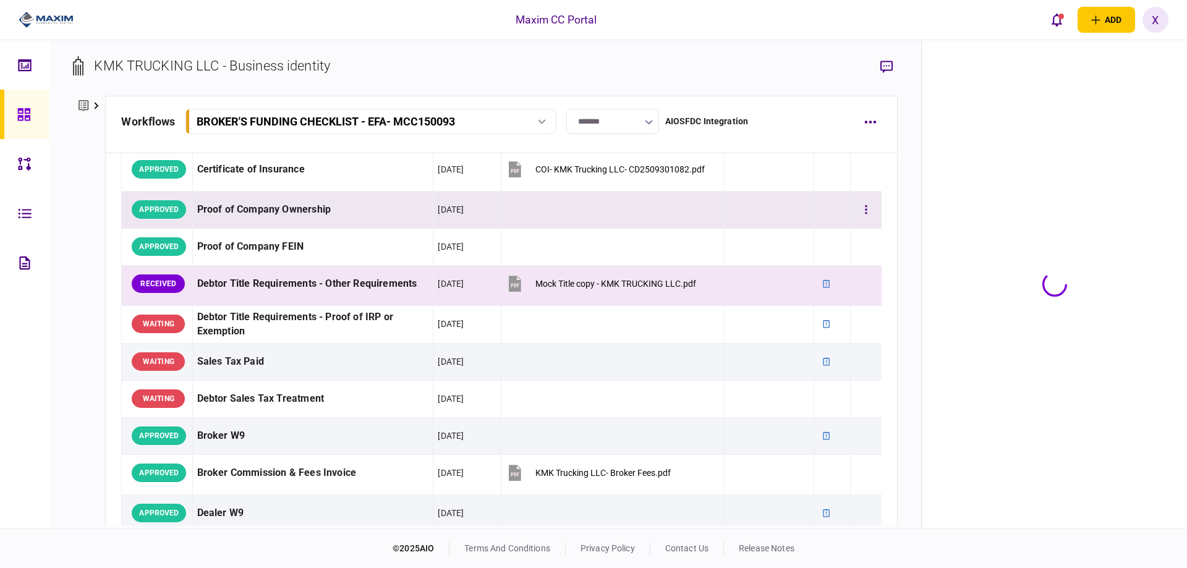
scroll to position [362, 0]
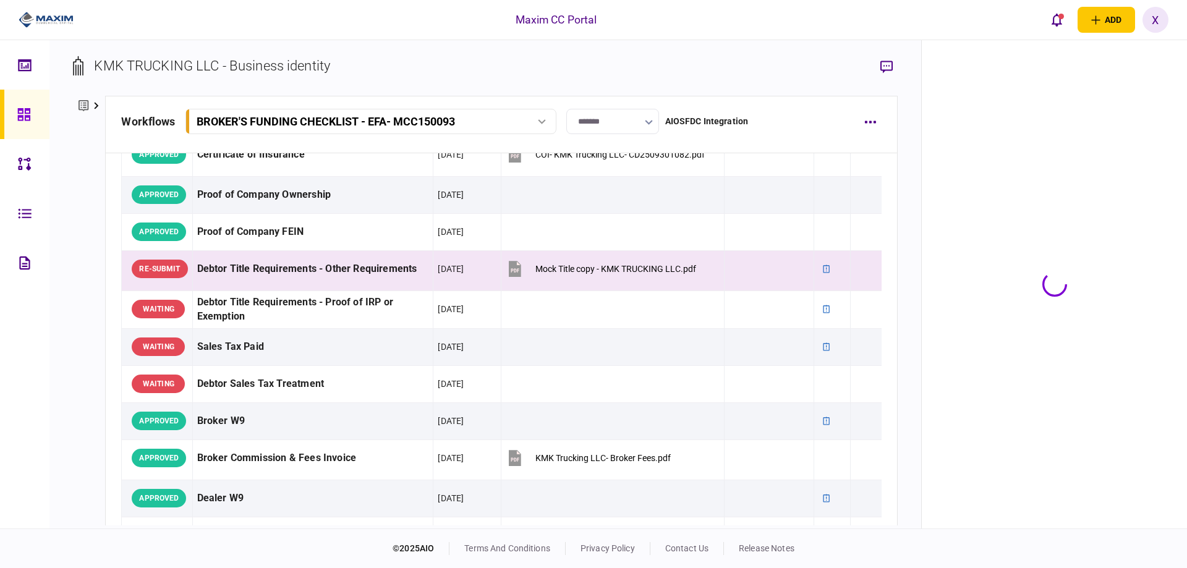
click at [39, 20] on img at bounding box center [46, 20] width 55 height 19
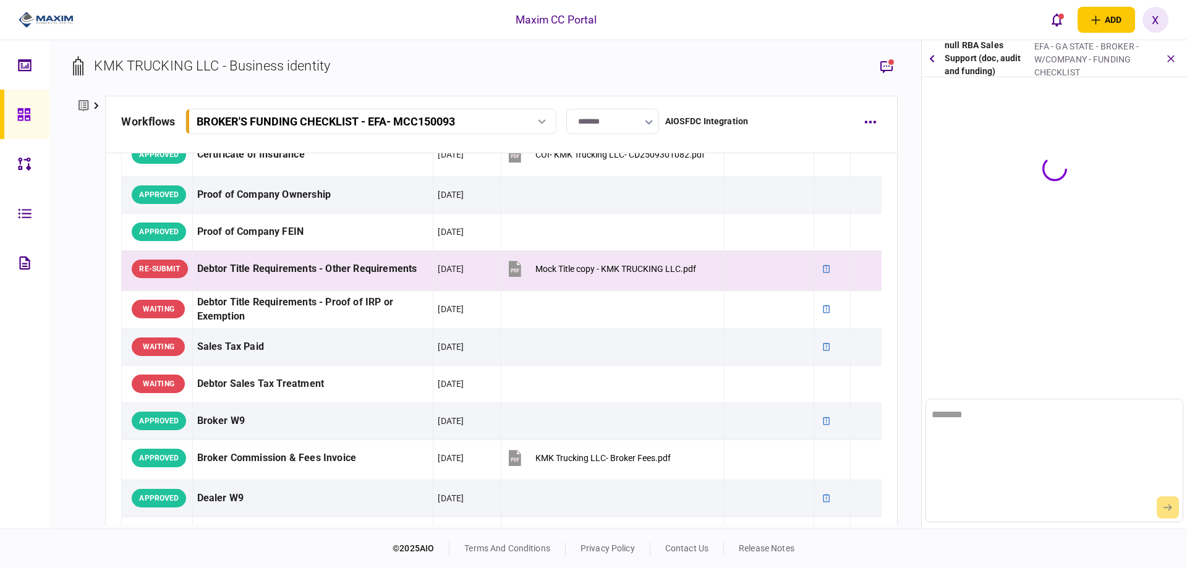
scroll to position [0, 0]
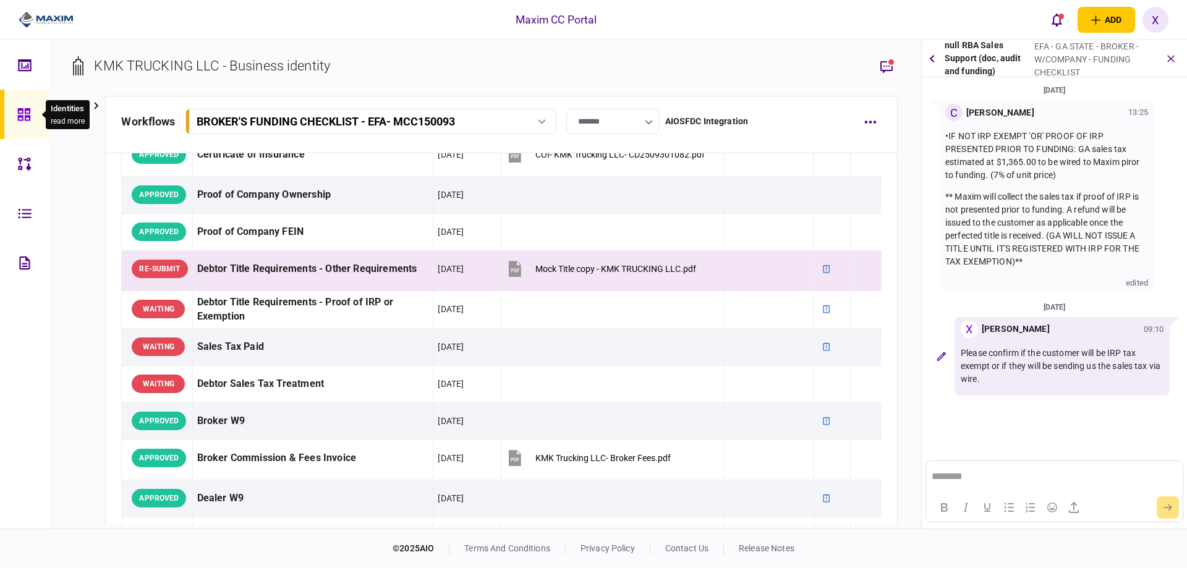
click at [23, 111] on icon at bounding box center [23, 114] width 12 height 12
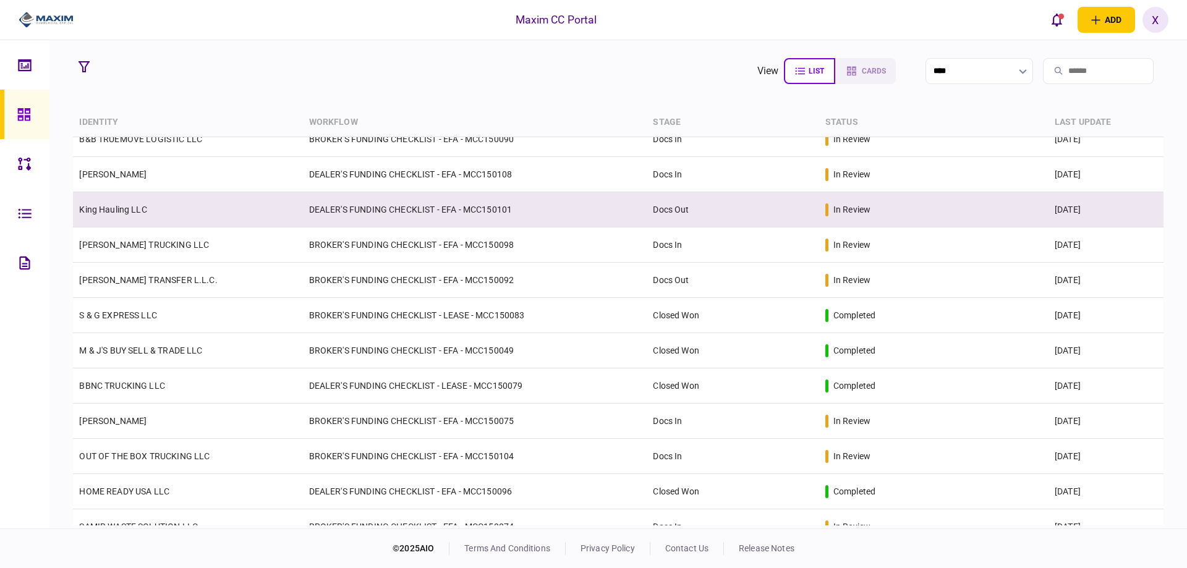
scroll to position [186, 0]
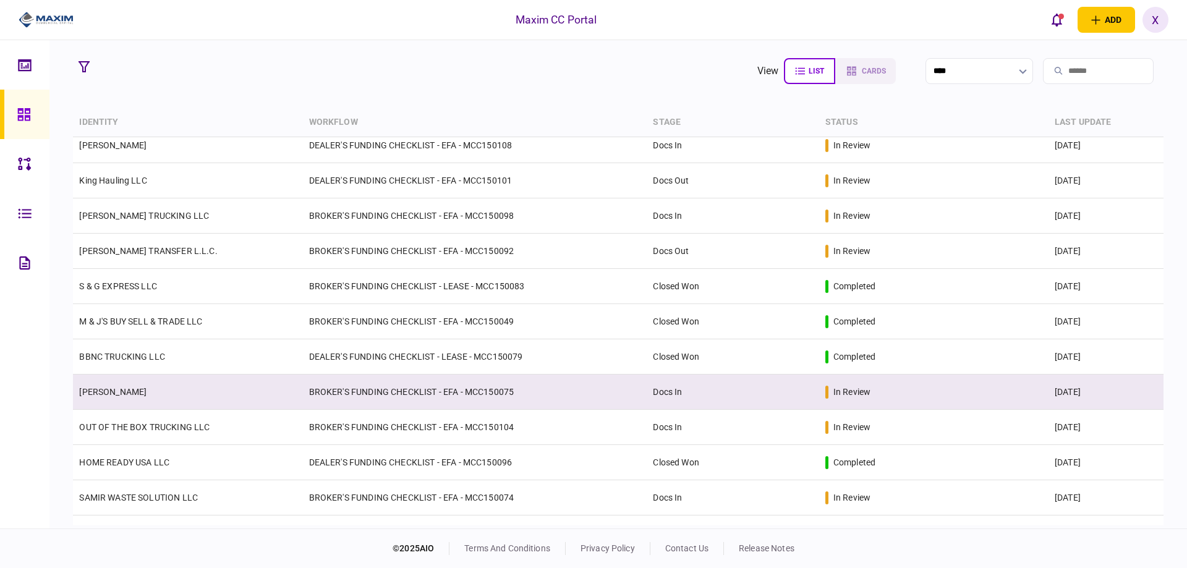
click at [134, 380] on td "[PERSON_NAME]" at bounding box center [187, 392] width 229 height 35
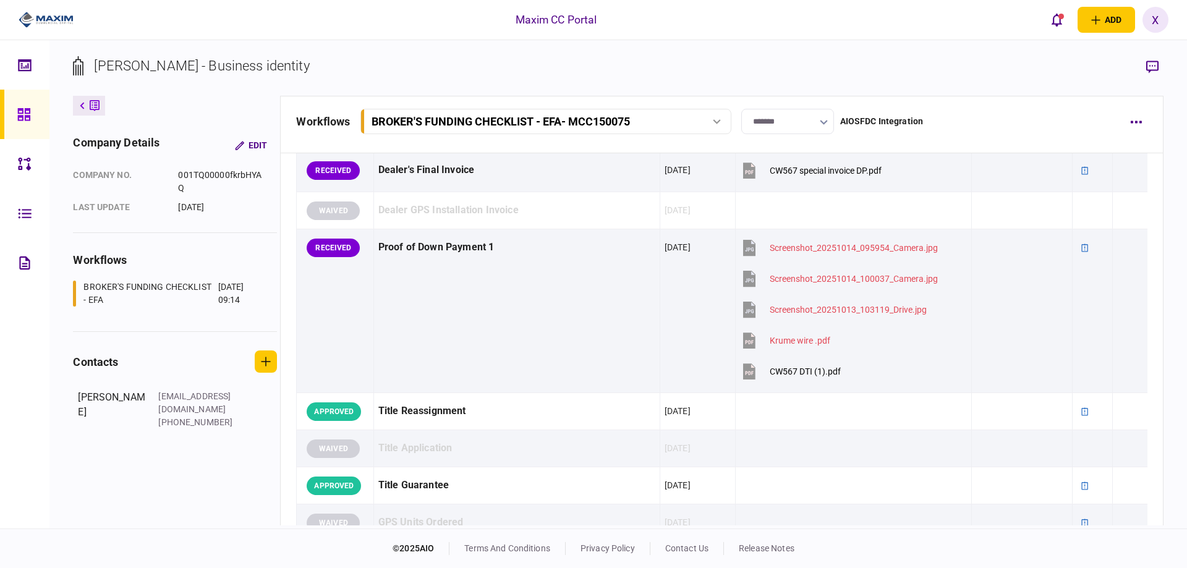
scroll to position [804, 0]
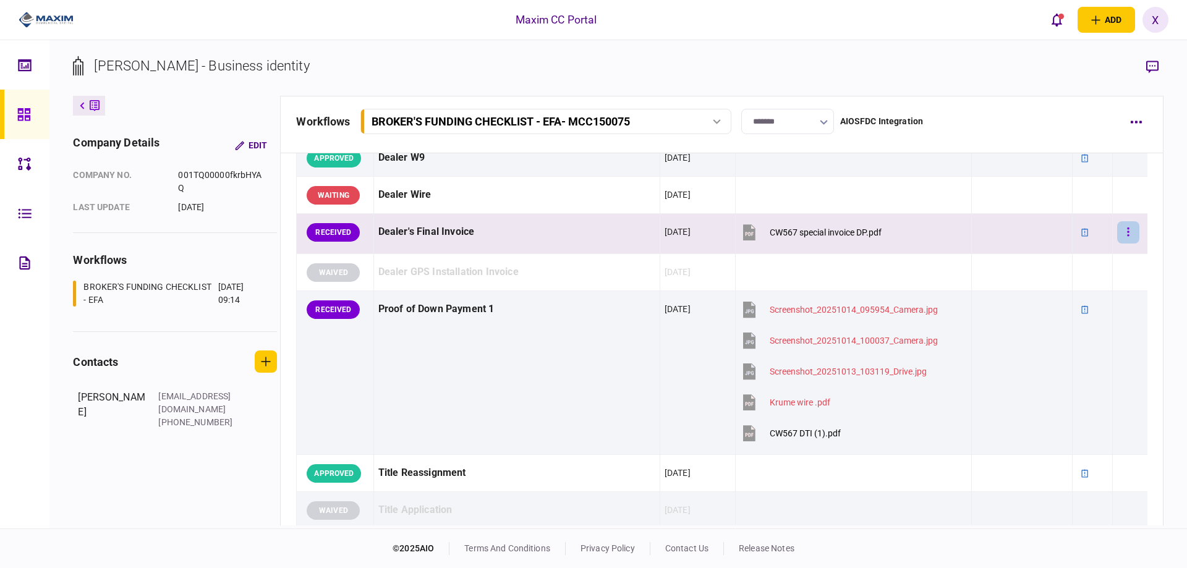
click at [1125, 233] on button "button" at bounding box center [1128, 232] width 22 height 22
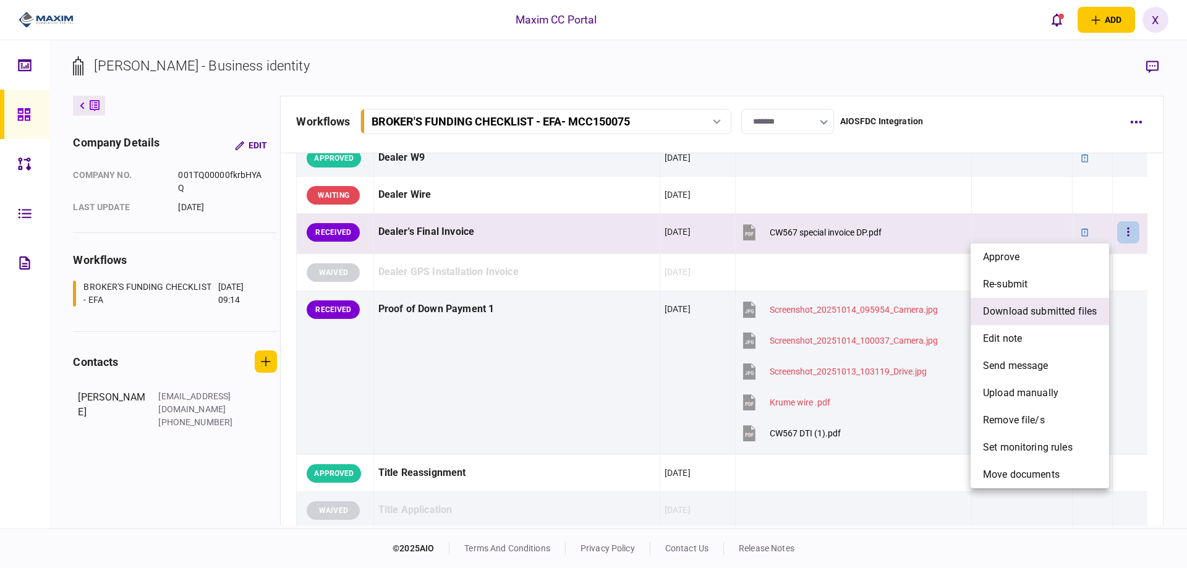
click at [1086, 314] on span "download submitted files" at bounding box center [1040, 311] width 114 height 15
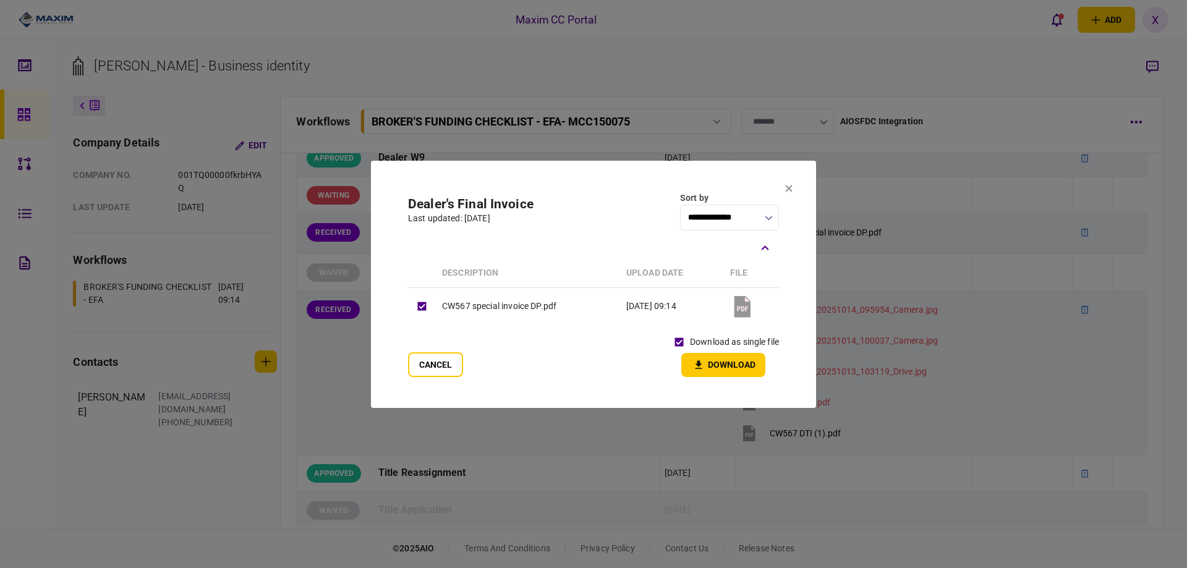
drag, startPoint x: 703, startPoint y: 363, endPoint x: 734, endPoint y: 341, distance: 37.7
click at [703, 364] on icon "button" at bounding box center [698, 365] width 15 height 12
click at [788, 190] on icon at bounding box center [789, 188] width 7 height 7
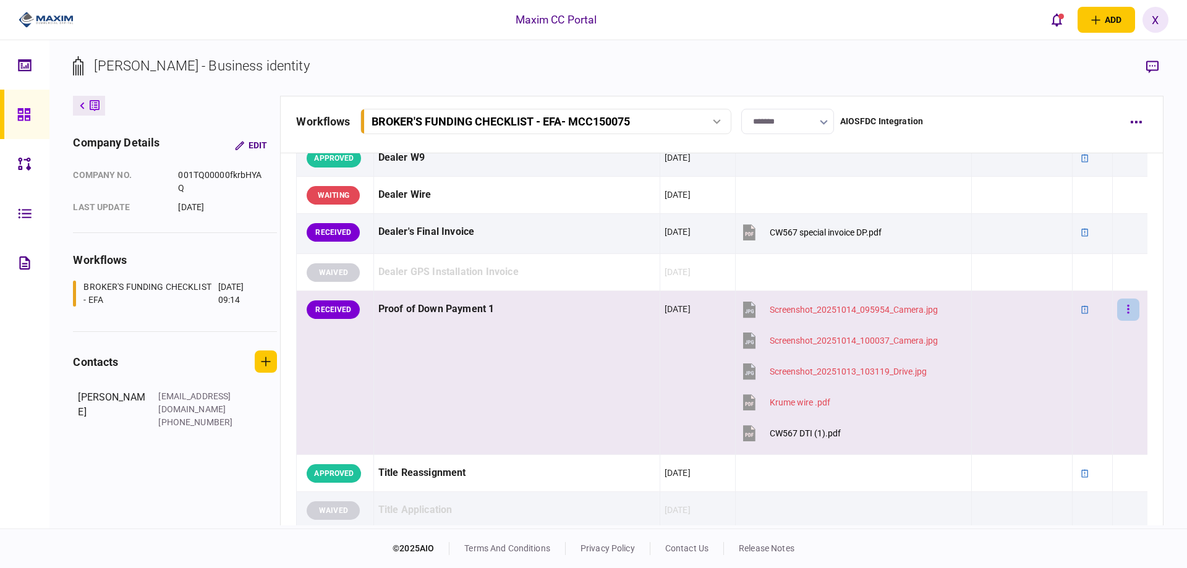
click at [1128, 309] on button "button" at bounding box center [1128, 310] width 22 height 22
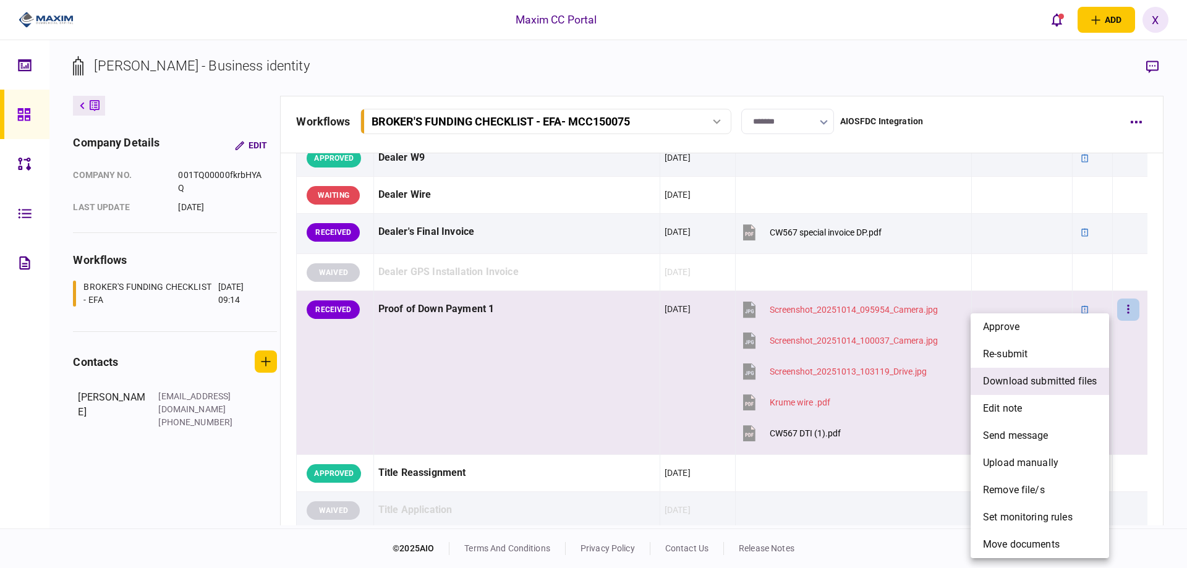
click at [1084, 387] on span "download submitted files" at bounding box center [1040, 381] width 114 height 15
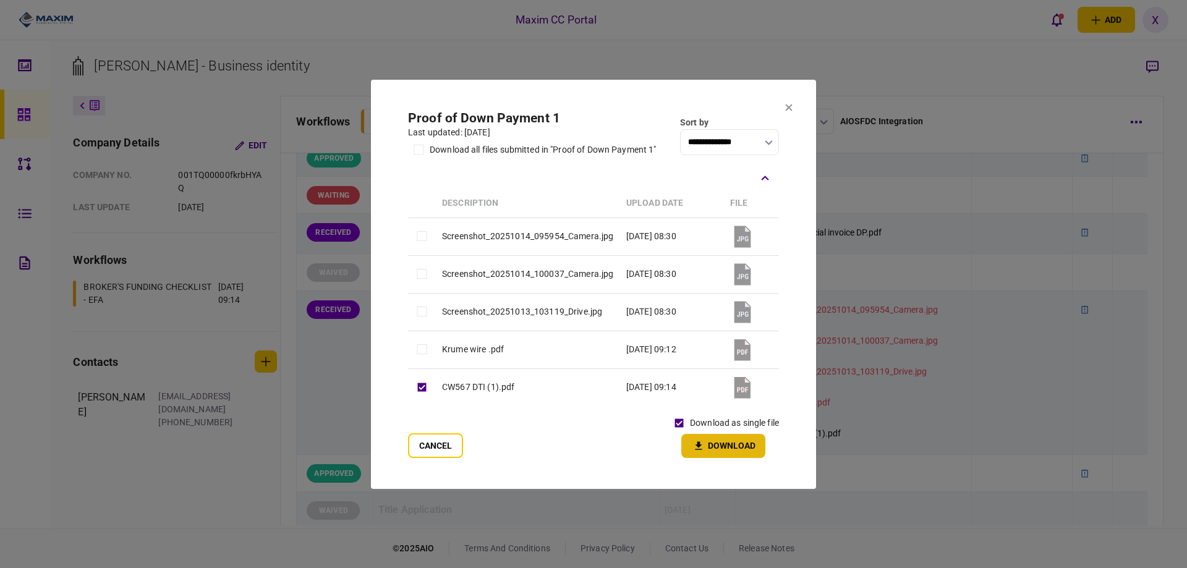
click at [701, 437] on button "Download" at bounding box center [723, 446] width 84 height 24
click at [792, 108] on icon at bounding box center [788, 107] width 7 height 7
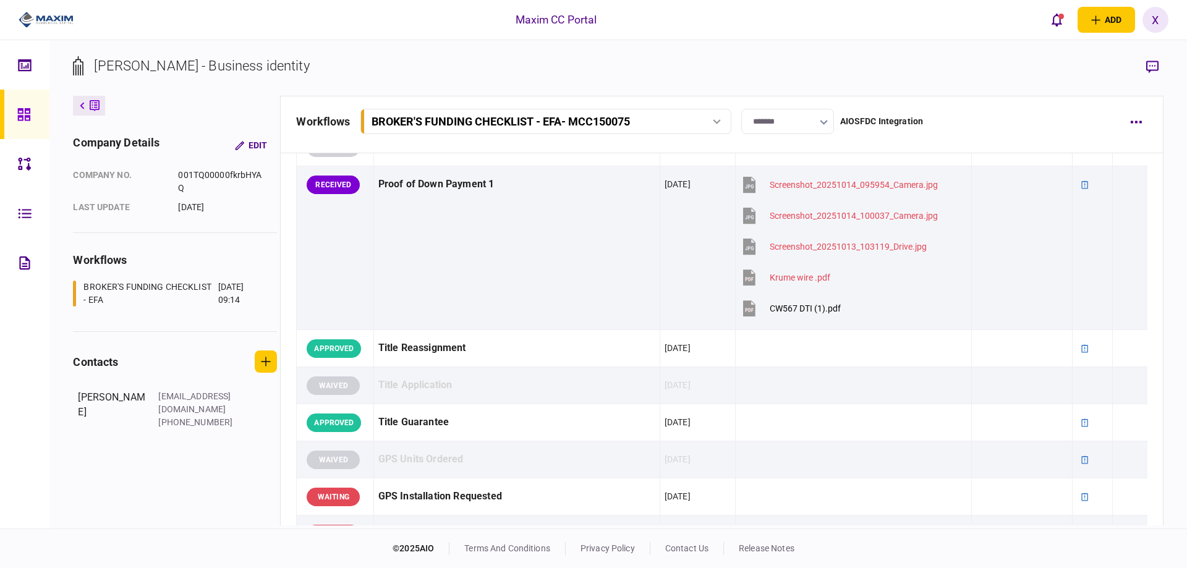
scroll to position [928, 0]
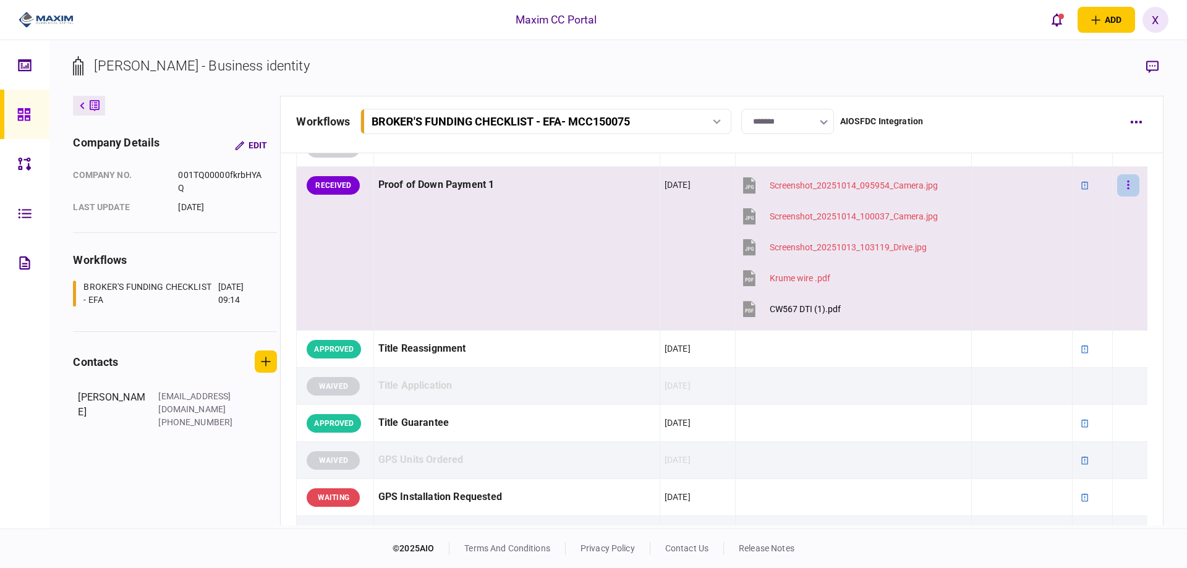
click at [1122, 187] on button "button" at bounding box center [1128, 185] width 22 height 22
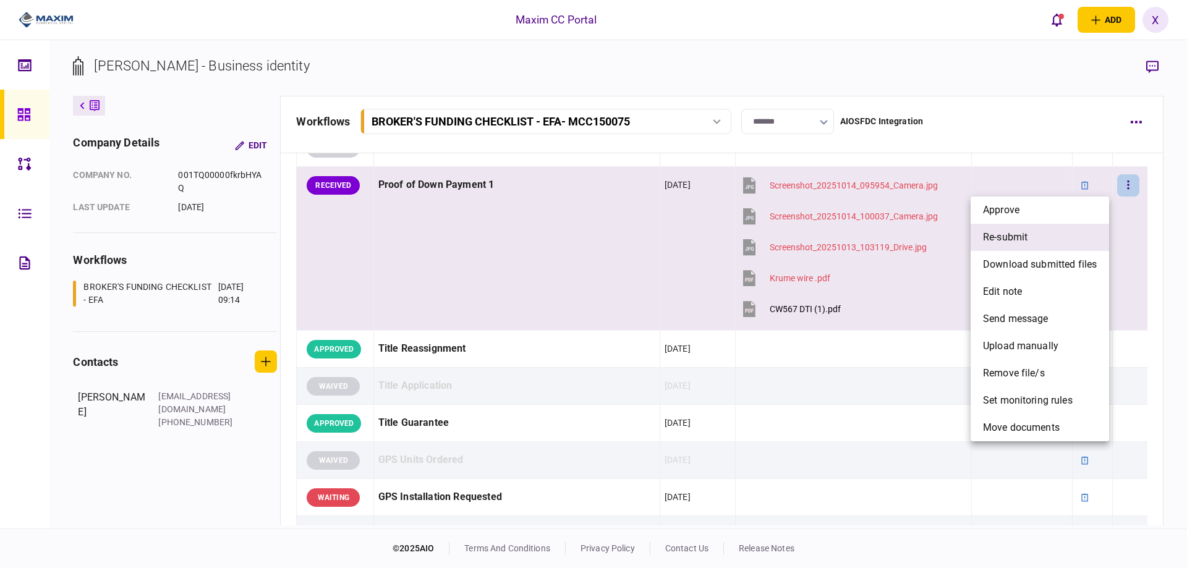
click at [1057, 241] on li "re-submit" at bounding box center [1040, 237] width 139 height 27
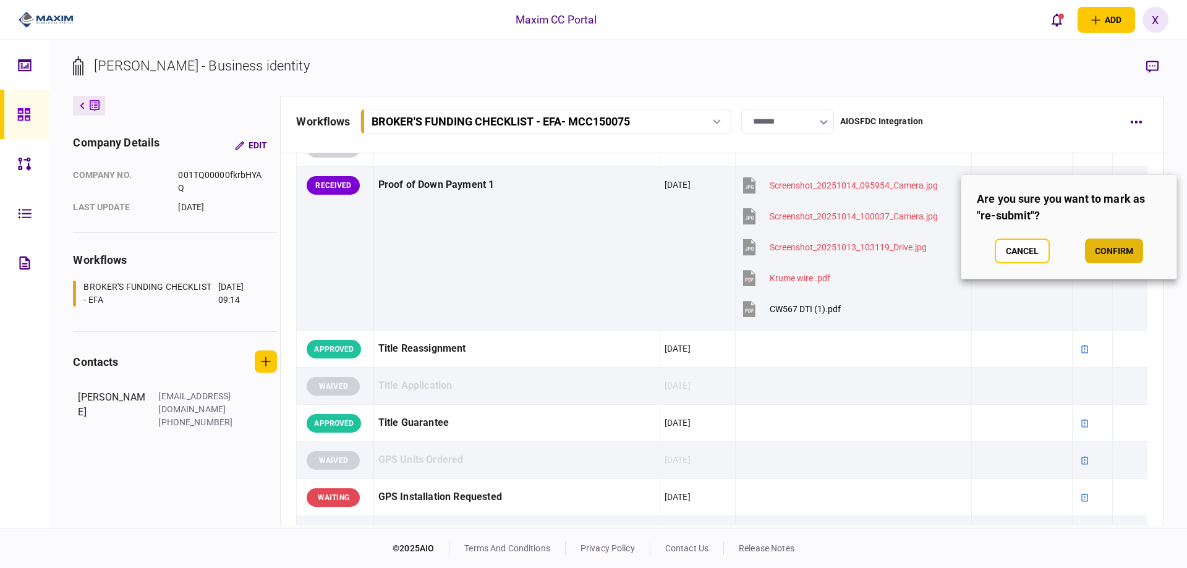
click at [1113, 249] on button "confirm" at bounding box center [1114, 251] width 58 height 25
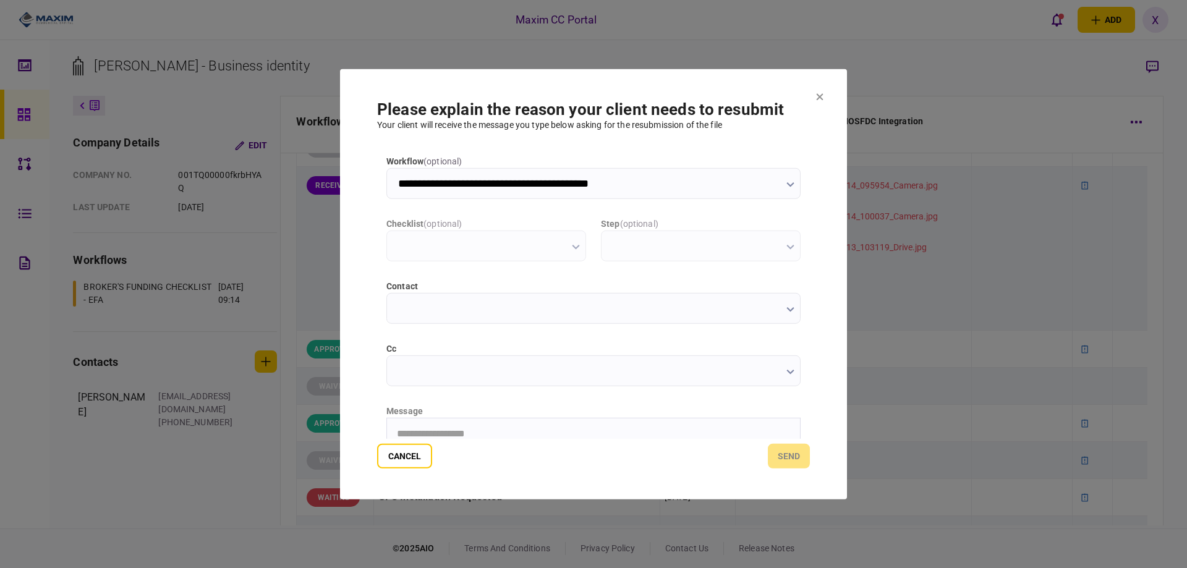
scroll to position [0, 0]
type input "**********"
click at [564, 420] on html "**********" at bounding box center [593, 433] width 413 height 31
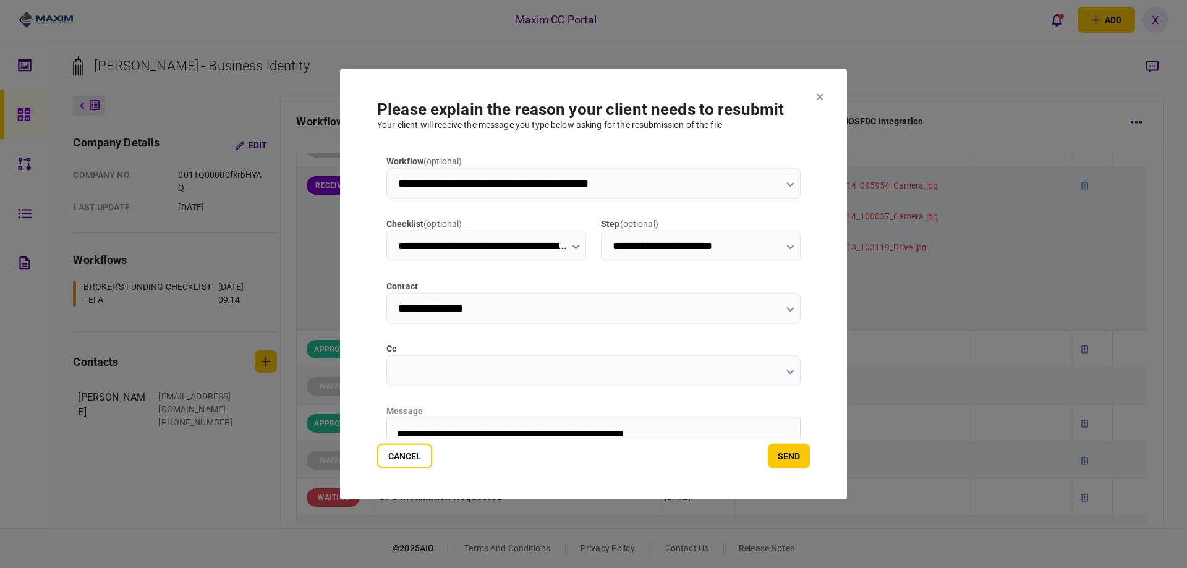
click at [770, 444] on div "Cancel send" at bounding box center [593, 456] width 433 height 25
click at [780, 450] on button "send" at bounding box center [789, 456] width 42 height 25
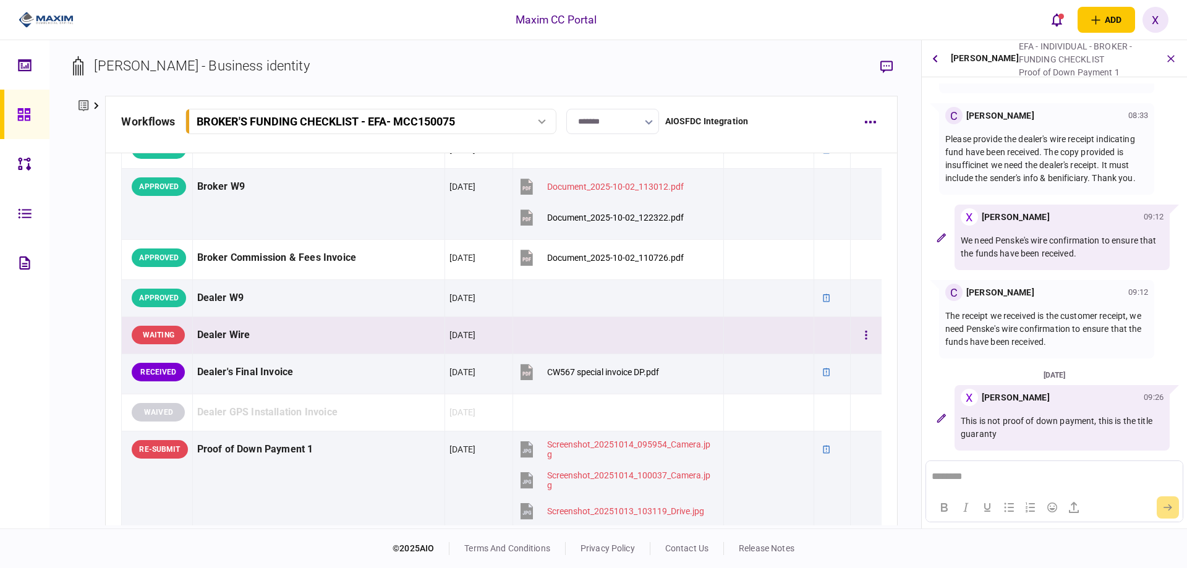
scroll to position [680, 0]
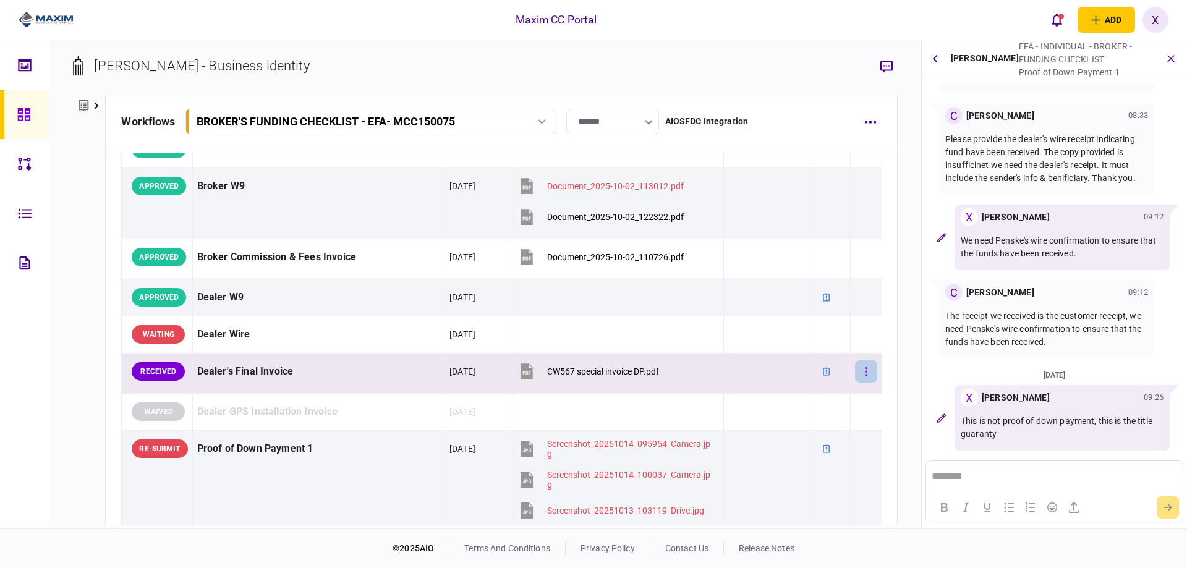
click at [865, 373] on icon "button" at bounding box center [866, 372] width 2 height 12
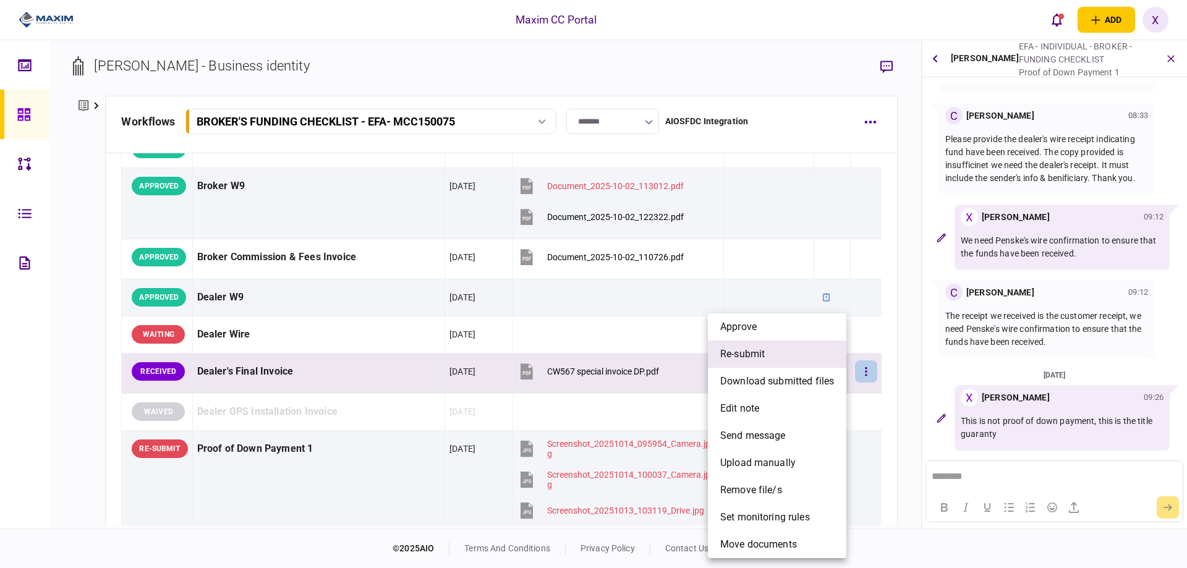
click at [803, 355] on li "re-submit" at bounding box center [777, 354] width 139 height 27
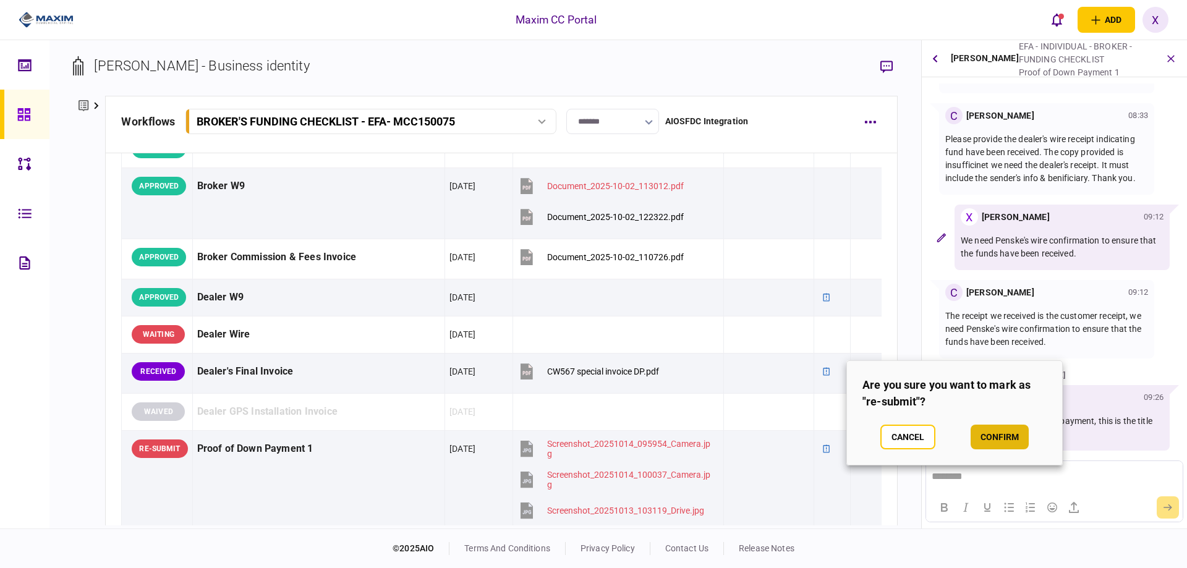
click at [991, 432] on button "confirm" at bounding box center [1000, 437] width 58 height 25
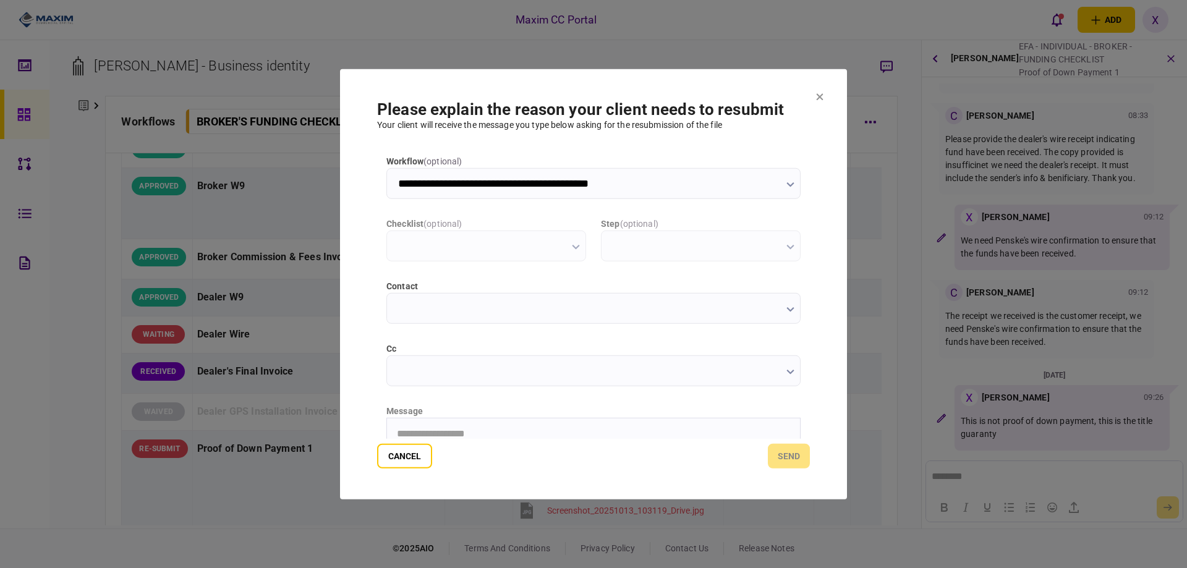
scroll to position [0, 0]
type input "**********"
click at [624, 426] on html "**********" at bounding box center [593, 433] width 413 height 31
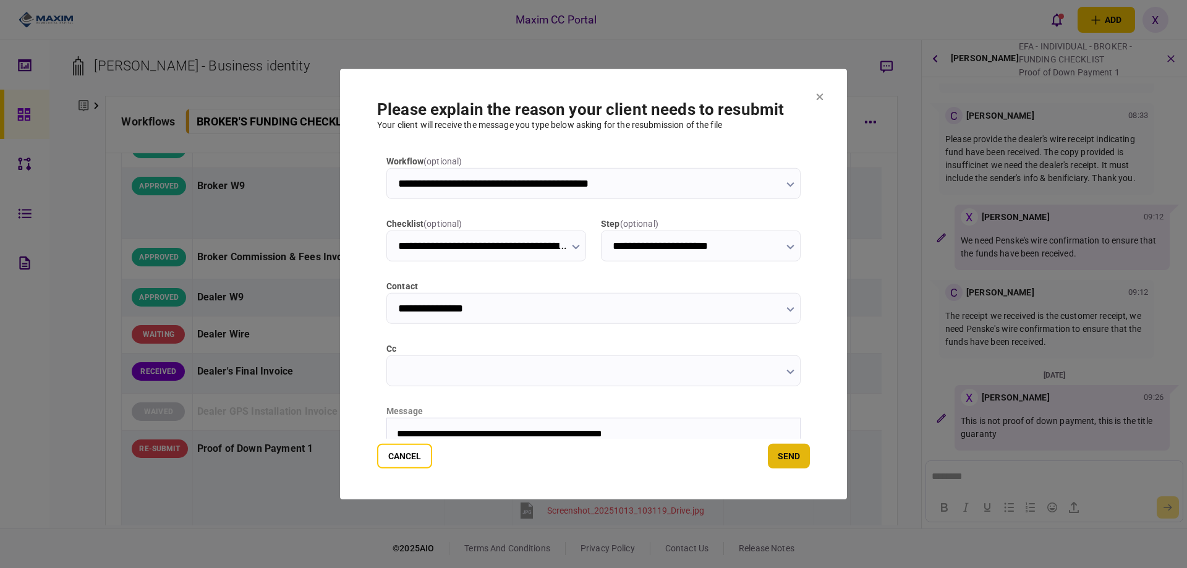
click at [805, 453] on button "send" at bounding box center [789, 456] width 42 height 25
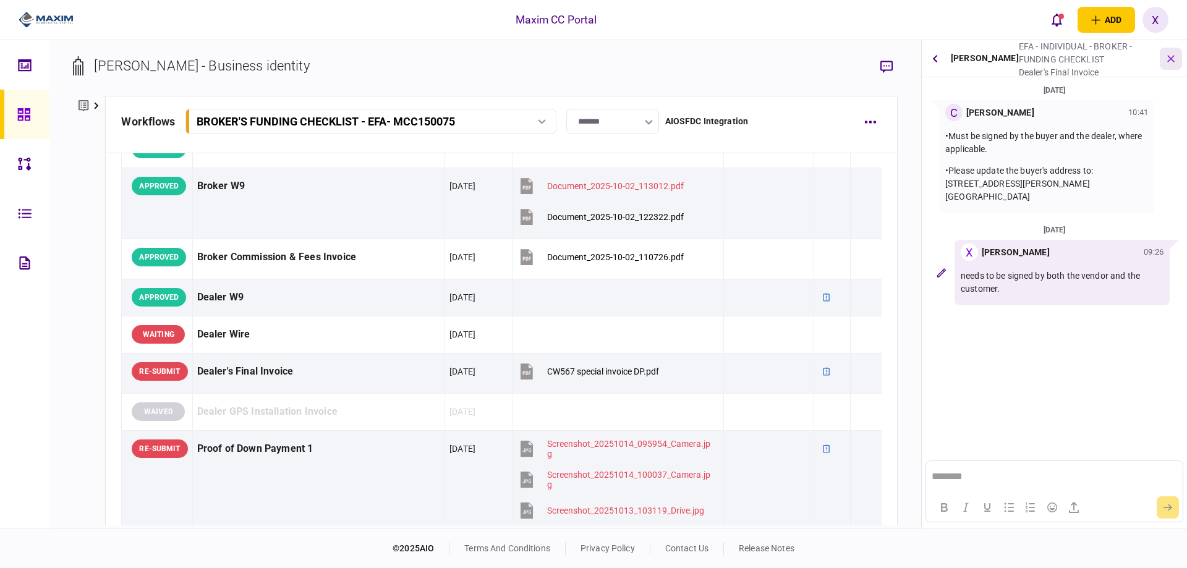
click at [1172, 62] on icon "button" at bounding box center [1171, 58] width 14 height 14
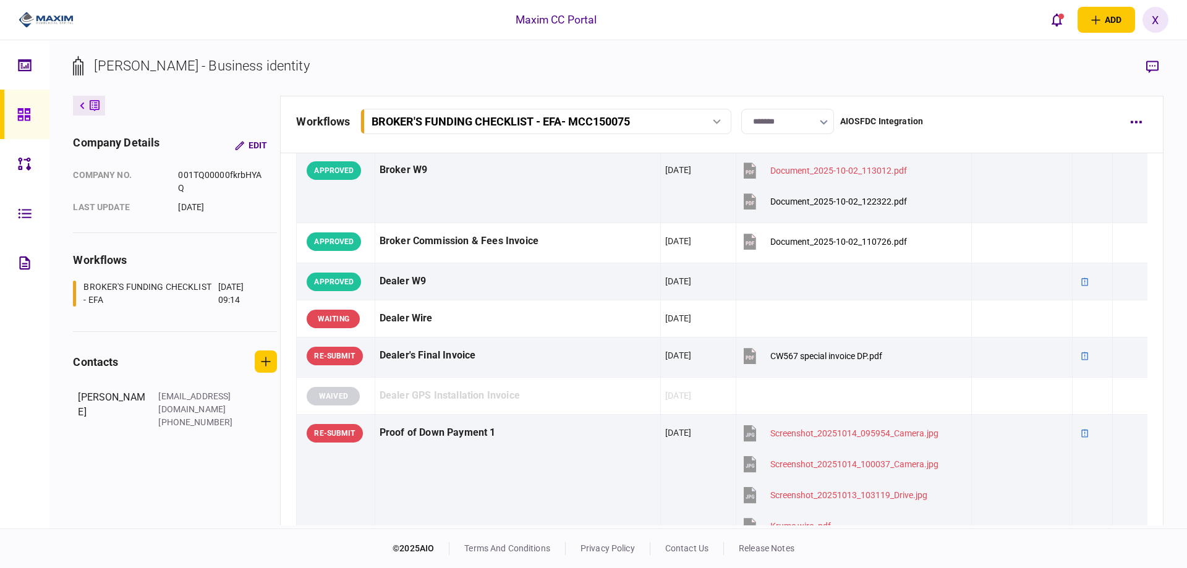
scroll to position [665, 0]
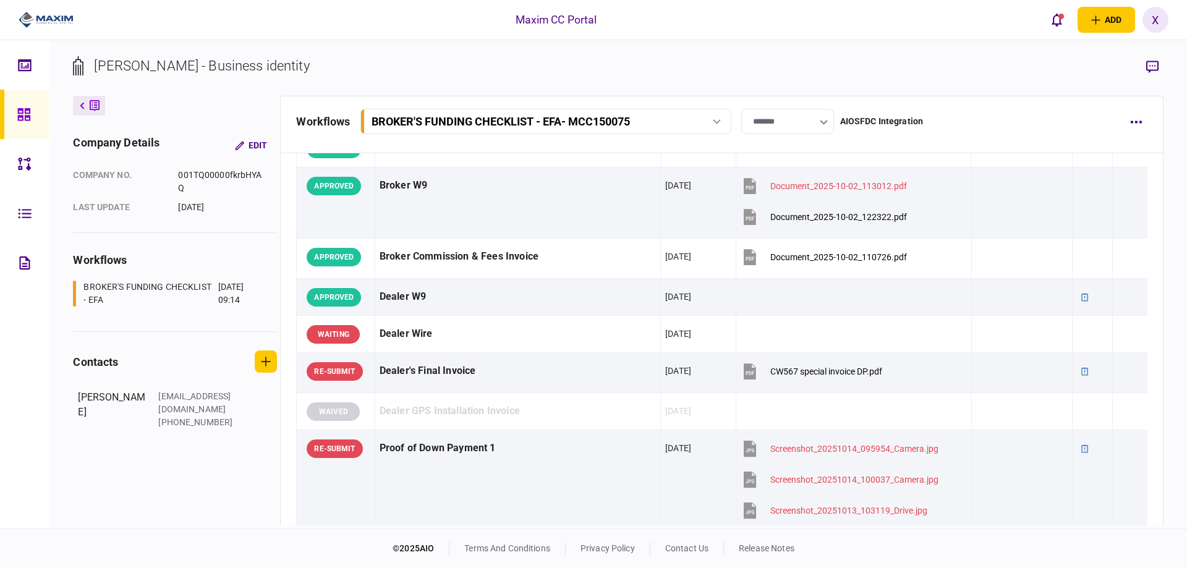
click at [19, 121] on icon at bounding box center [24, 115] width 14 height 14
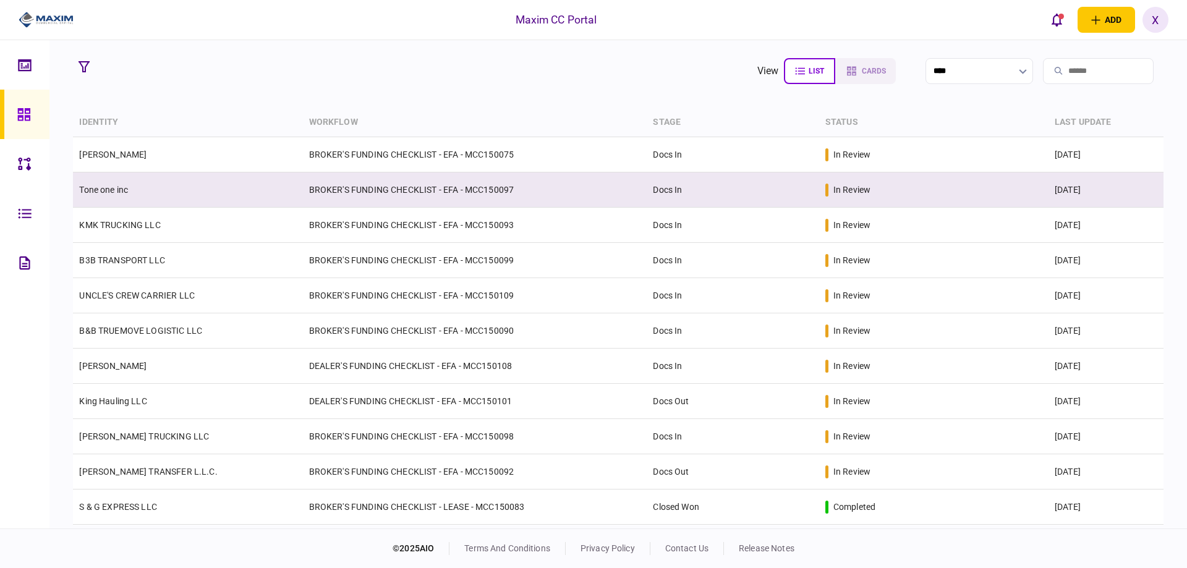
click at [84, 180] on td "Tone one inc" at bounding box center [187, 190] width 229 height 35
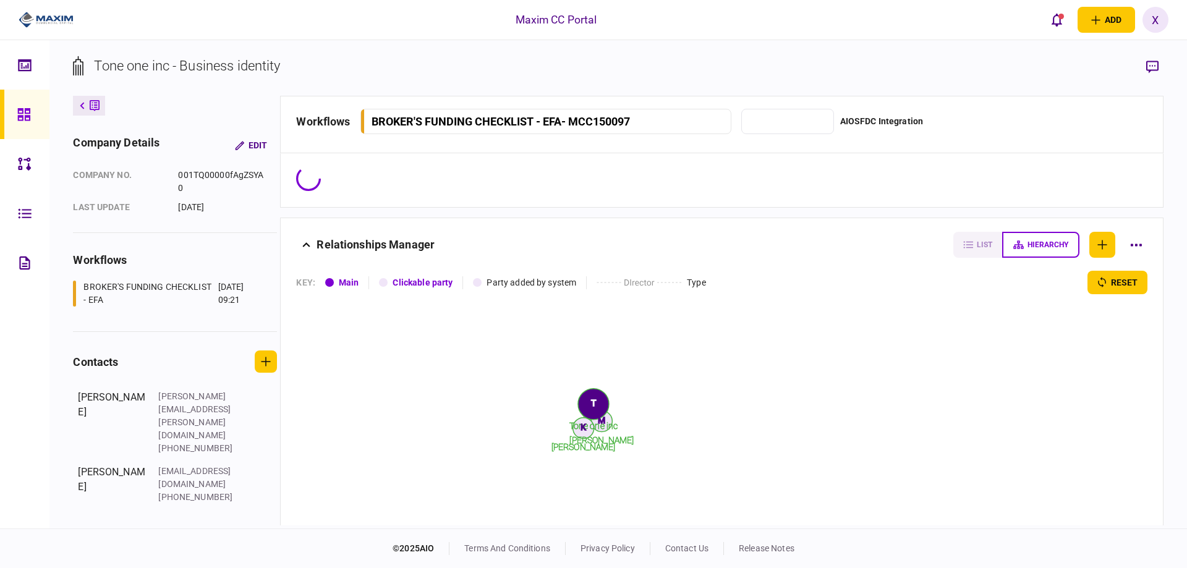
type input "*******"
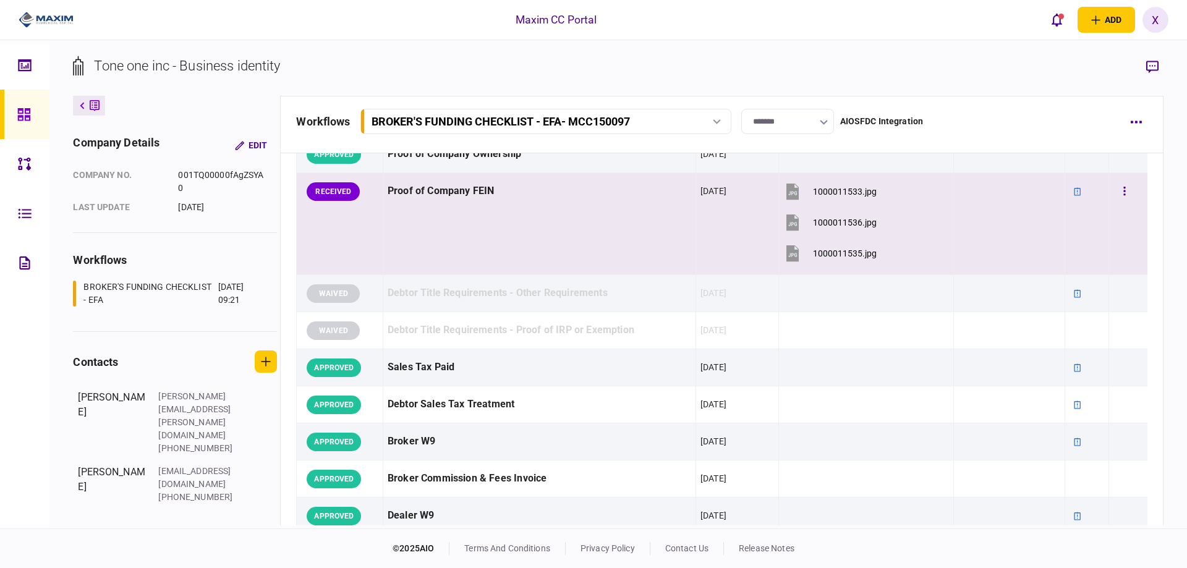
scroll to position [433, 0]
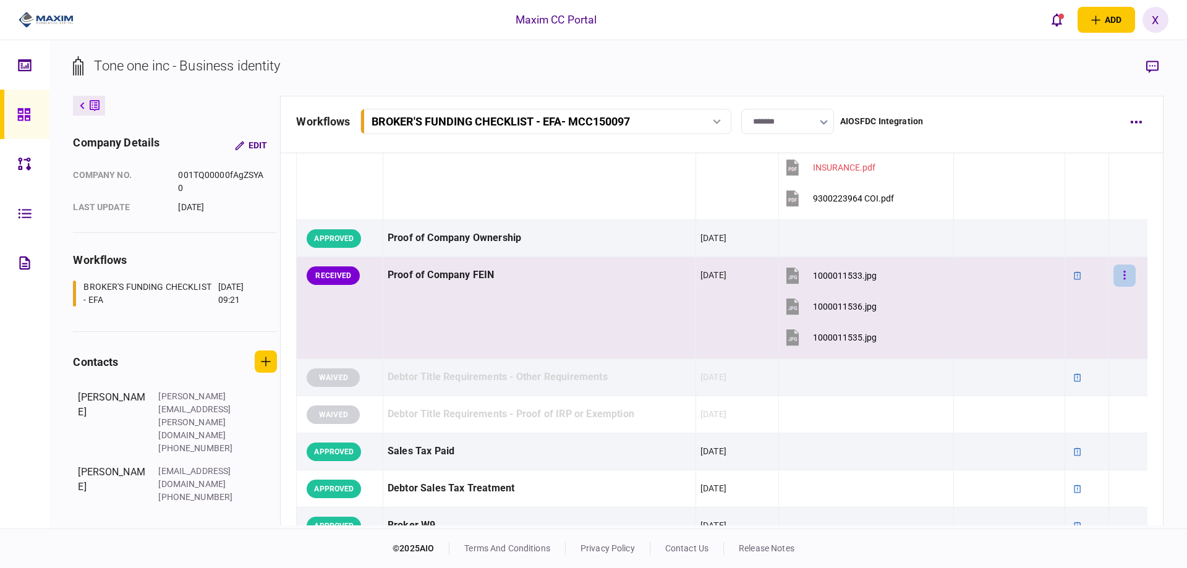
click at [1118, 284] on button "button" at bounding box center [1125, 276] width 22 height 22
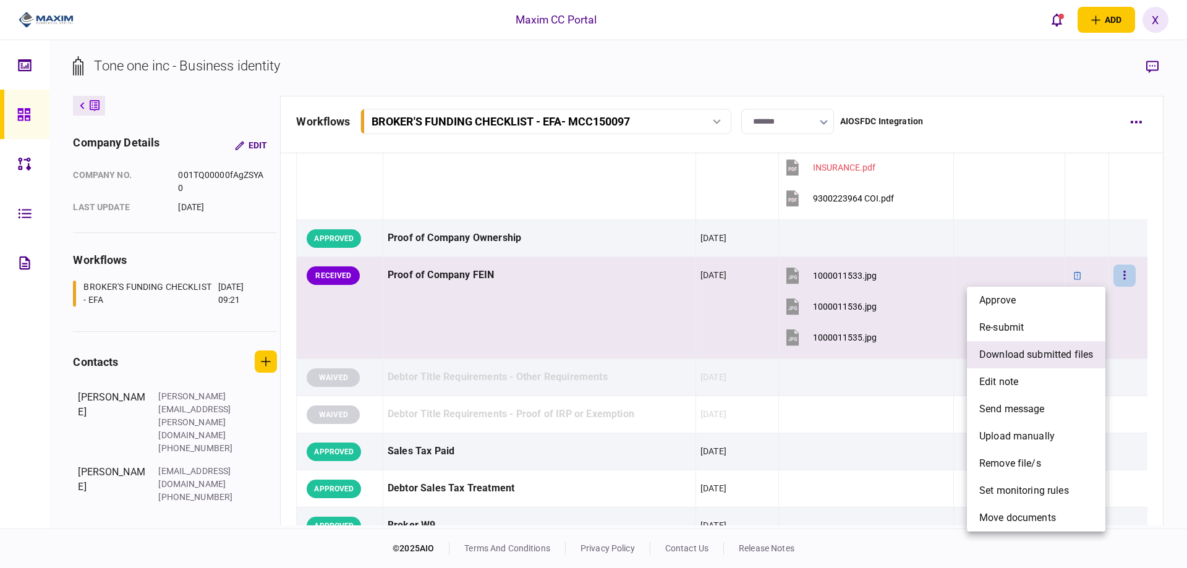
click at [1077, 347] on li "download submitted files" at bounding box center [1036, 354] width 139 height 27
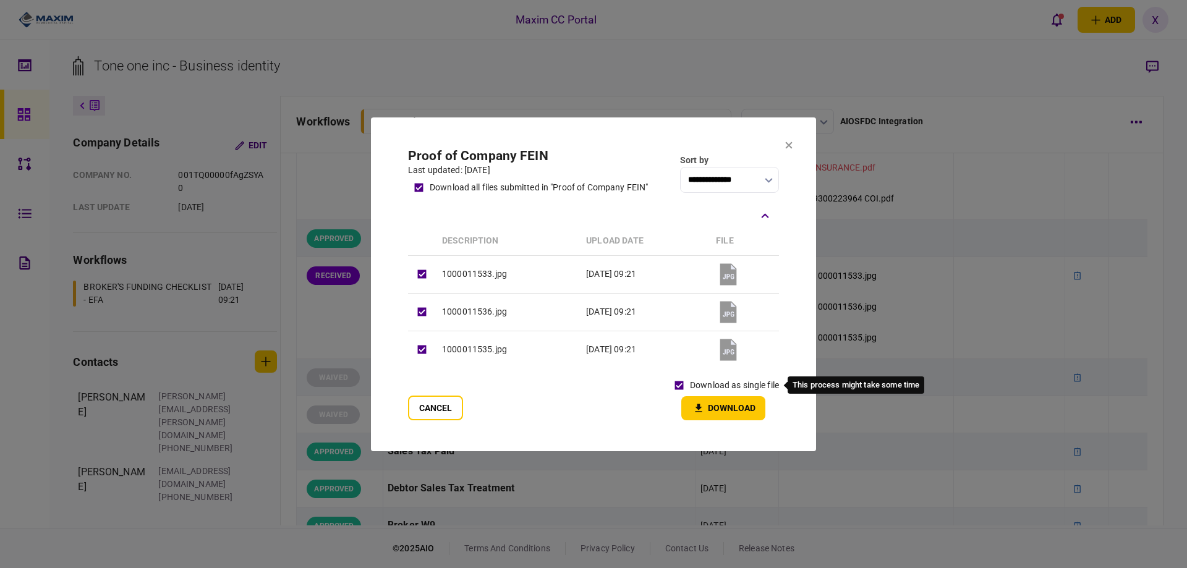
click at [698, 392] on div "download as single file" at bounding box center [724, 386] width 111 height 22
click at [702, 406] on icon "button" at bounding box center [698, 409] width 15 height 12
click at [792, 142] on icon at bounding box center [789, 145] width 7 height 7
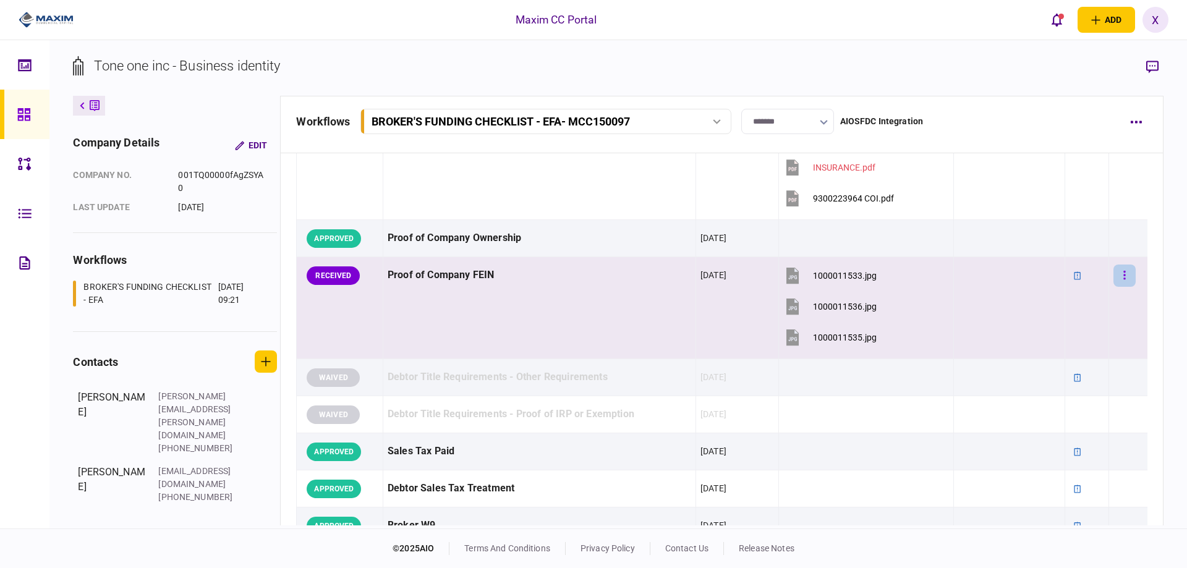
click at [1124, 271] on icon "button" at bounding box center [1125, 276] width 2 height 12
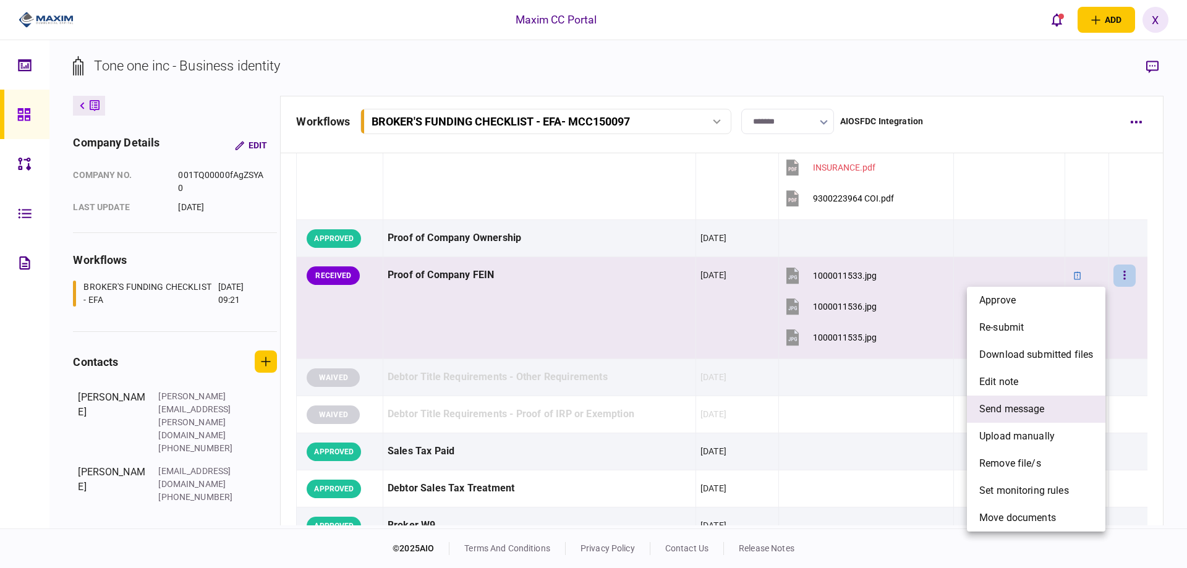
click at [1056, 409] on li "send message" at bounding box center [1036, 409] width 139 height 27
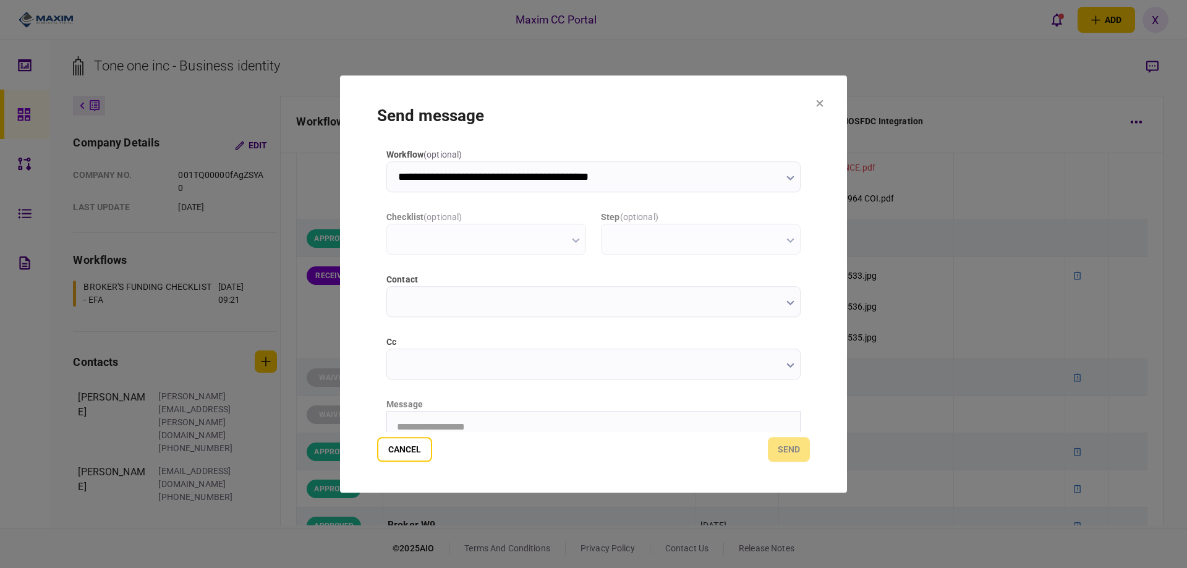
scroll to position [0, 0]
type input "**********"
click at [586, 436] on form "**********" at bounding box center [593, 284] width 433 height 356
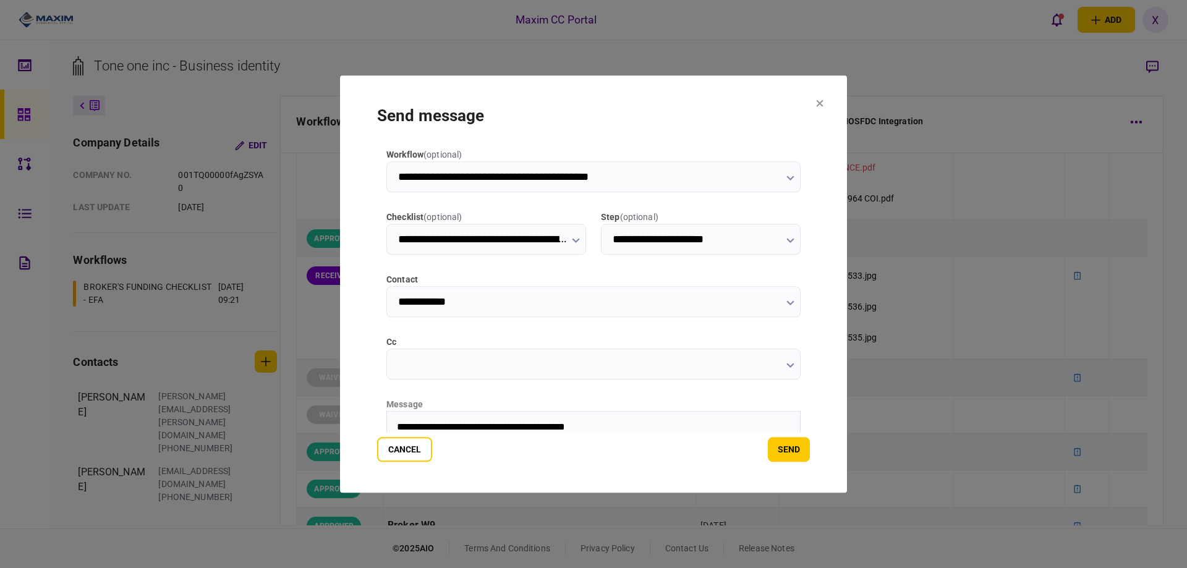
click at [791, 464] on section "**********" at bounding box center [593, 284] width 507 height 418
click at [792, 452] on button "send" at bounding box center [789, 449] width 42 height 25
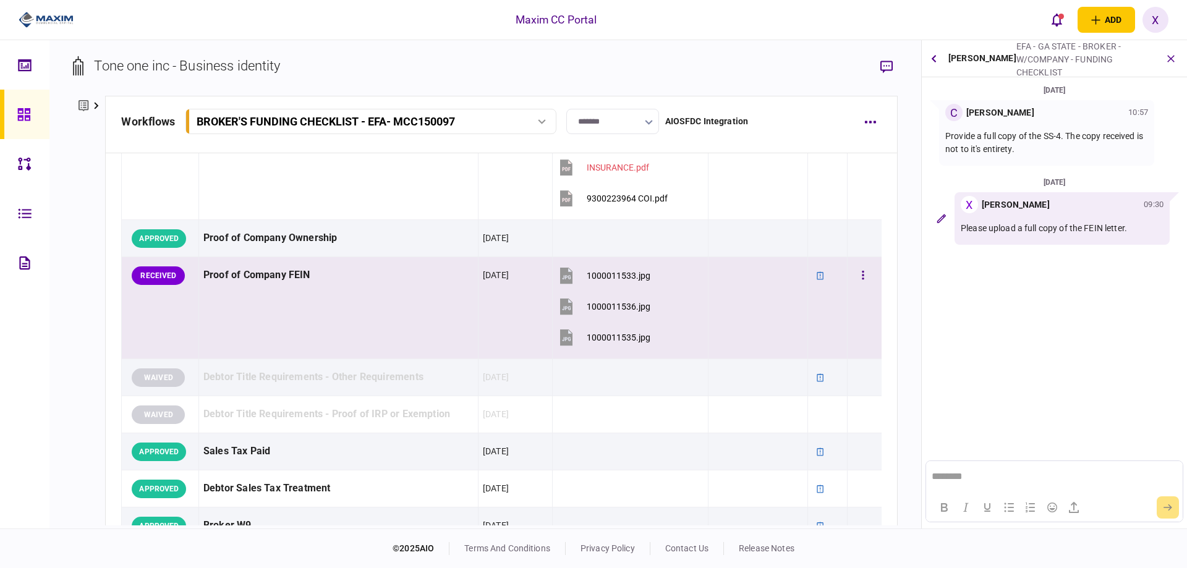
click at [323, 284] on div "Proof of Company FEIN" at bounding box center [338, 276] width 270 height 28
click at [852, 278] on button "button" at bounding box center [863, 276] width 22 height 22
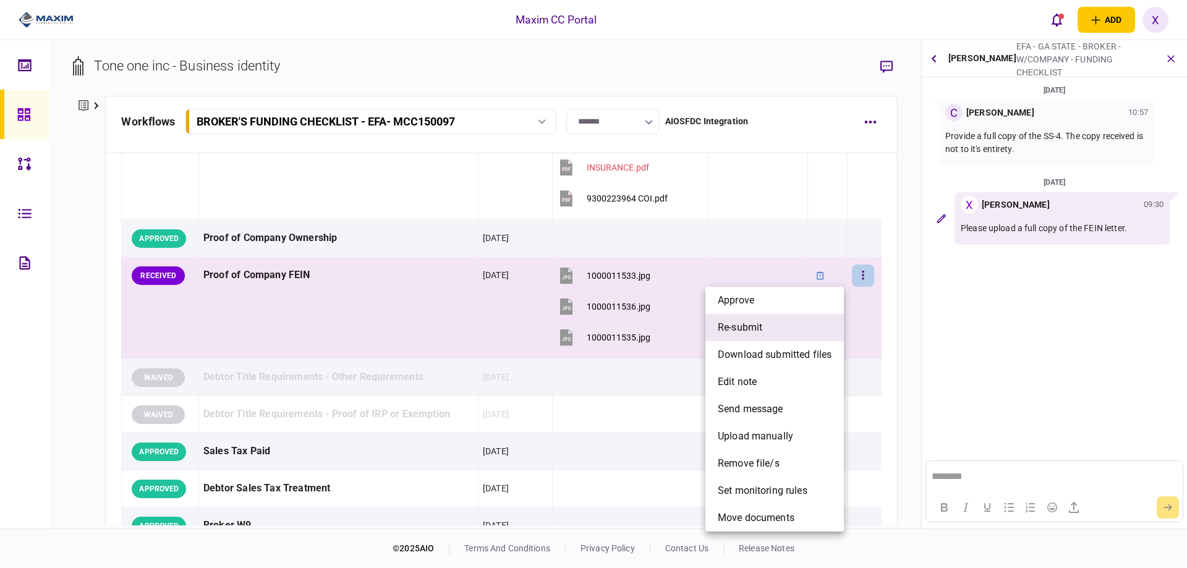
click at [806, 335] on li "re-submit" at bounding box center [775, 327] width 139 height 27
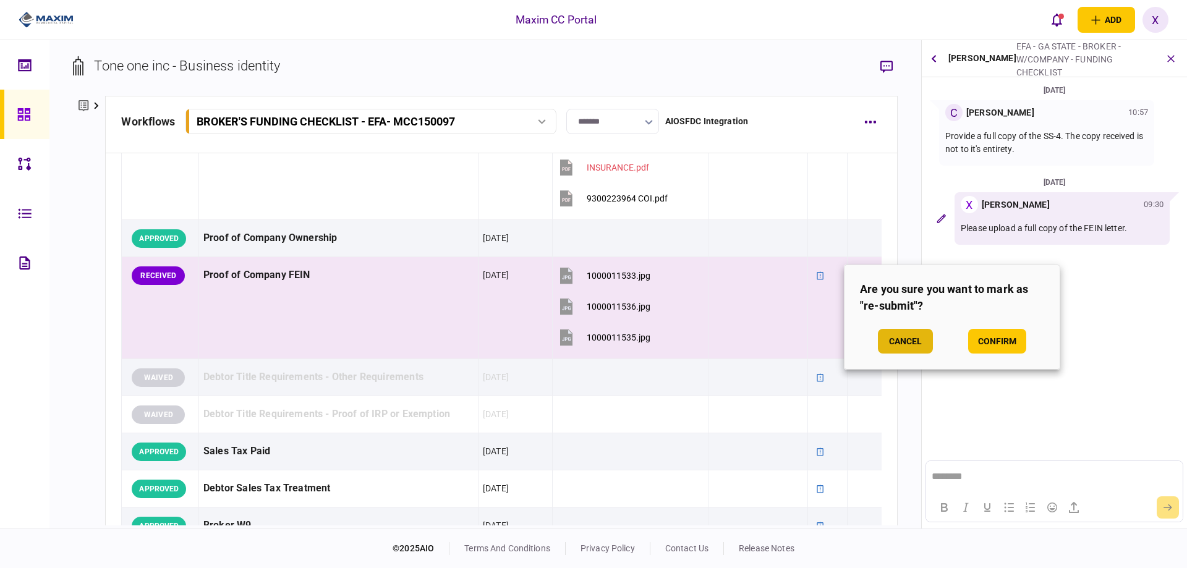
click at [912, 341] on button "Cancel" at bounding box center [905, 341] width 55 height 25
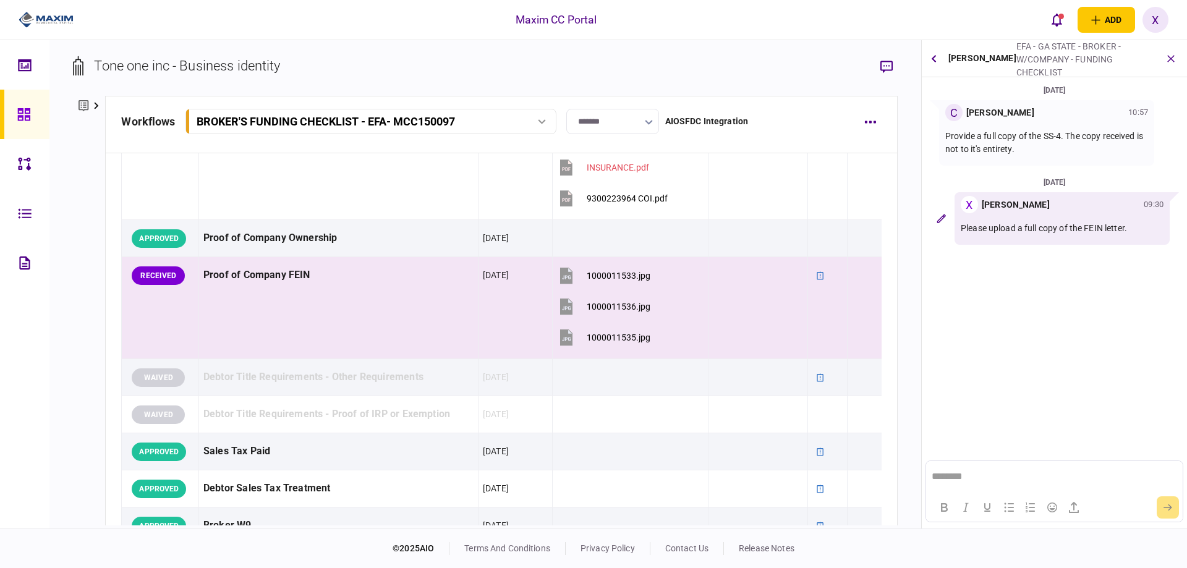
click at [1123, 230] on p "Please upload a full copy of the FEIN letter." at bounding box center [1062, 228] width 203 height 13
drag, startPoint x: 1132, startPoint y: 230, endPoint x: 960, endPoint y: 236, distance: 171.4
click at [960, 236] on div "X [PERSON_NAME] 09:30 Please upload a full copy of the FEIN letter." at bounding box center [1062, 218] width 215 height 53
copy p "Please upload a full copy of the FEIN letter."
click at [852, 280] on button "button" at bounding box center [863, 276] width 22 height 22
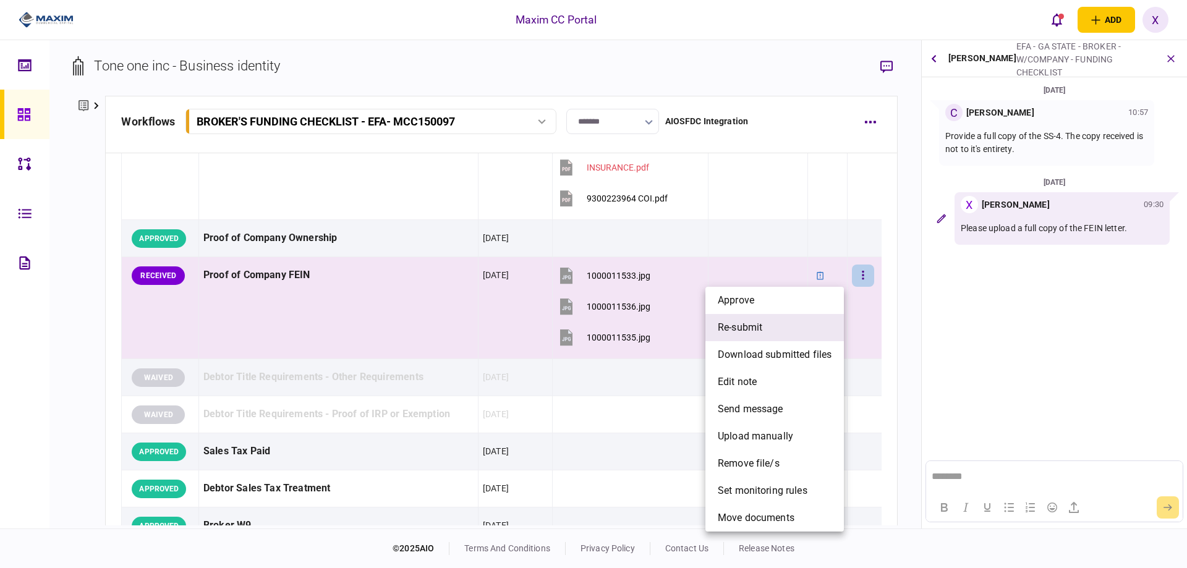
click at [824, 321] on li "re-submit" at bounding box center [775, 327] width 139 height 27
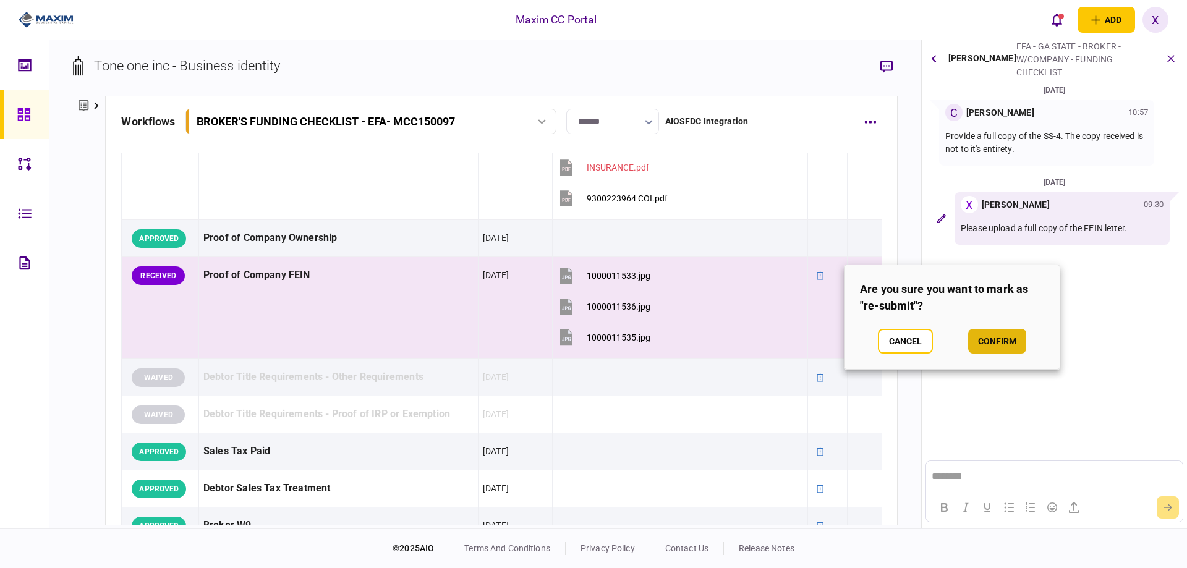
click at [1017, 338] on button "confirm" at bounding box center [997, 341] width 58 height 25
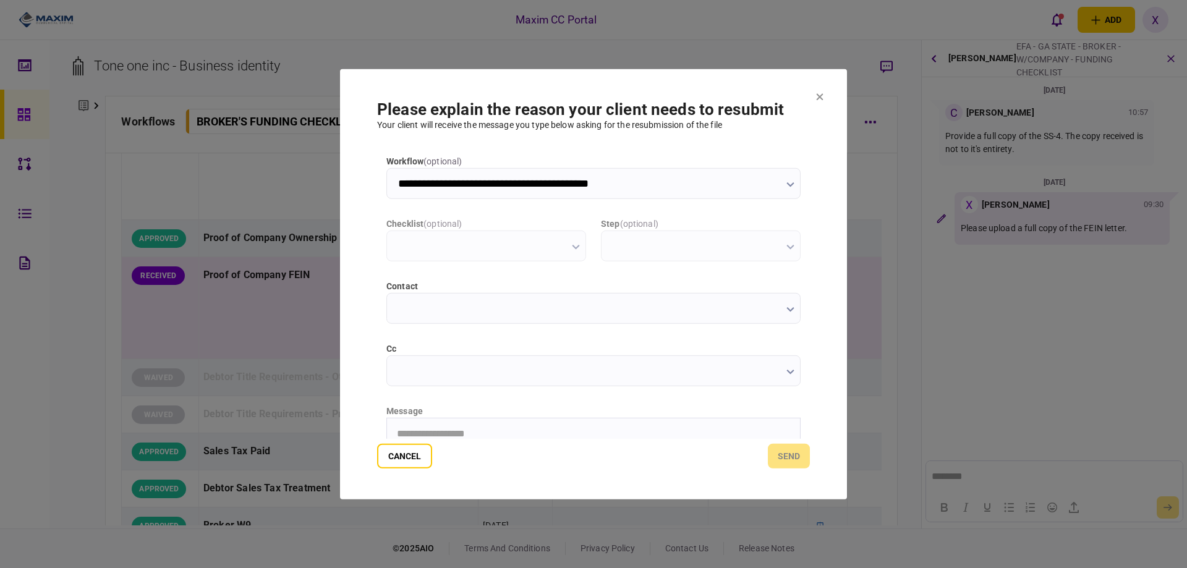
type input "**********"
drag, startPoint x: 83, startPoint y: 1, endPoint x: 404, endPoint y: 417, distance: 526.0
click at [404, 417] on div at bounding box center [594, 494] width 414 height 155
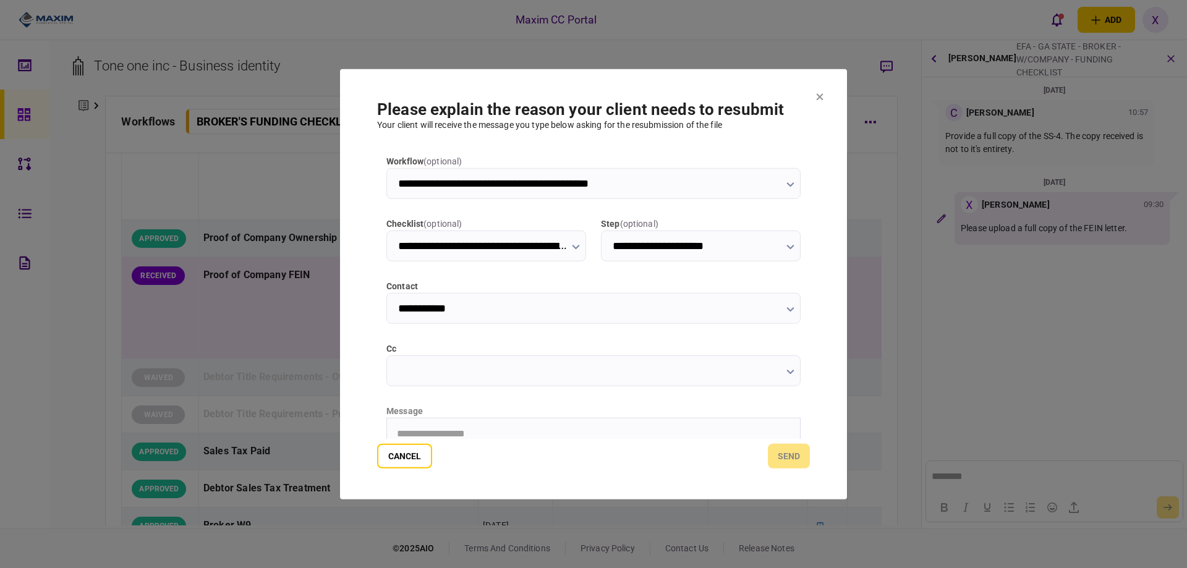
click at [407, 424] on html "**********" at bounding box center [593, 433] width 413 height 31
click at [801, 461] on button "send" at bounding box center [789, 456] width 42 height 25
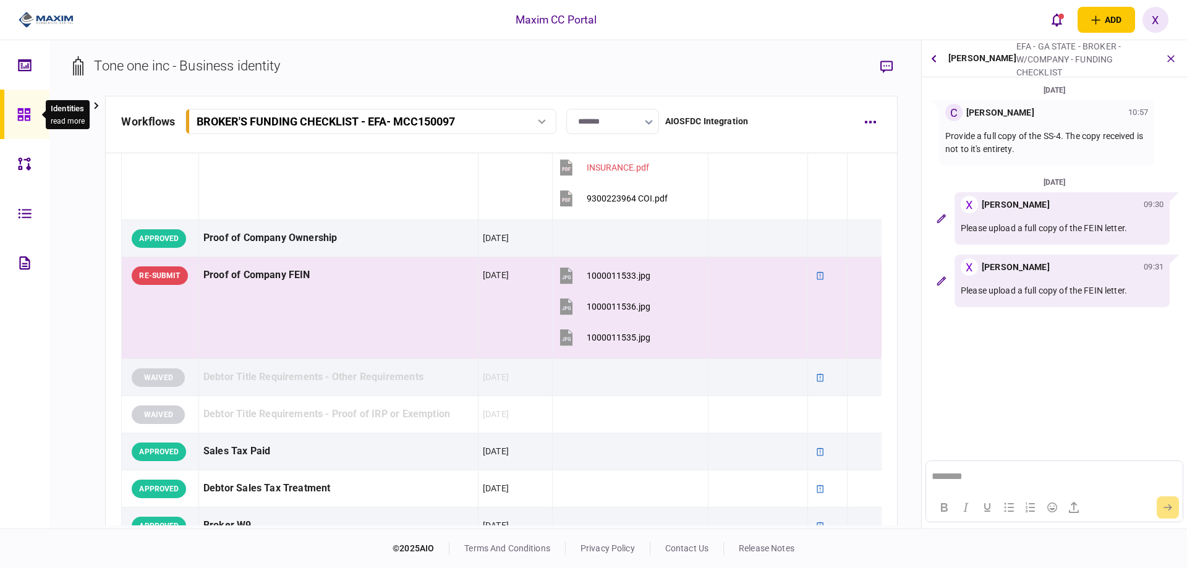
click at [23, 106] on div at bounding box center [27, 114] width 20 height 49
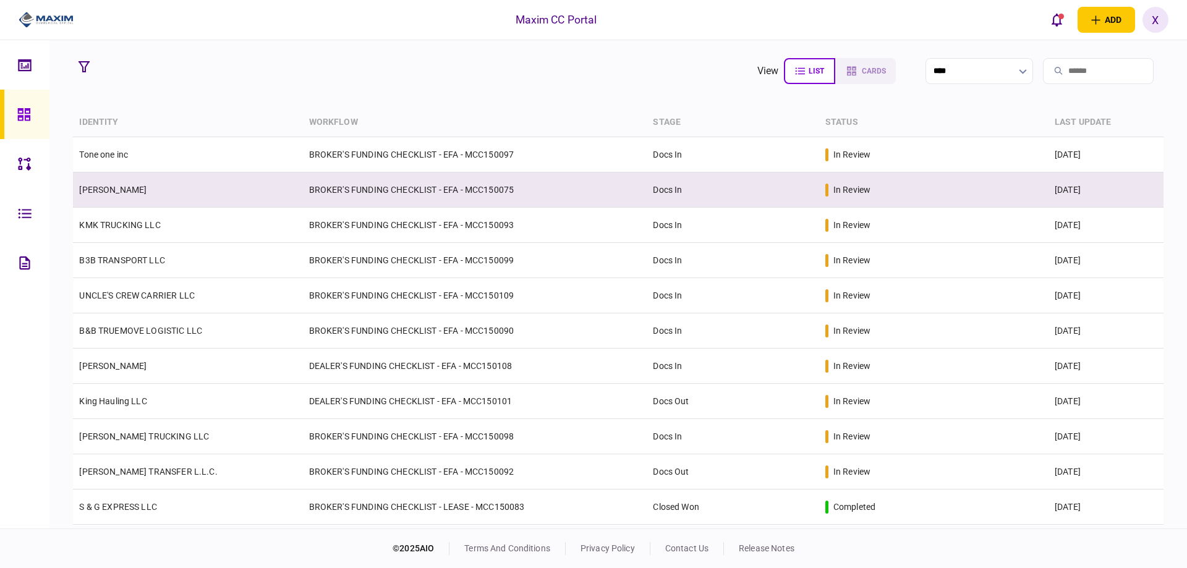
click at [111, 189] on link "[PERSON_NAME]" at bounding box center [112, 190] width 67 height 10
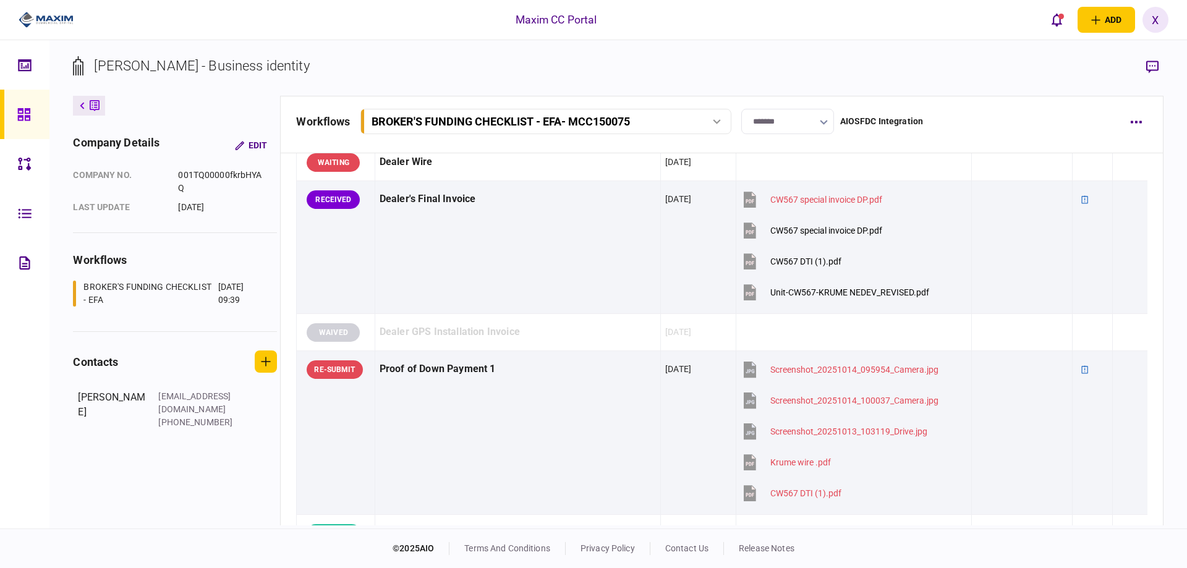
scroll to position [742, 0]
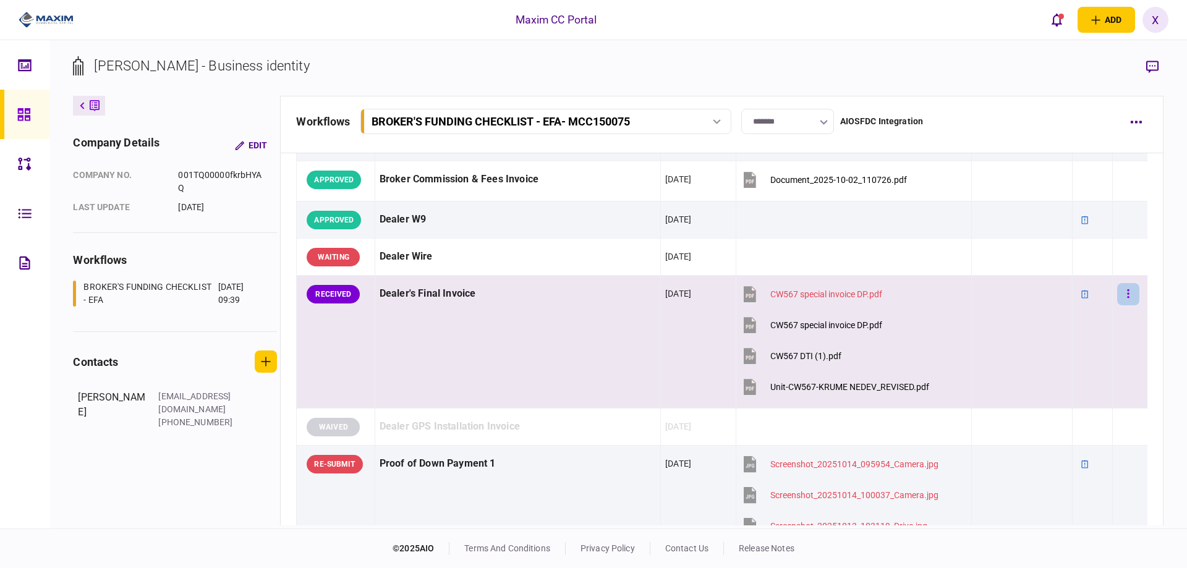
click at [1117, 296] on button "button" at bounding box center [1128, 294] width 22 height 22
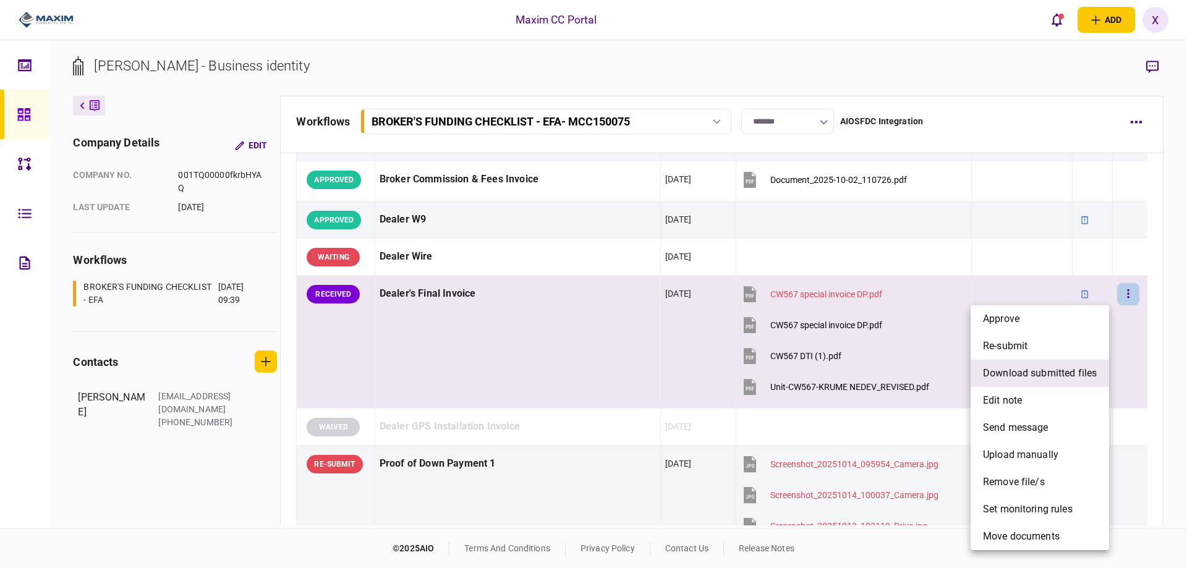
click at [1067, 374] on span "download submitted files" at bounding box center [1040, 373] width 114 height 15
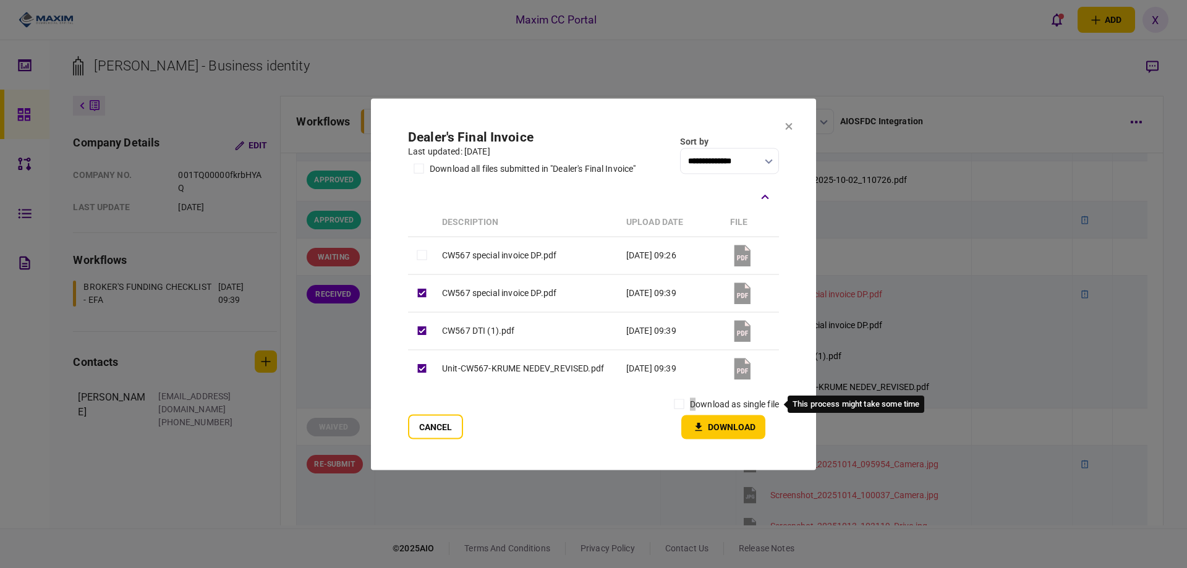
click at [688, 403] on div "download as single file" at bounding box center [724, 404] width 111 height 22
click at [686, 421] on button "Download" at bounding box center [723, 427] width 84 height 24
click at [788, 128] on icon at bounding box center [789, 126] width 7 height 7
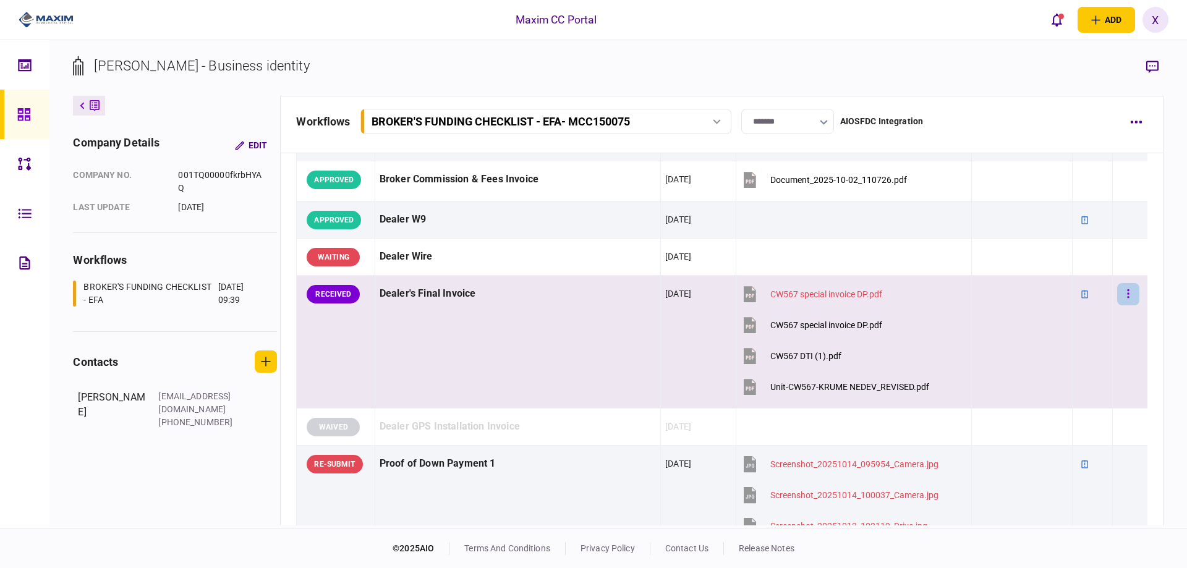
click at [1128, 290] on icon "button" at bounding box center [1129, 293] width 2 height 9
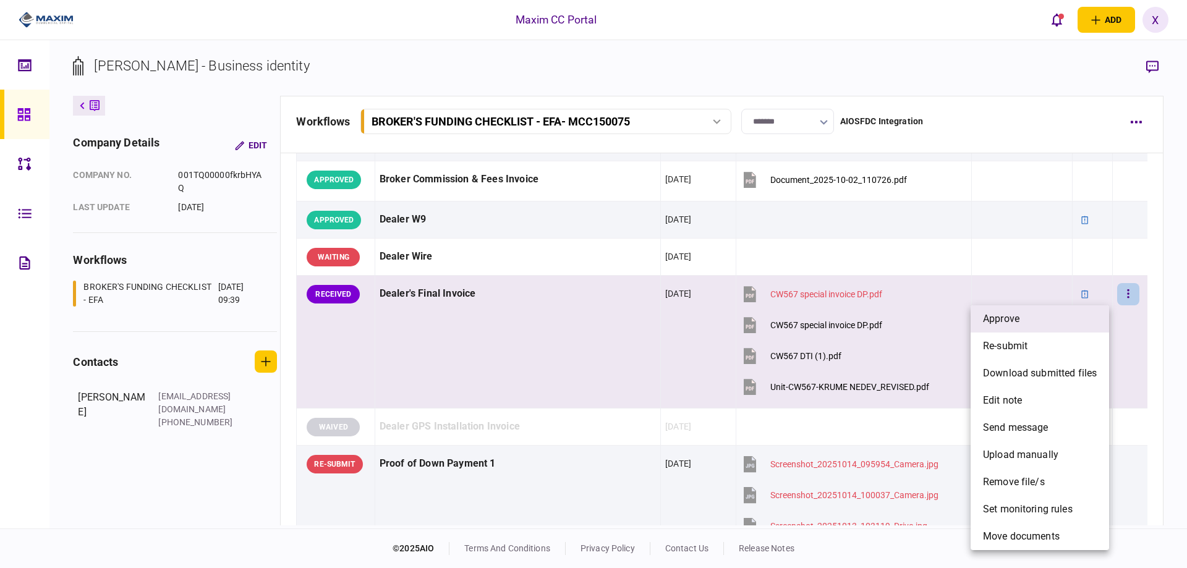
click at [1099, 312] on li "approve" at bounding box center [1040, 318] width 139 height 27
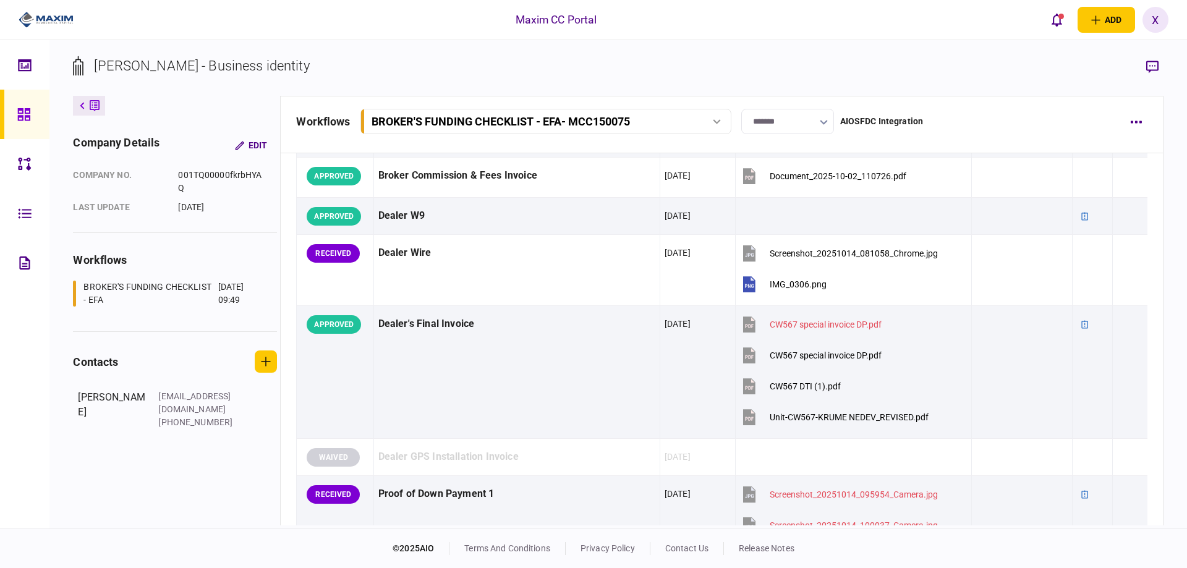
scroll to position [742, 0]
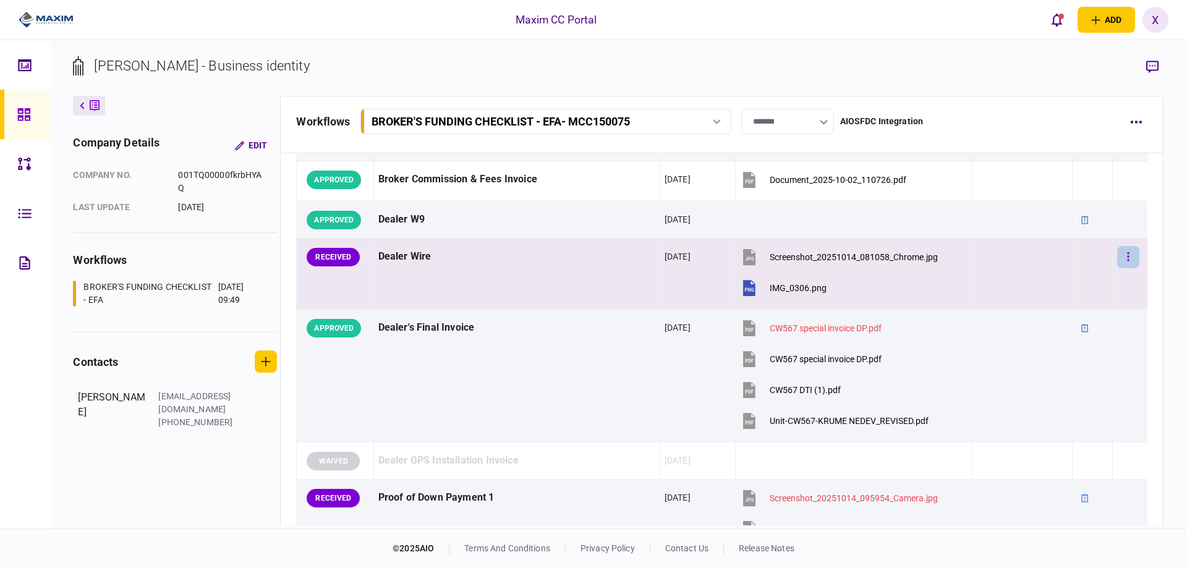
click at [1117, 254] on button "button" at bounding box center [1128, 257] width 22 height 22
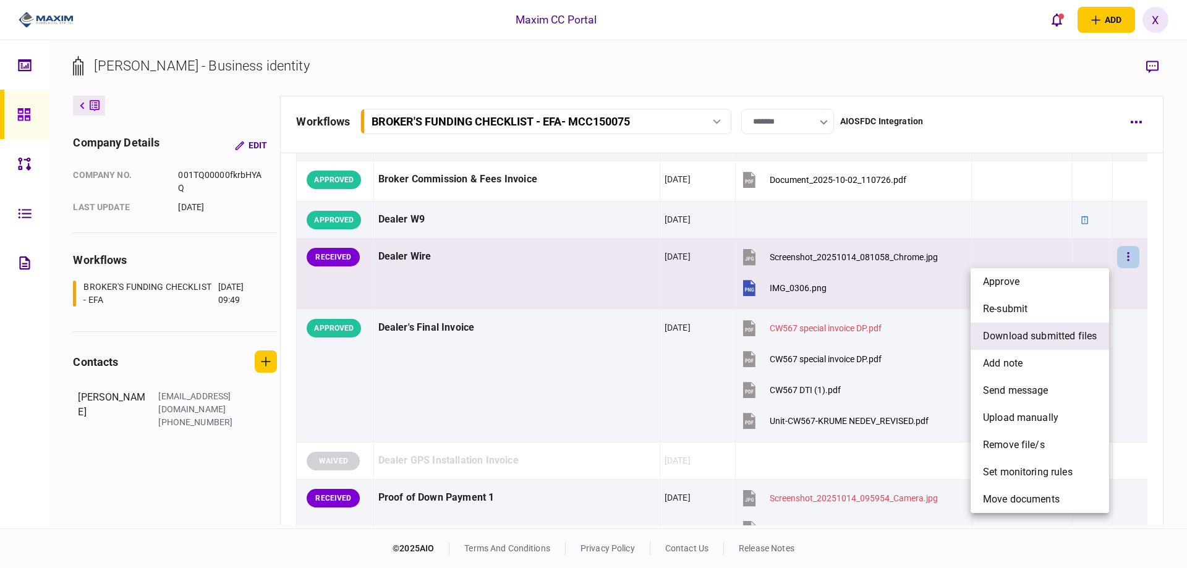
click at [1077, 330] on span "download submitted files" at bounding box center [1040, 336] width 114 height 15
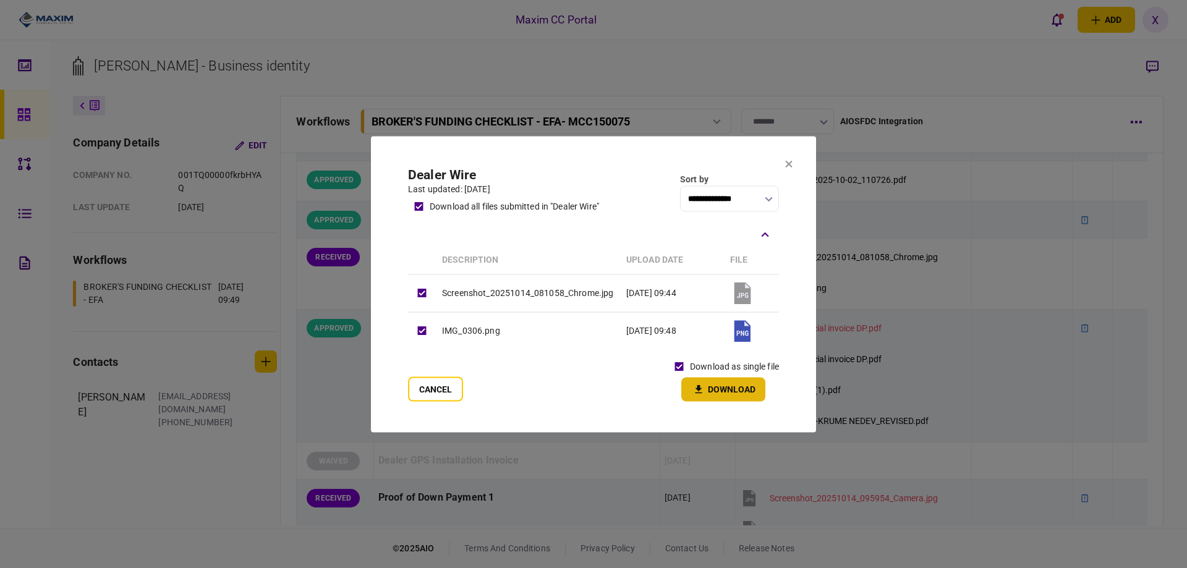
click at [698, 384] on icon "button" at bounding box center [698, 389] width 15 height 12
click at [792, 165] on icon at bounding box center [788, 164] width 7 height 7
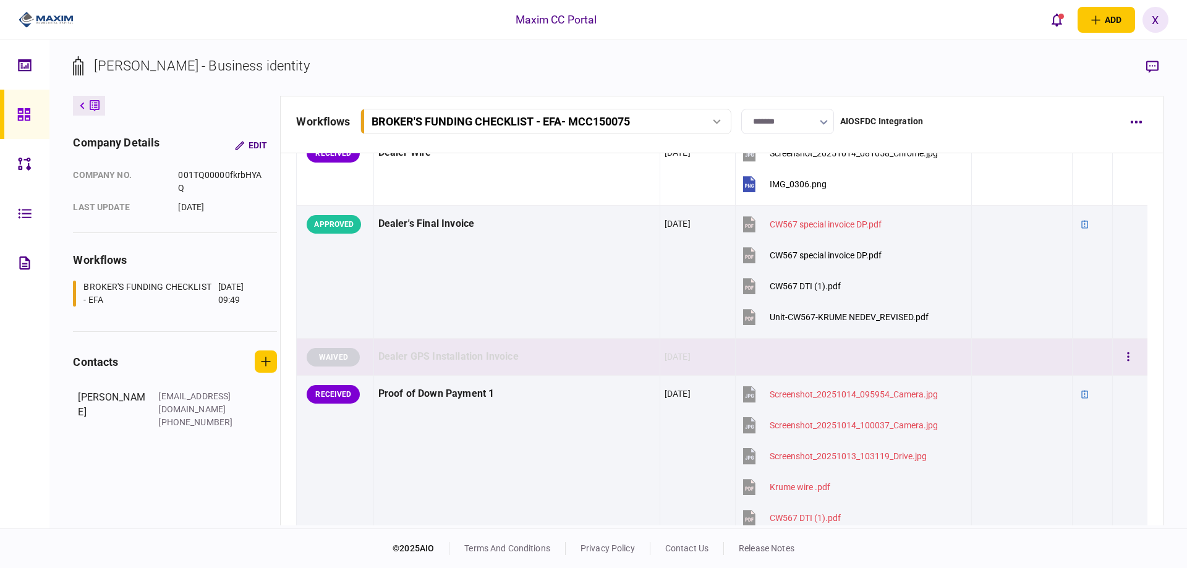
scroll to position [866, 0]
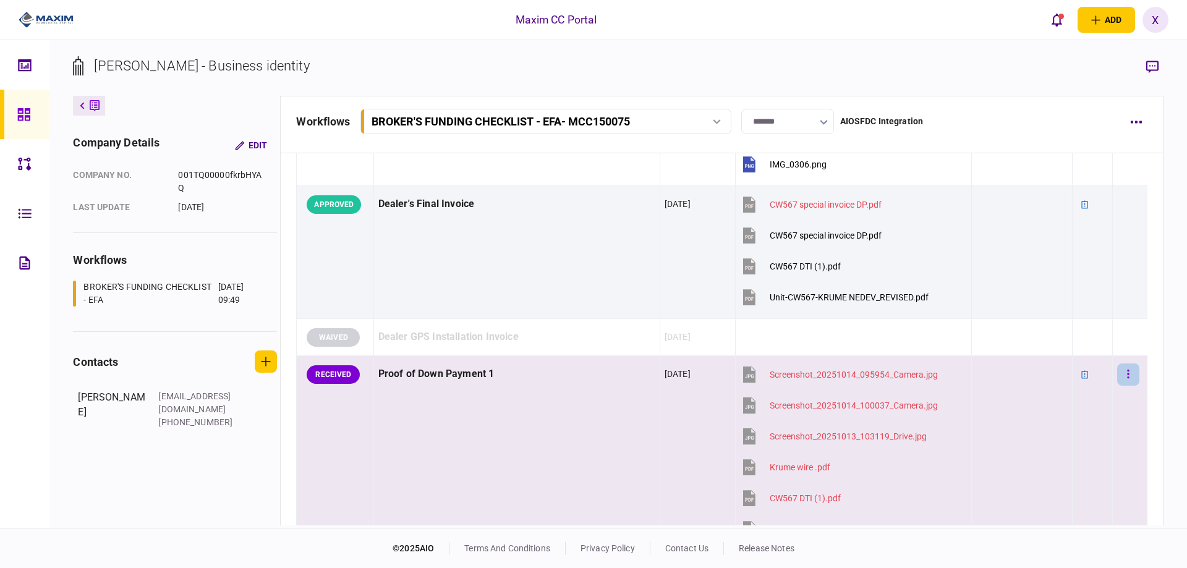
click at [1128, 374] on icon "button" at bounding box center [1129, 374] width 2 height 9
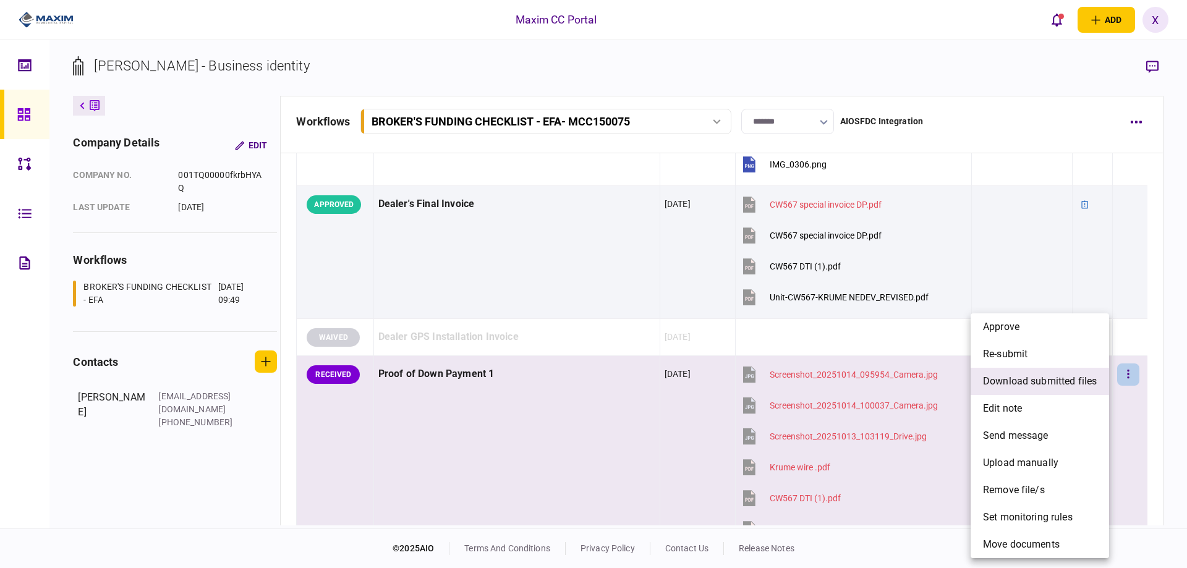
click at [1061, 383] on span "download submitted files" at bounding box center [1040, 381] width 114 height 15
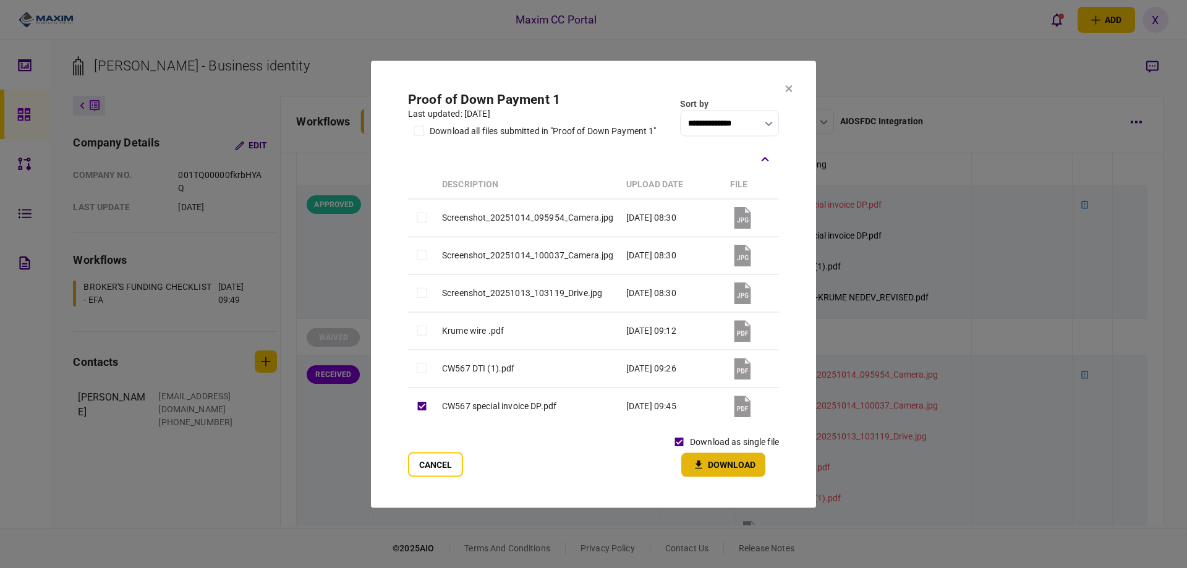
click at [699, 460] on icon "button" at bounding box center [698, 465] width 15 height 12
click at [790, 90] on icon at bounding box center [789, 88] width 7 height 7
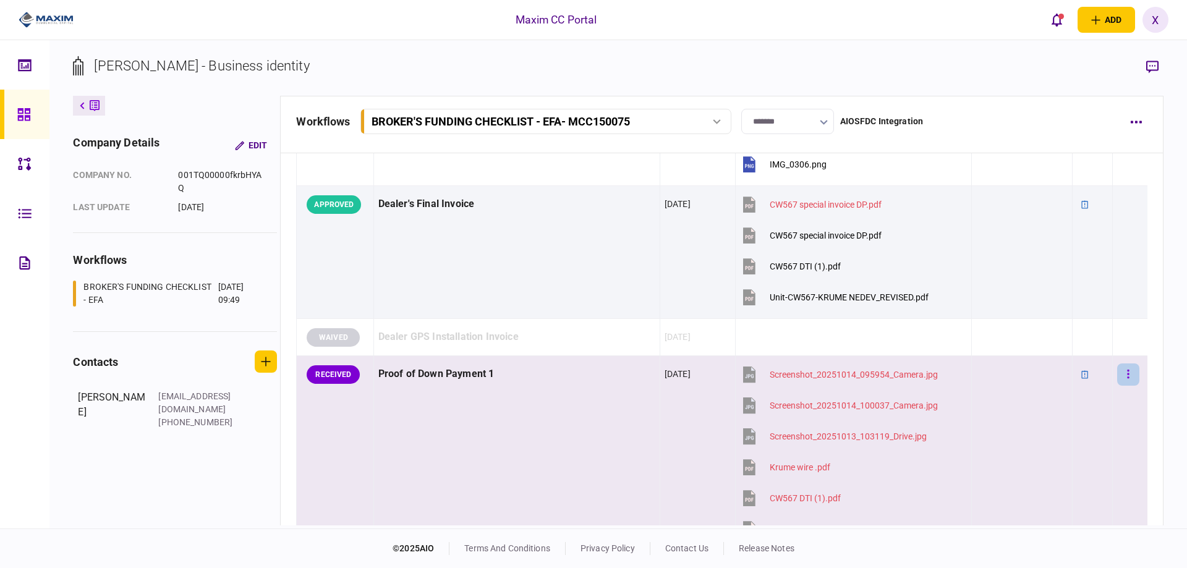
click at [1127, 378] on icon "button" at bounding box center [1128, 375] width 2 height 12
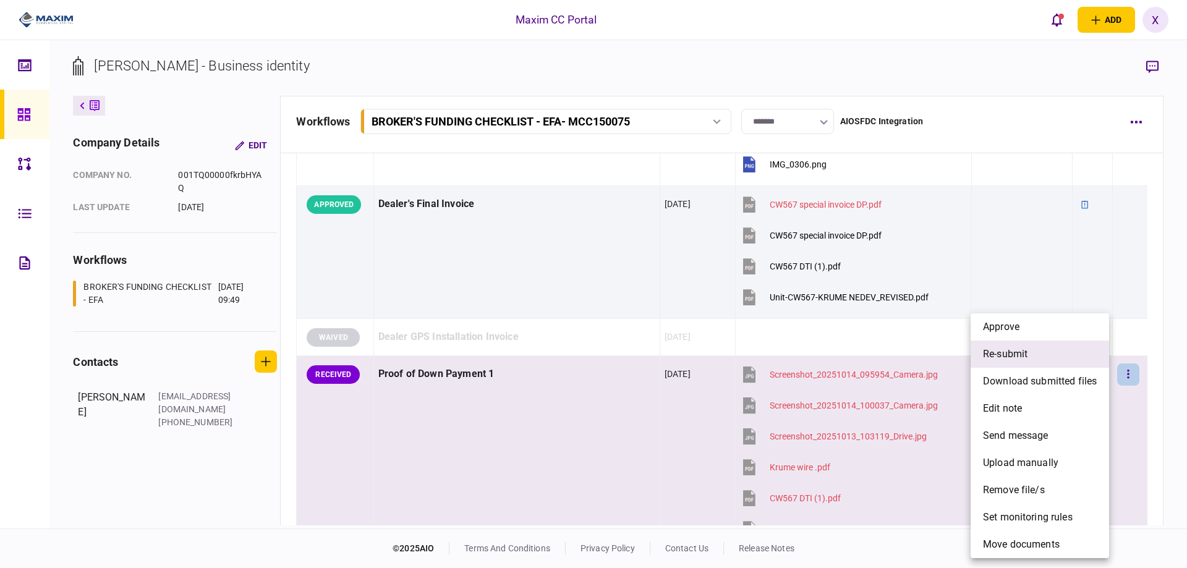
click at [1075, 349] on li "re-submit" at bounding box center [1040, 354] width 139 height 27
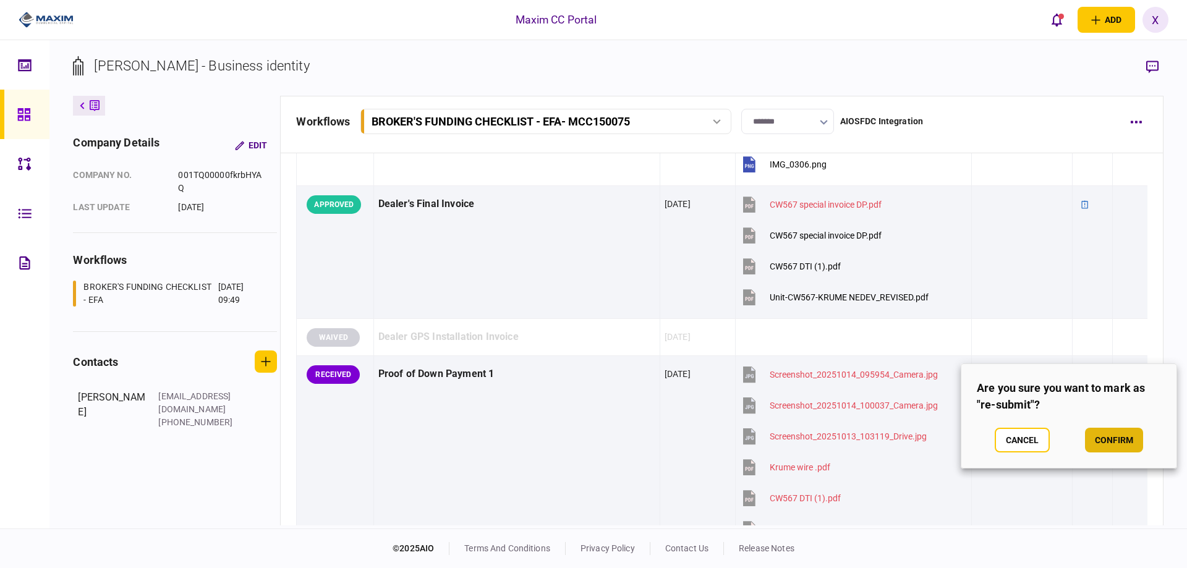
click at [1108, 446] on button "confirm" at bounding box center [1114, 440] width 58 height 25
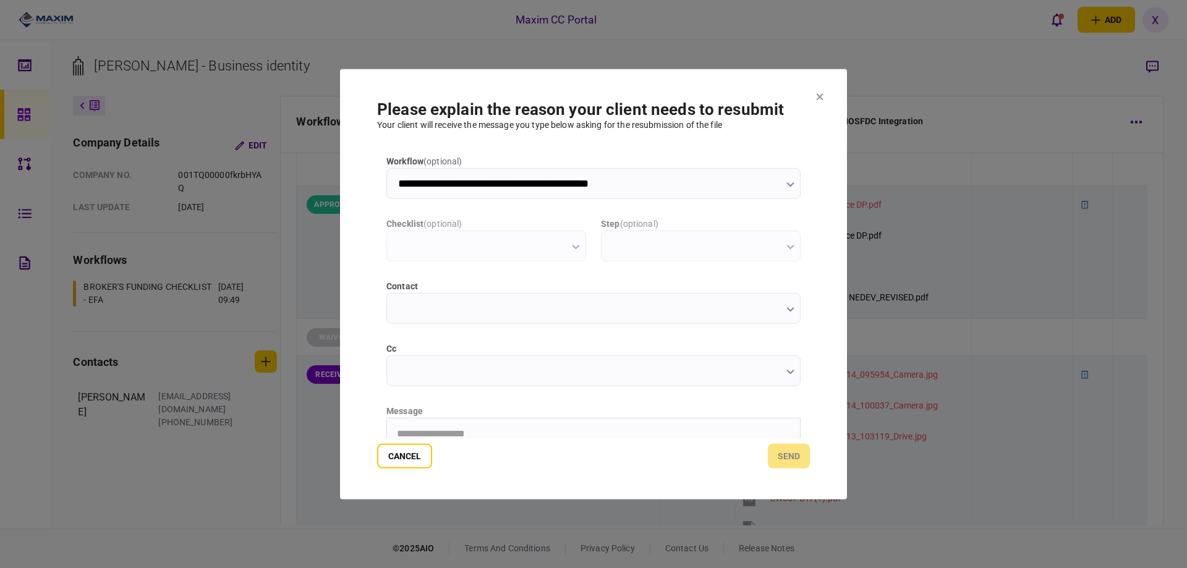
scroll to position [0, 0]
type input "**********"
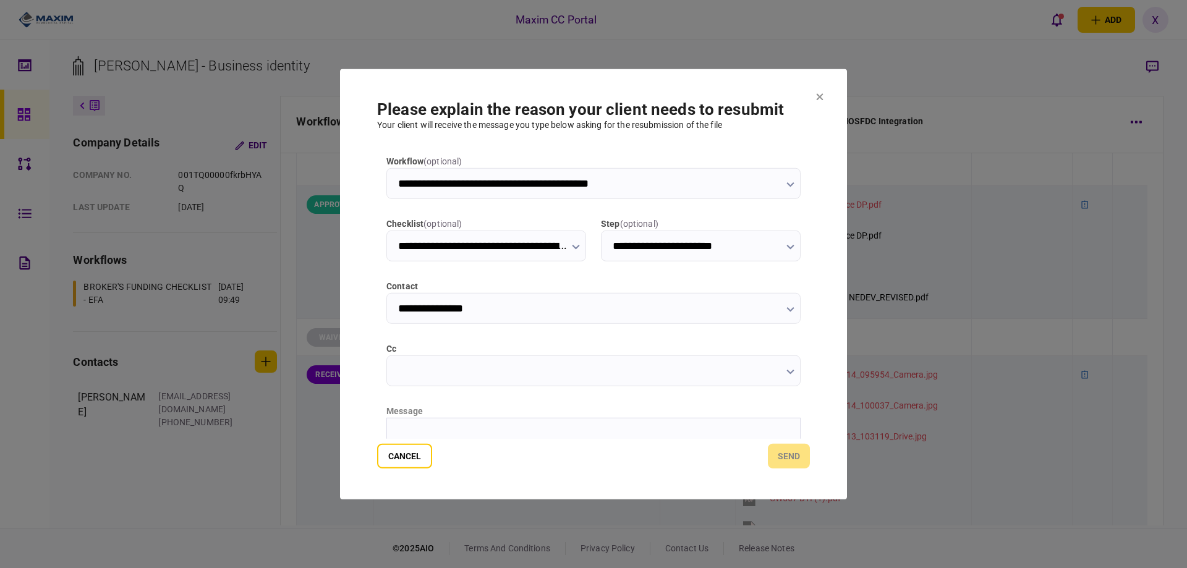
click at [456, 425] on html at bounding box center [593, 433] width 413 height 30
click at [468, 477] on section "**********" at bounding box center [593, 284] width 507 height 431
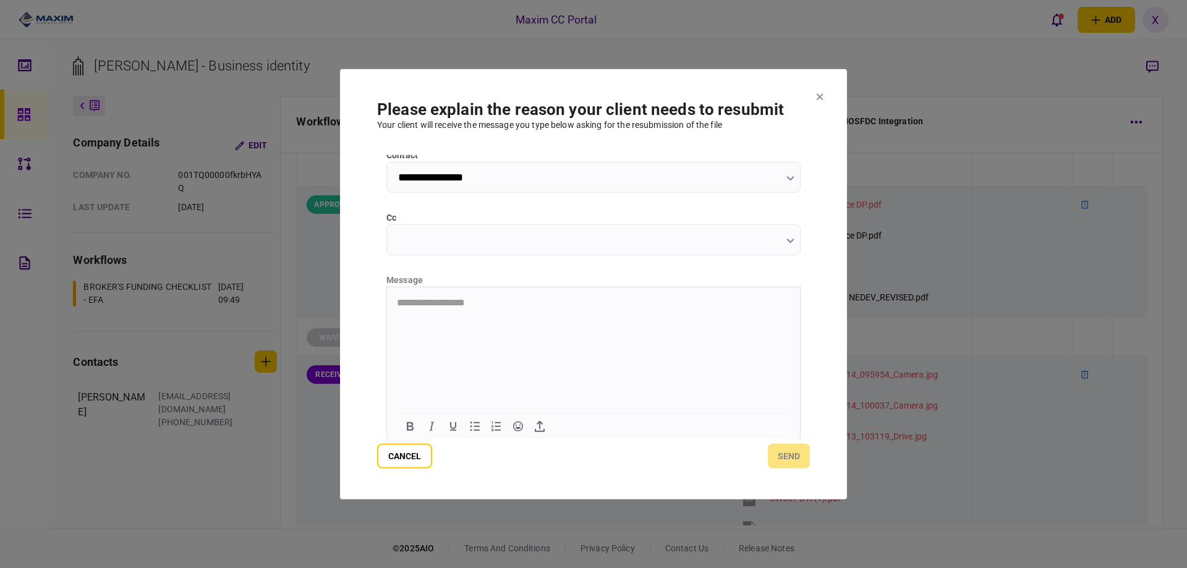
scroll to position [133, 0]
click at [450, 315] on html at bounding box center [593, 300] width 413 height 30
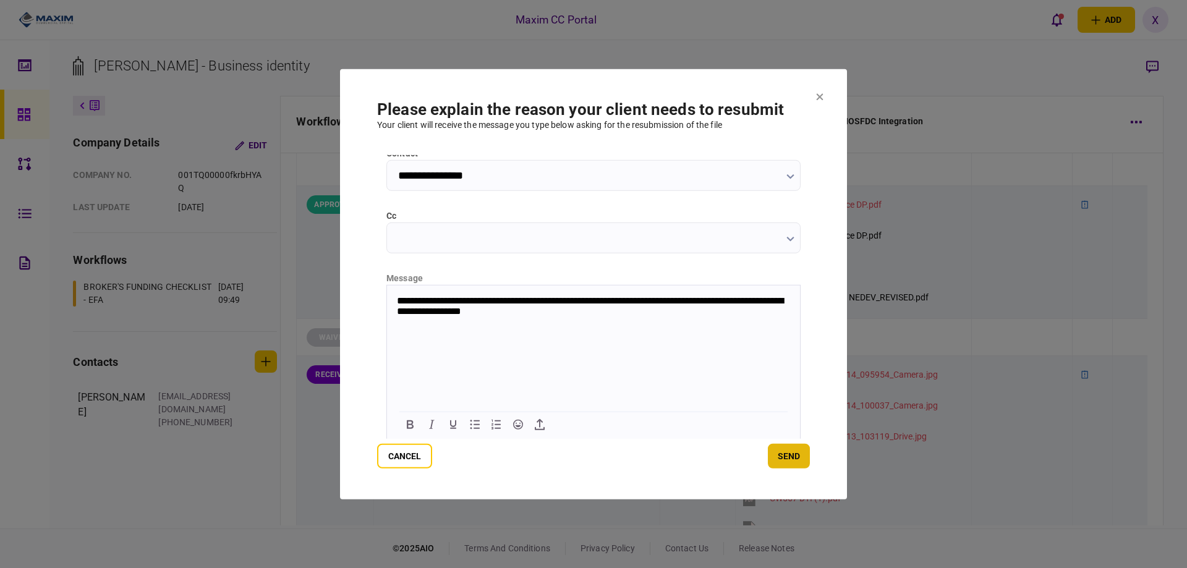
click at [783, 466] on button "send" at bounding box center [789, 456] width 42 height 25
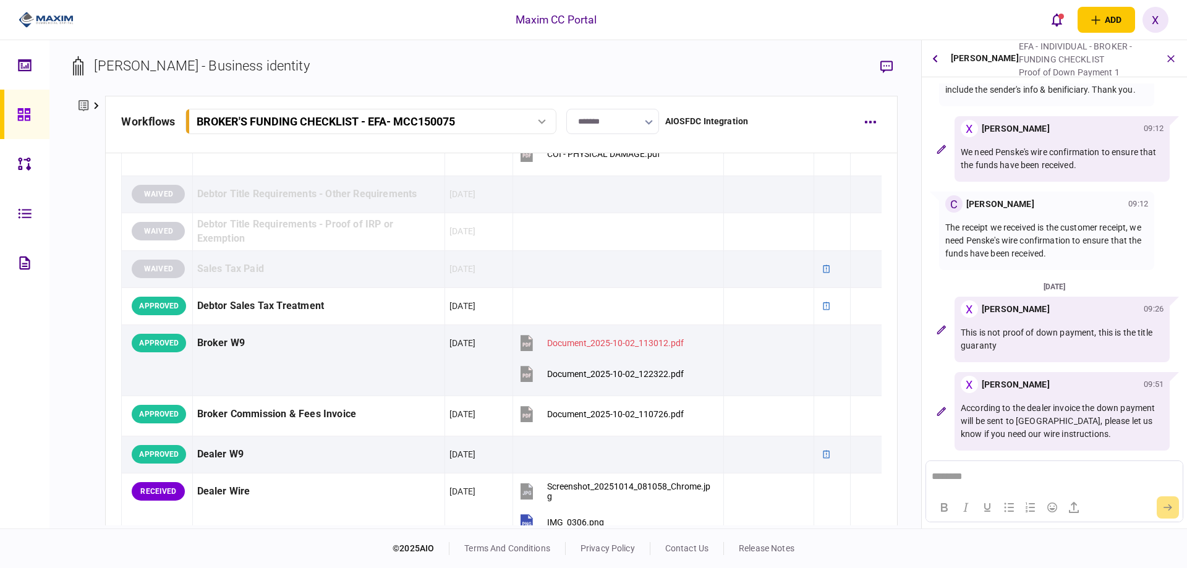
scroll to position [572, 0]
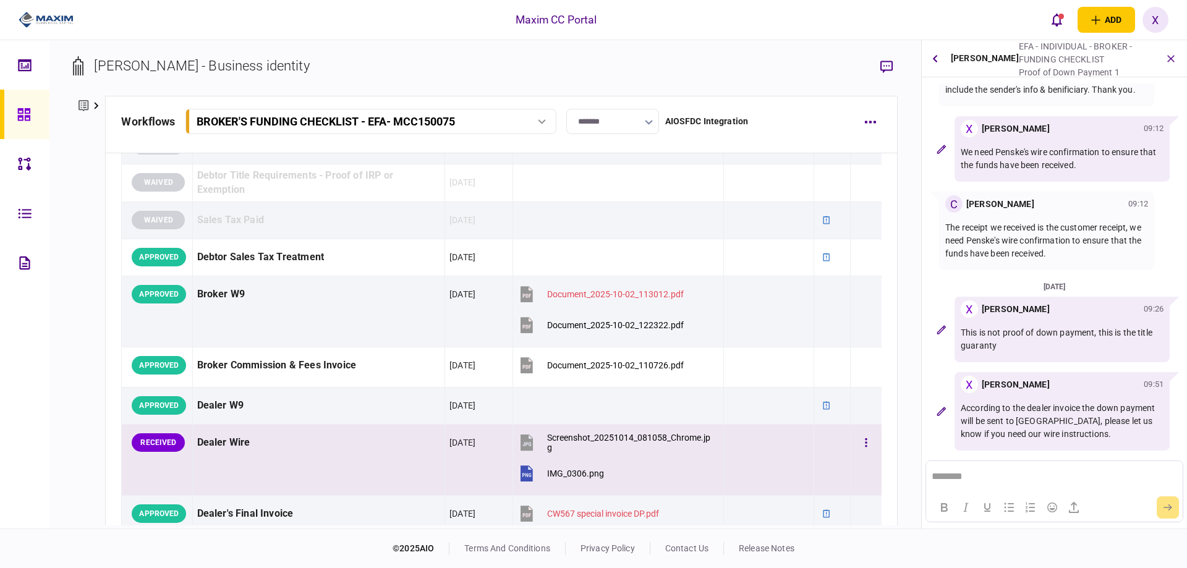
click at [208, 446] on div "Dealer Wire" at bounding box center [319, 443] width 244 height 28
click at [855, 450] on button "button" at bounding box center [866, 443] width 22 height 22
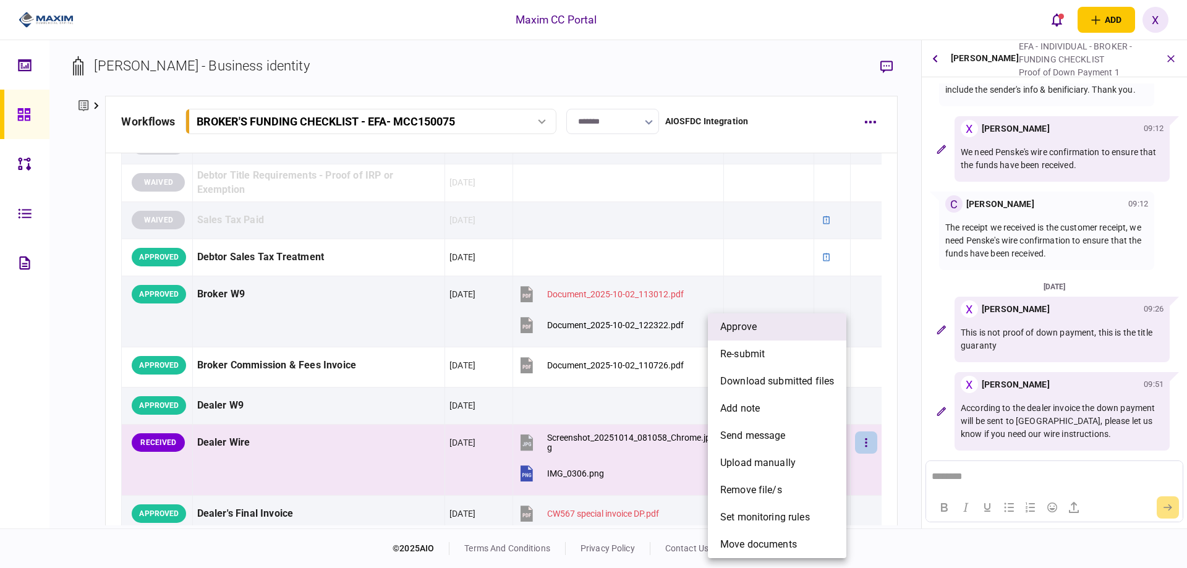
click at [799, 334] on li "approve" at bounding box center [777, 327] width 139 height 27
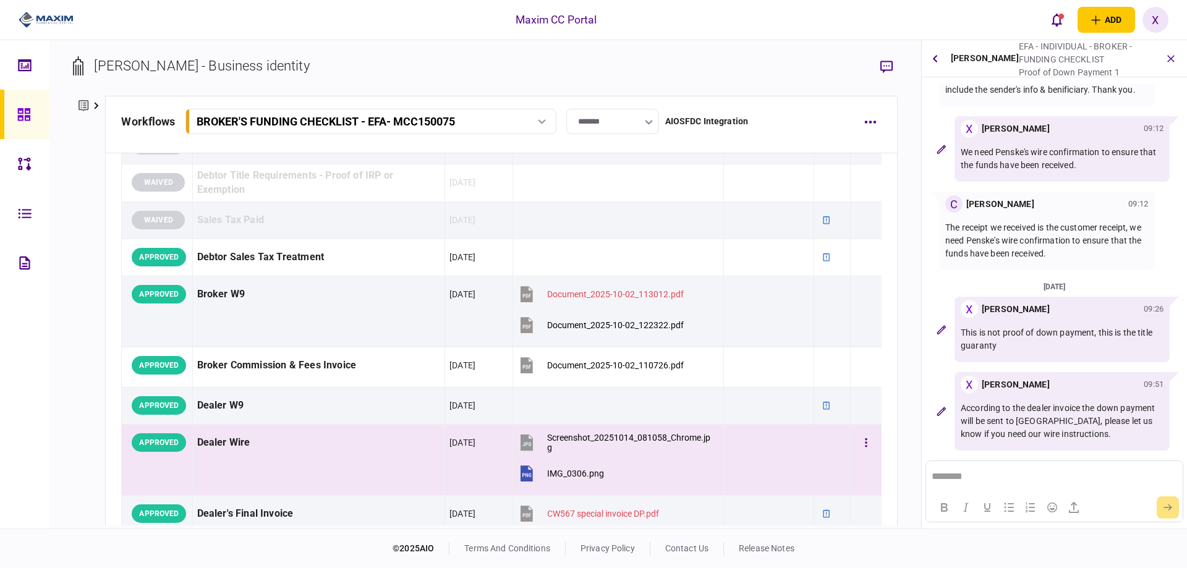
click at [309, 464] on td "Dealer Wire" at bounding box center [318, 459] width 253 height 71
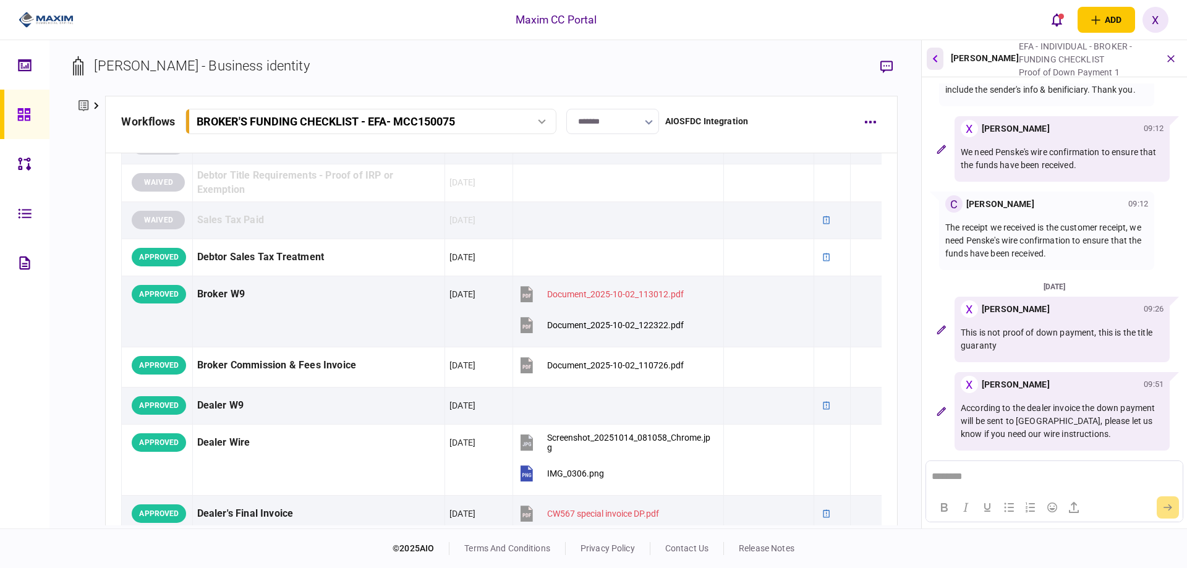
click at [930, 66] on button "button" at bounding box center [935, 59] width 17 height 22
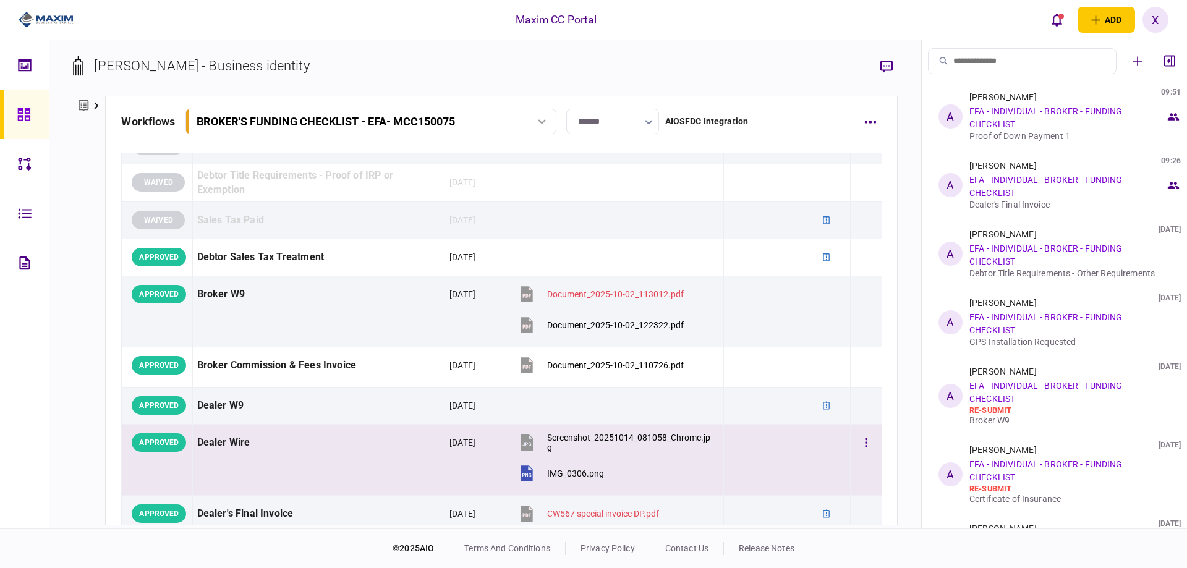
click at [284, 459] on td "Dealer Wire" at bounding box center [318, 459] width 253 height 71
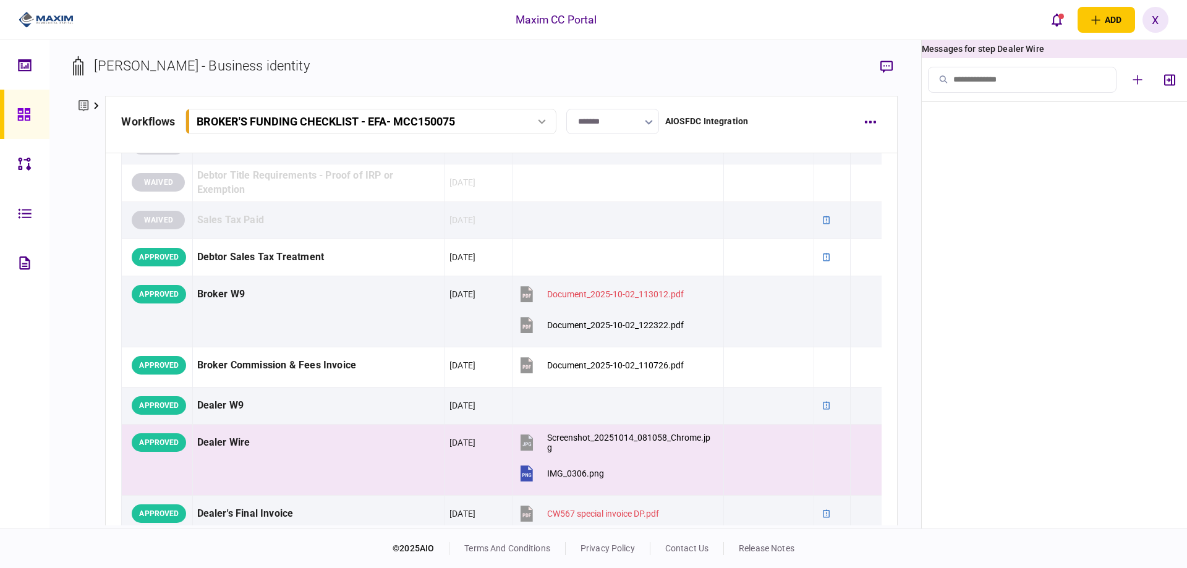
click at [5, 124] on link at bounding box center [24, 114] width 49 height 49
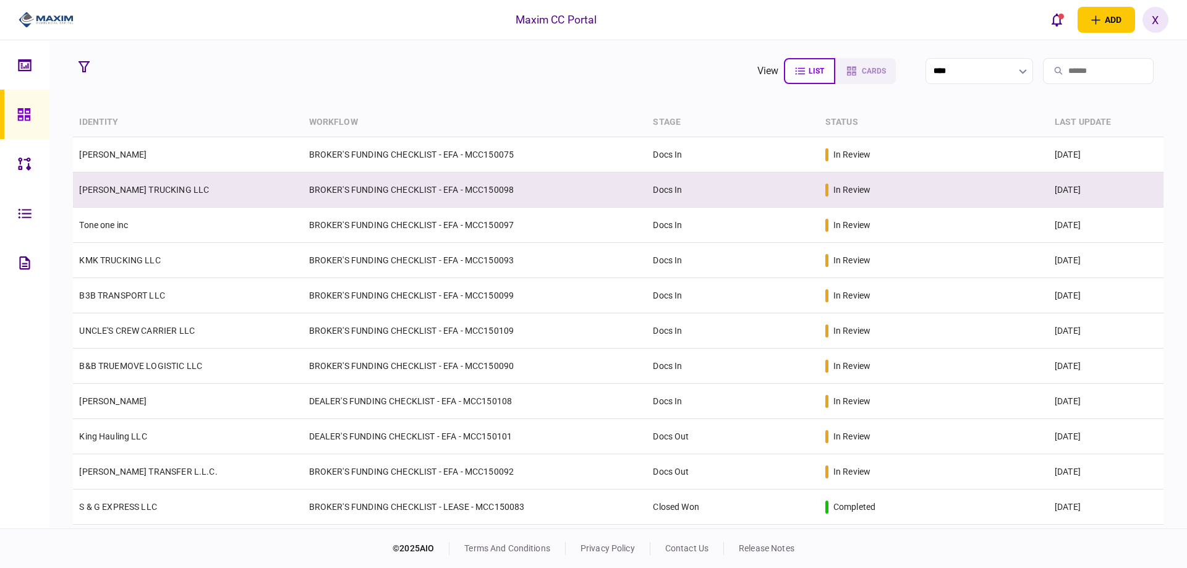
click at [121, 179] on td "[PERSON_NAME] TRUCKING LLC" at bounding box center [187, 190] width 229 height 35
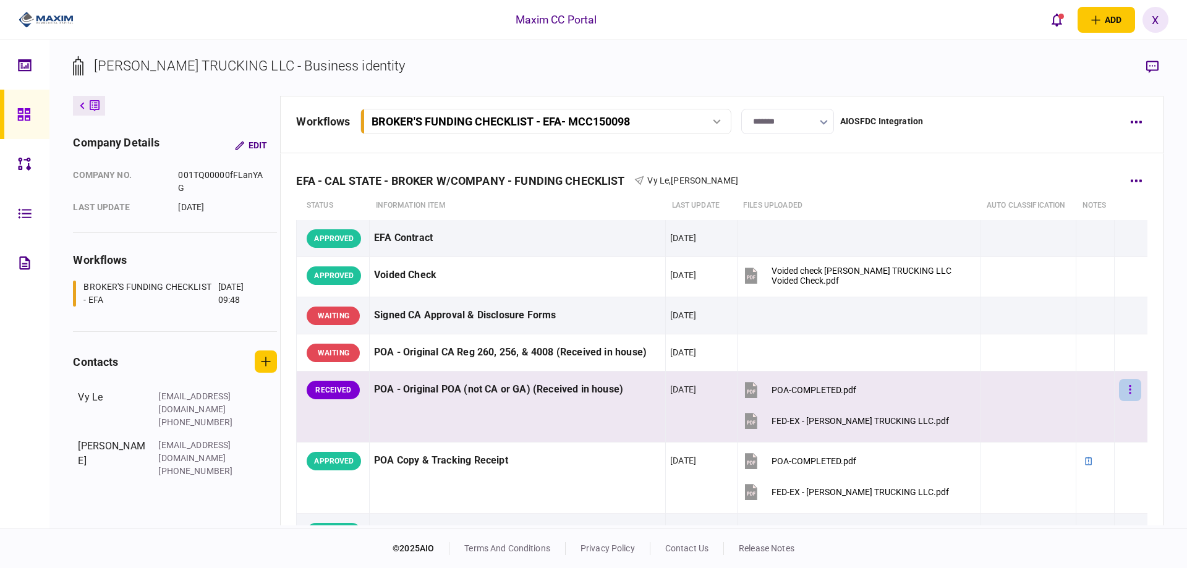
click at [1119, 396] on button "button" at bounding box center [1130, 390] width 22 height 22
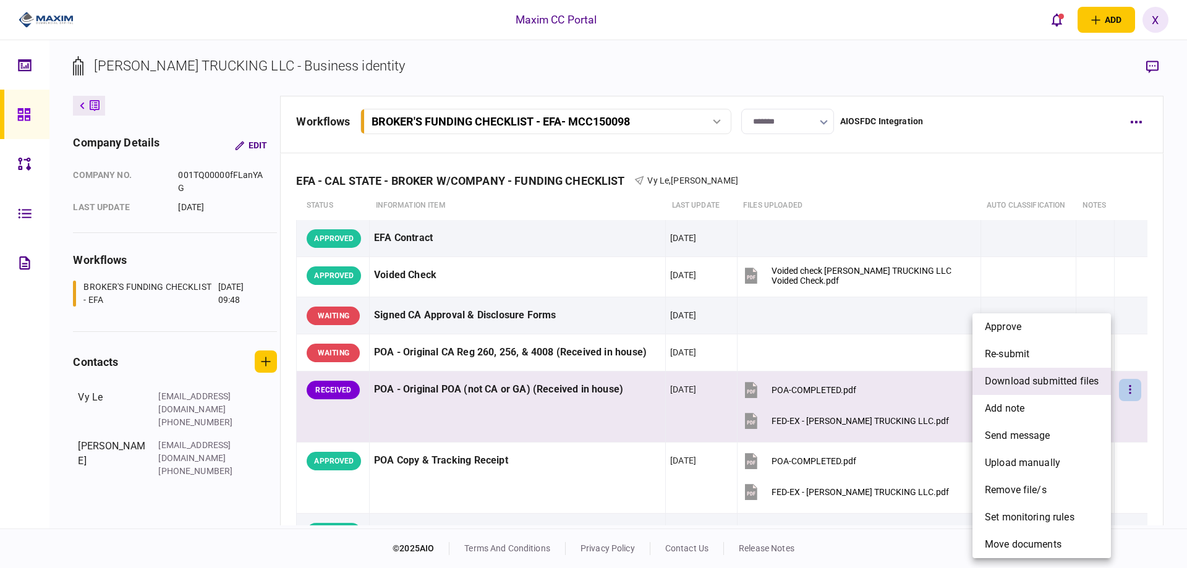
click at [1106, 390] on li "download submitted files" at bounding box center [1042, 381] width 139 height 27
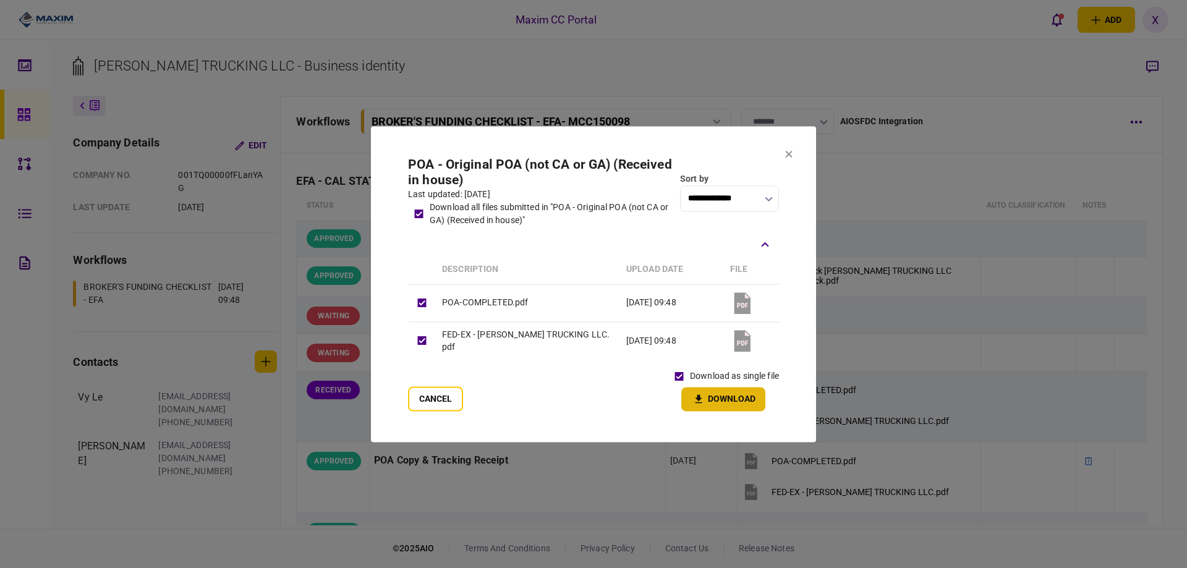
click at [719, 395] on button "Download" at bounding box center [723, 399] width 84 height 24
click at [790, 160] on button at bounding box center [788, 155] width 7 height 10
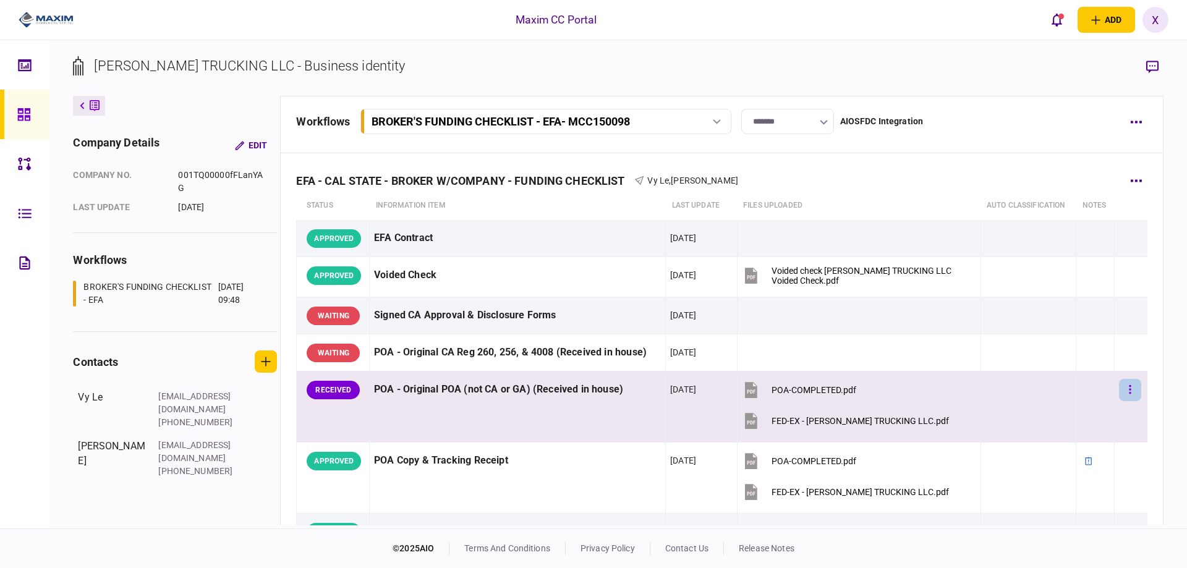
click at [1127, 395] on button "button" at bounding box center [1130, 390] width 22 height 22
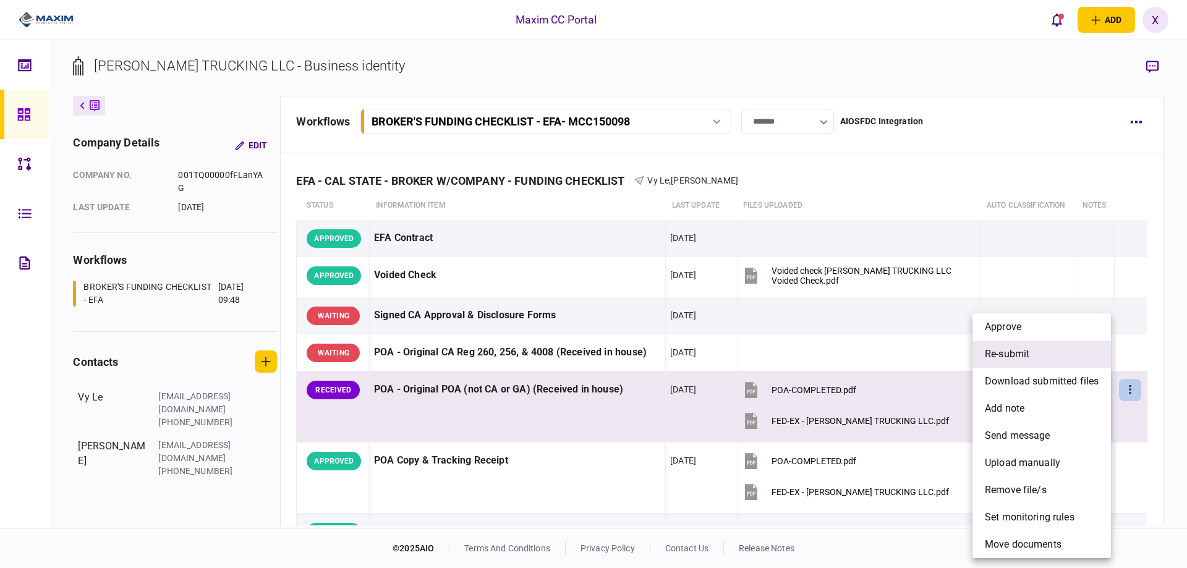
click at [1080, 367] on li "re-submit" at bounding box center [1042, 354] width 139 height 27
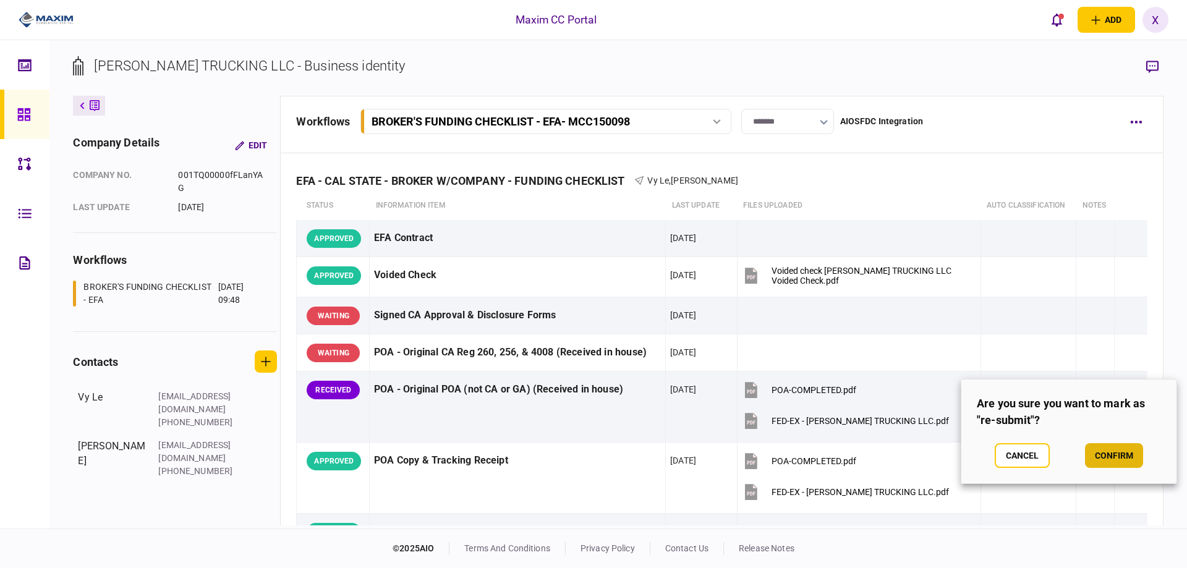
click at [1110, 456] on button "confirm" at bounding box center [1114, 455] width 58 height 25
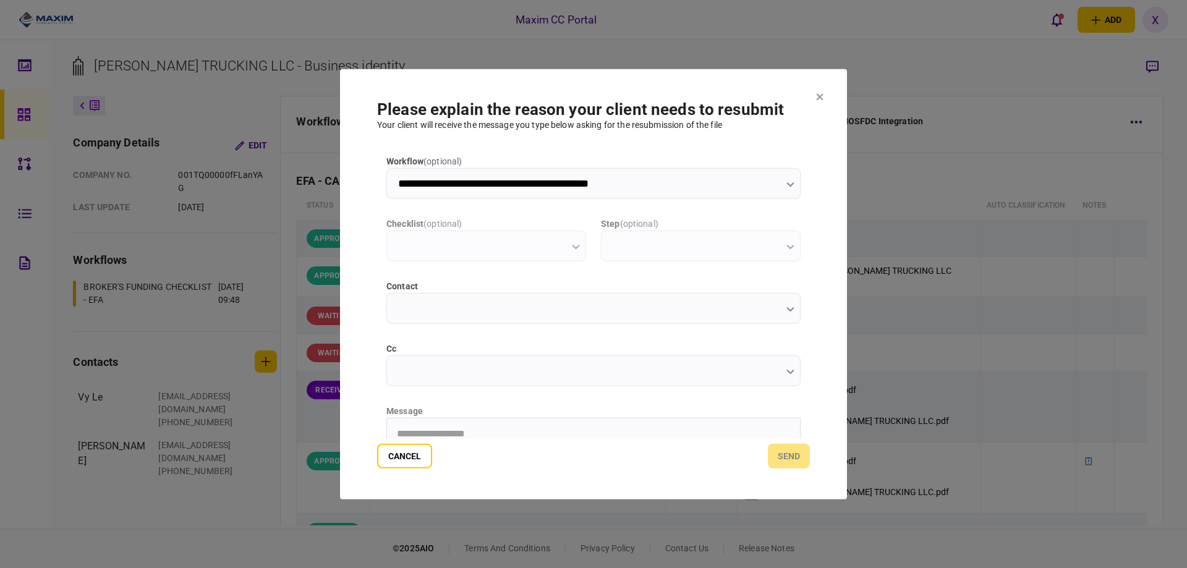
type input "**********"
type input "*****"
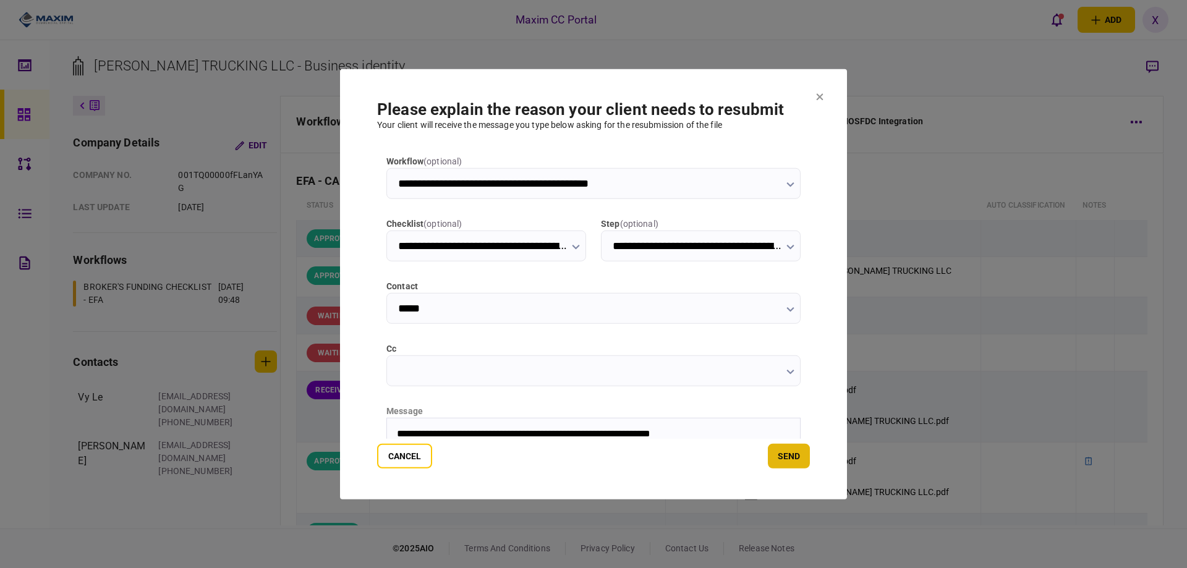
click at [790, 463] on button "send" at bounding box center [789, 456] width 42 height 25
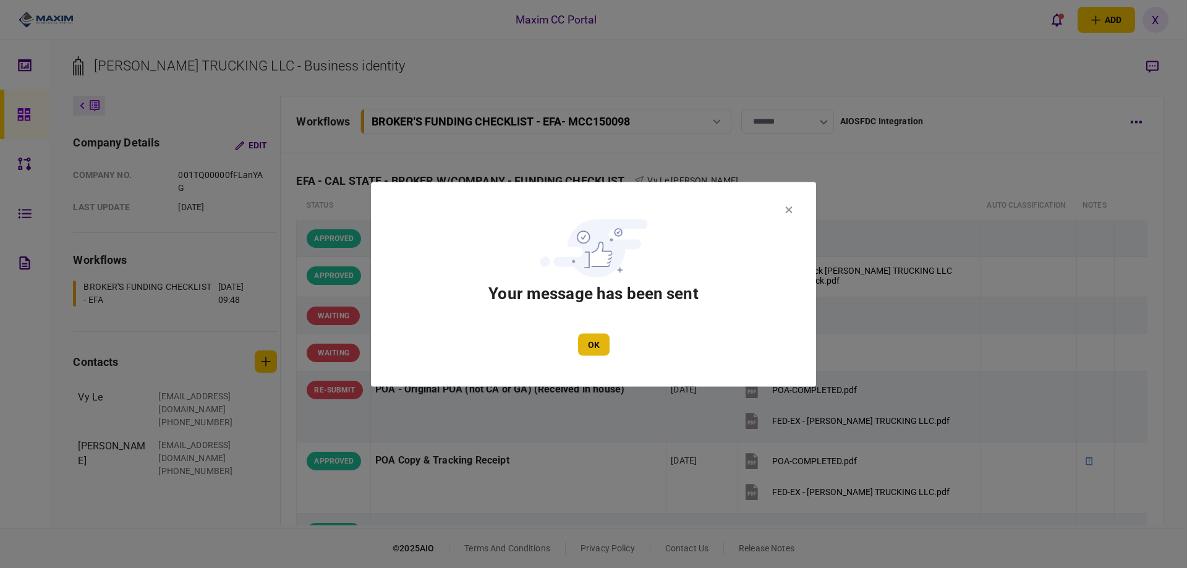
click at [578, 348] on button "OK" at bounding box center [594, 344] width 32 height 22
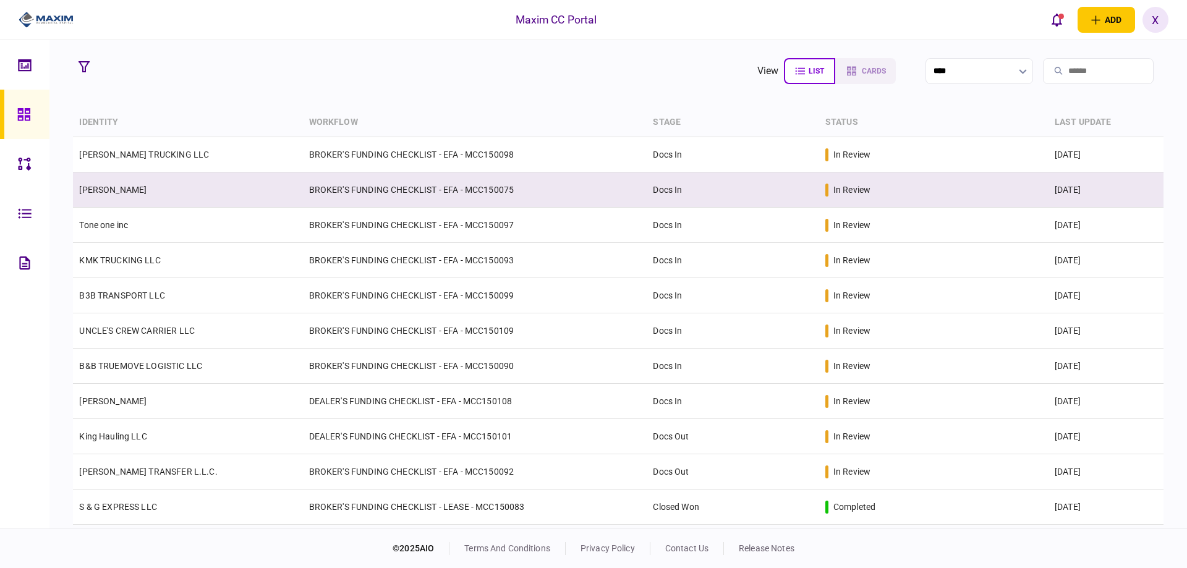
click at [105, 189] on link "[PERSON_NAME]" at bounding box center [112, 190] width 67 height 10
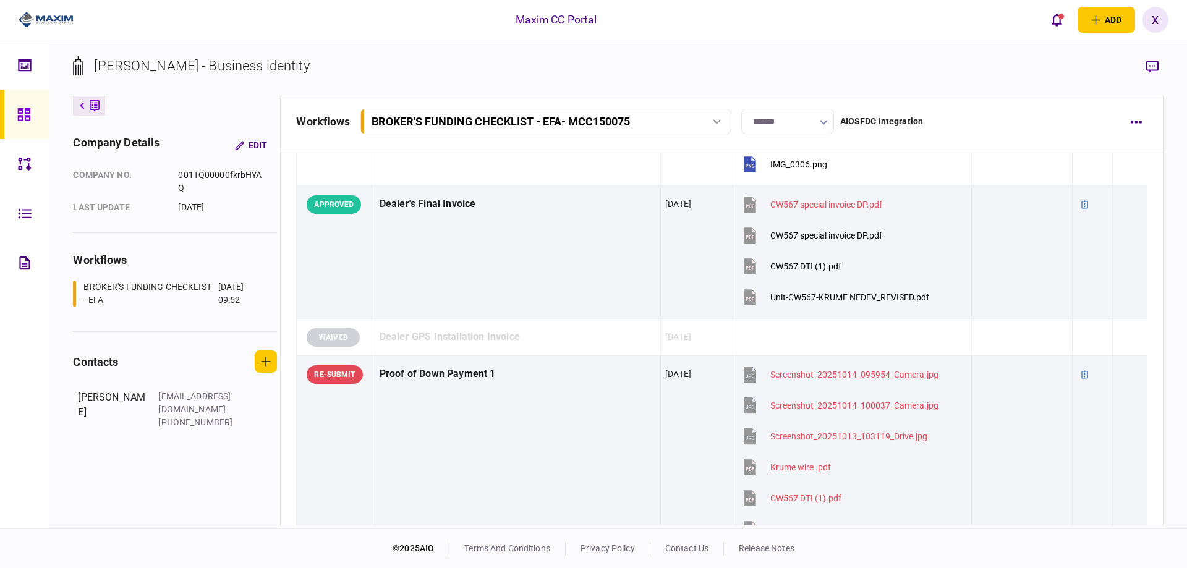
scroll to position [1051, 0]
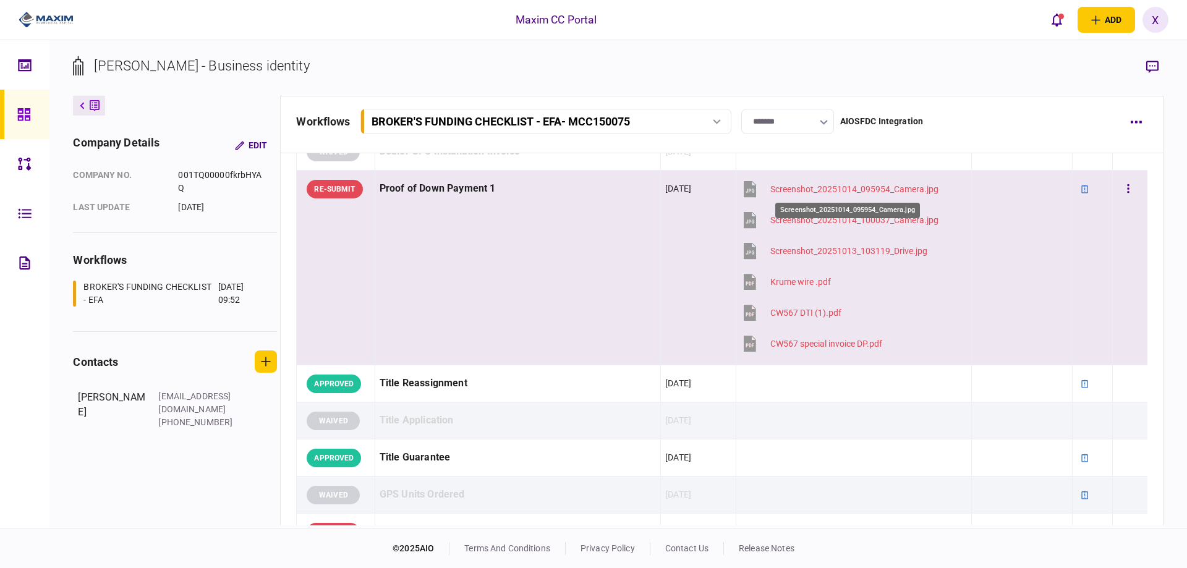
click at [824, 191] on div "Screenshot_20251014_095954_Camera.jpg" at bounding box center [855, 189] width 168 height 10
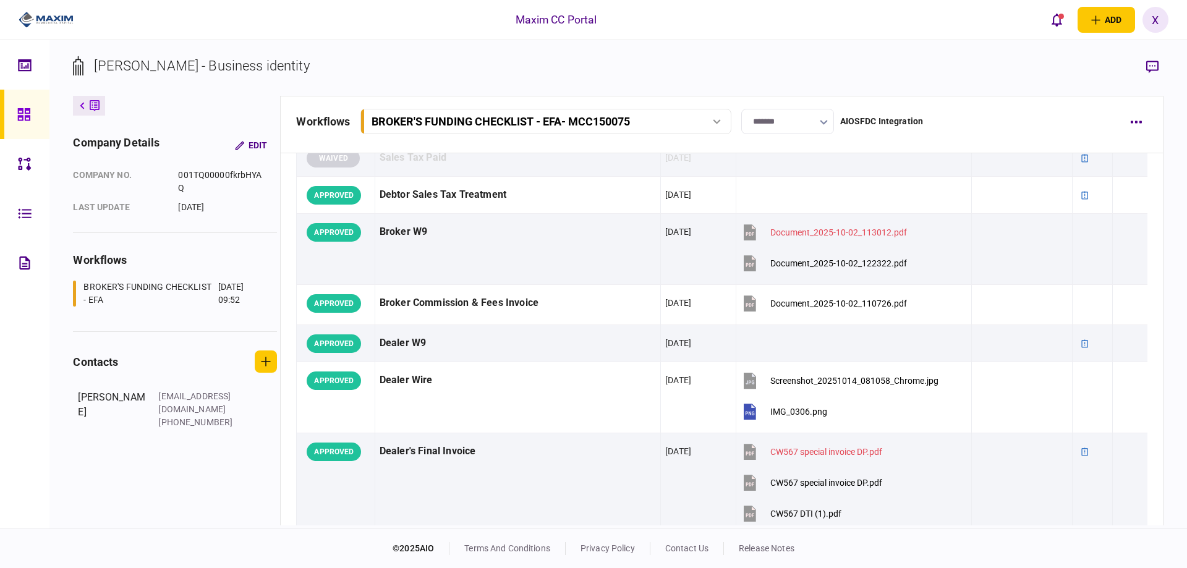
scroll to position [742, 0]
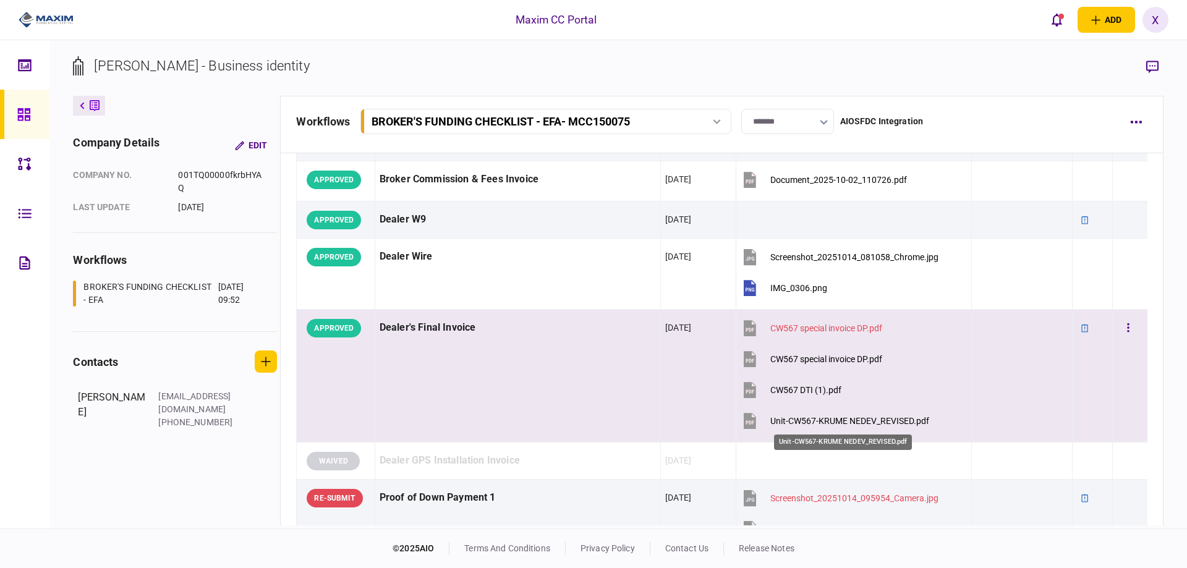
click at [834, 421] on div "Unit-CW567-KRUME NEDEV_REVISED.pdf" at bounding box center [850, 421] width 159 height 10
click at [1118, 320] on button "button" at bounding box center [1128, 328] width 22 height 22
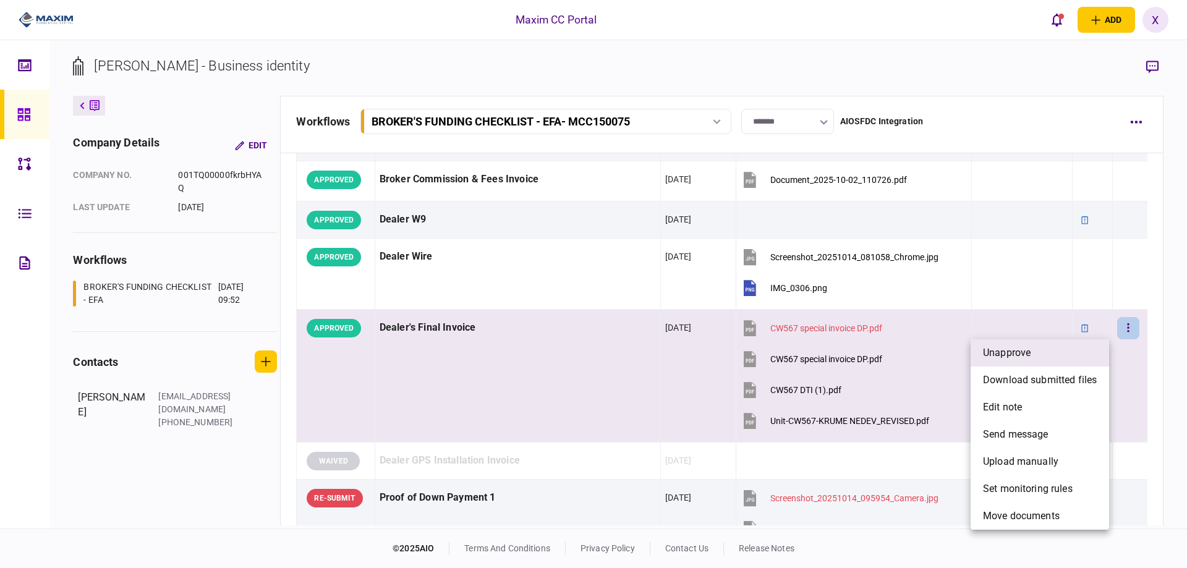
click at [1078, 354] on li "unapprove" at bounding box center [1040, 353] width 139 height 27
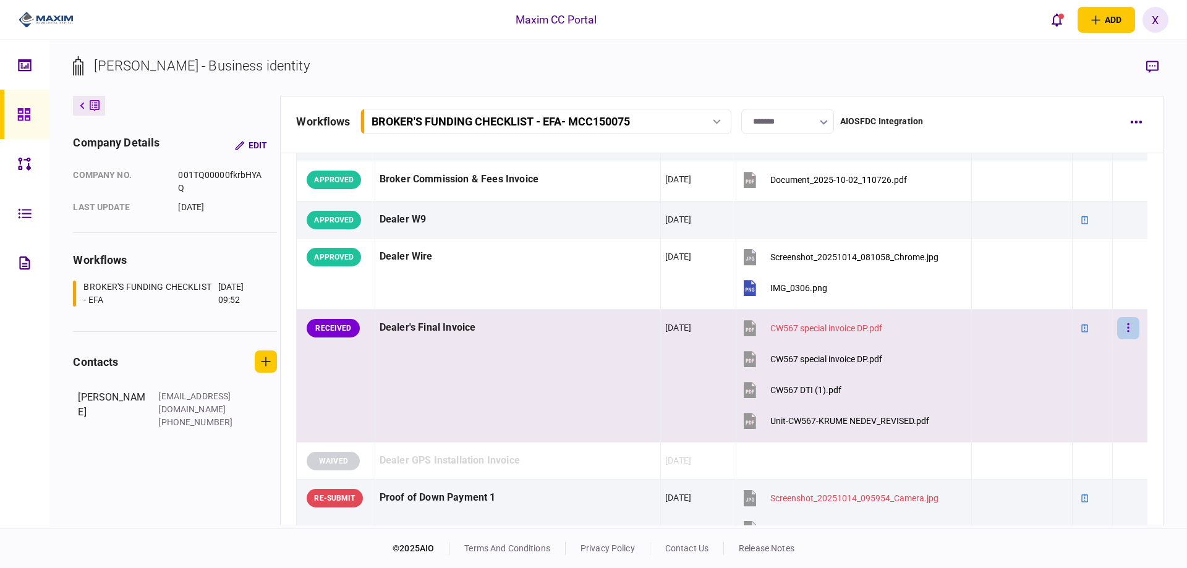
click at [1126, 329] on button "button" at bounding box center [1128, 328] width 22 height 22
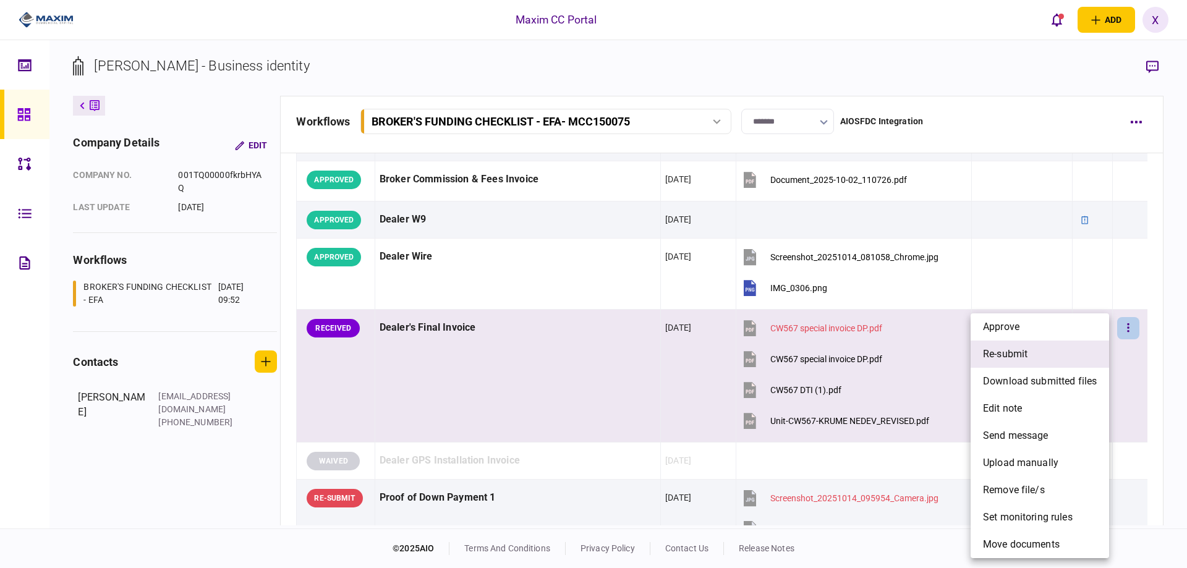
click at [1043, 357] on li "re-submit" at bounding box center [1040, 354] width 139 height 27
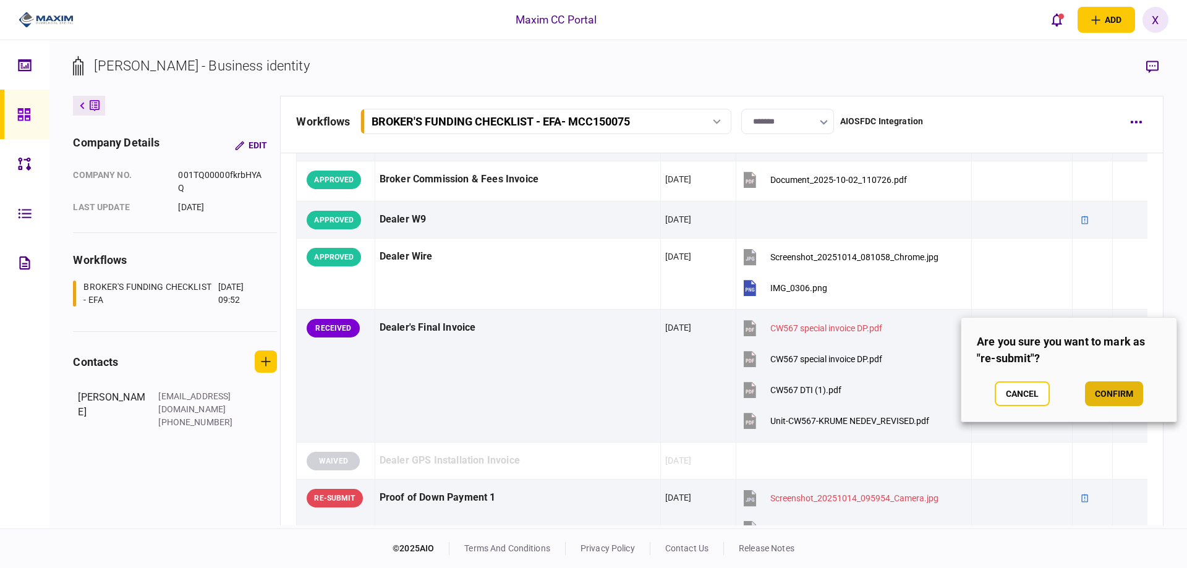
click at [1119, 386] on button "confirm" at bounding box center [1114, 394] width 58 height 25
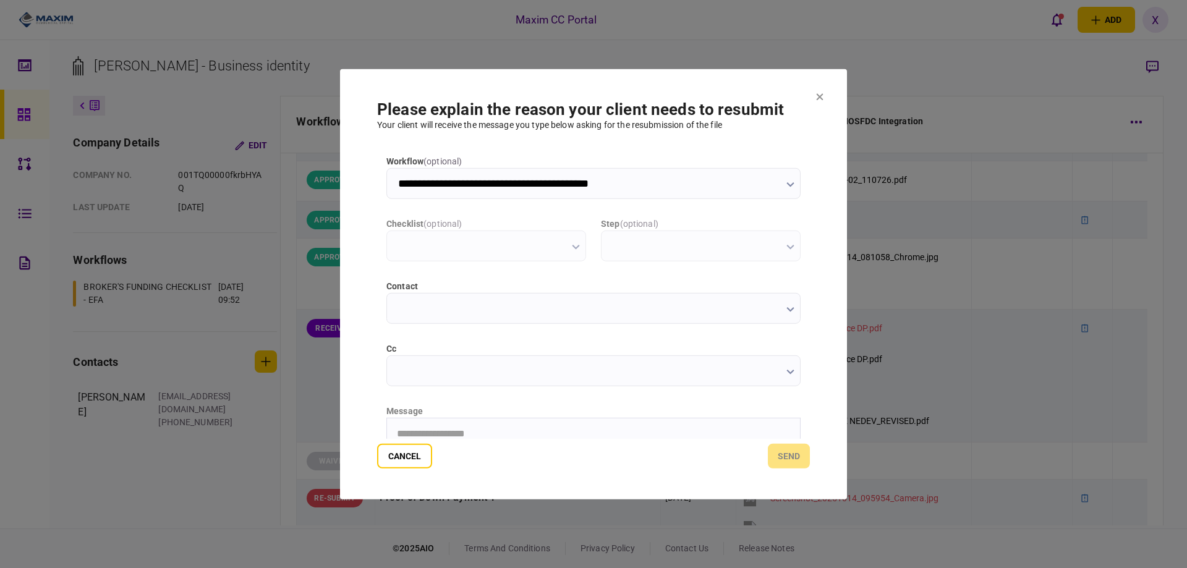
scroll to position [0, 0]
type input "**********"
click at [486, 449] on div "Cancel send" at bounding box center [593, 456] width 433 height 25
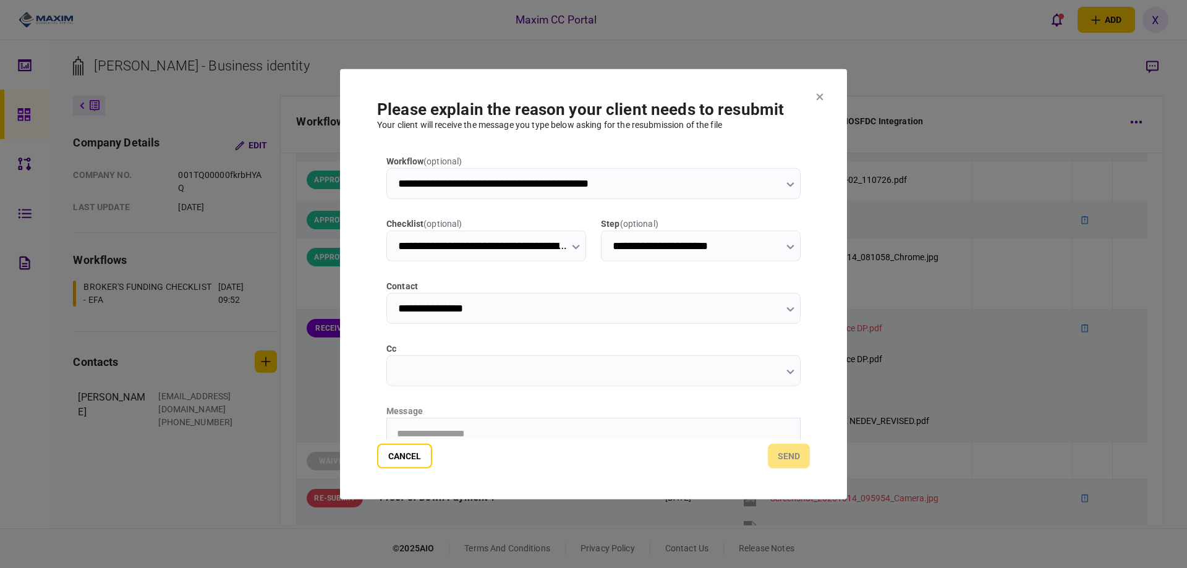
click at [487, 445] on div "Cancel send" at bounding box center [593, 456] width 433 height 25
click at [489, 444] on div "Cancel send" at bounding box center [593, 456] width 433 height 25
click at [495, 443] on form "**********" at bounding box center [593, 284] width 433 height 369
click at [797, 461] on button "send" at bounding box center [789, 456] width 42 height 25
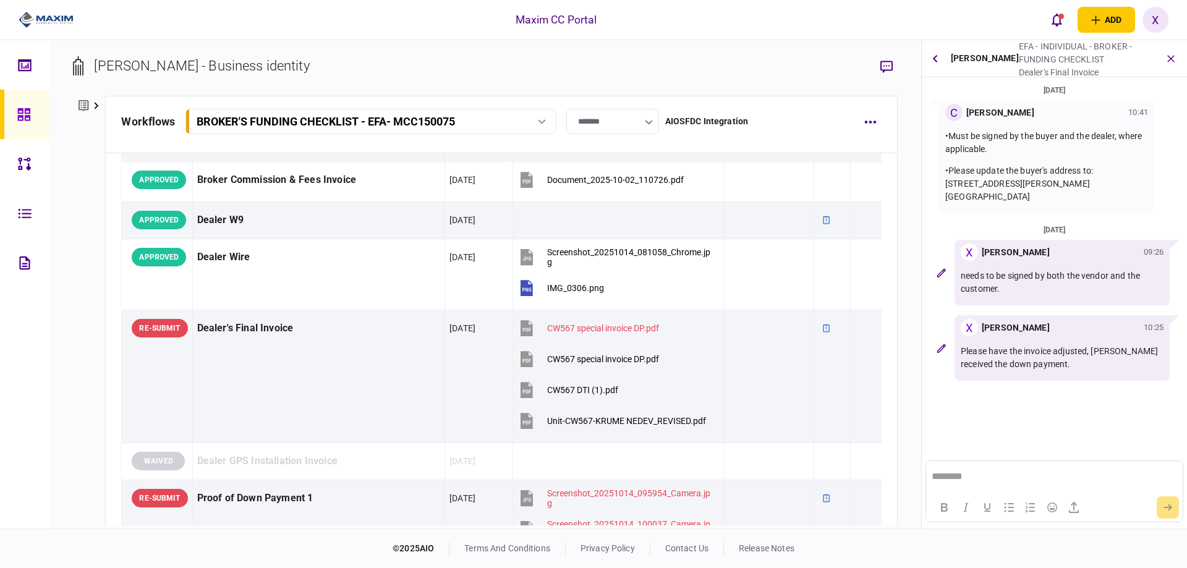
click at [18, 122] on div at bounding box center [27, 114] width 20 height 49
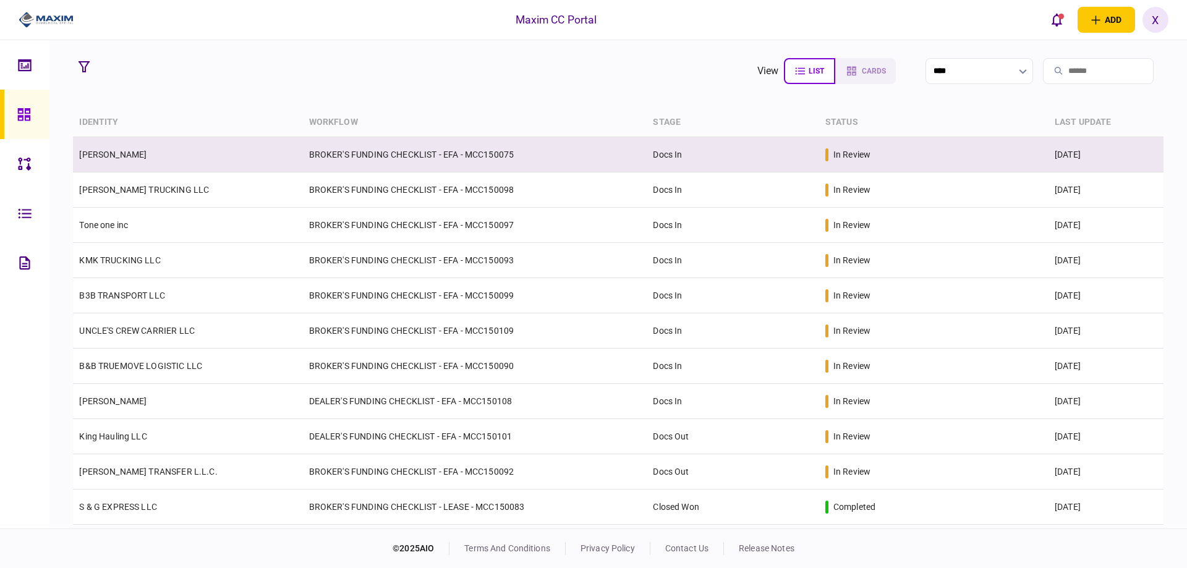
click at [111, 145] on td "[PERSON_NAME]" at bounding box center [187, 154] width 229 height 35
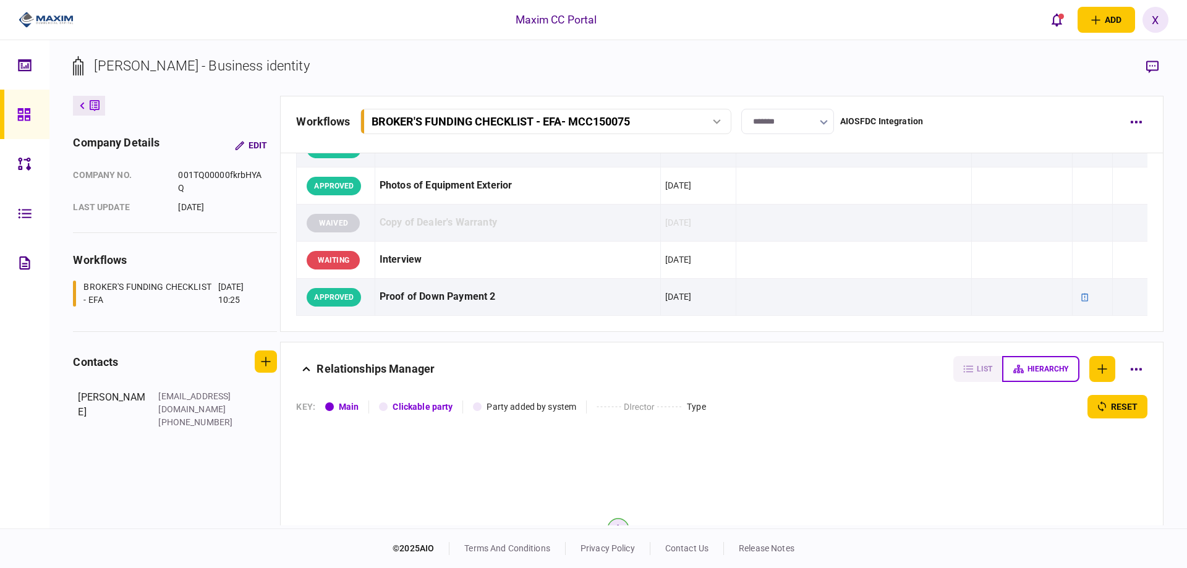
scroll to position [1732, 0]
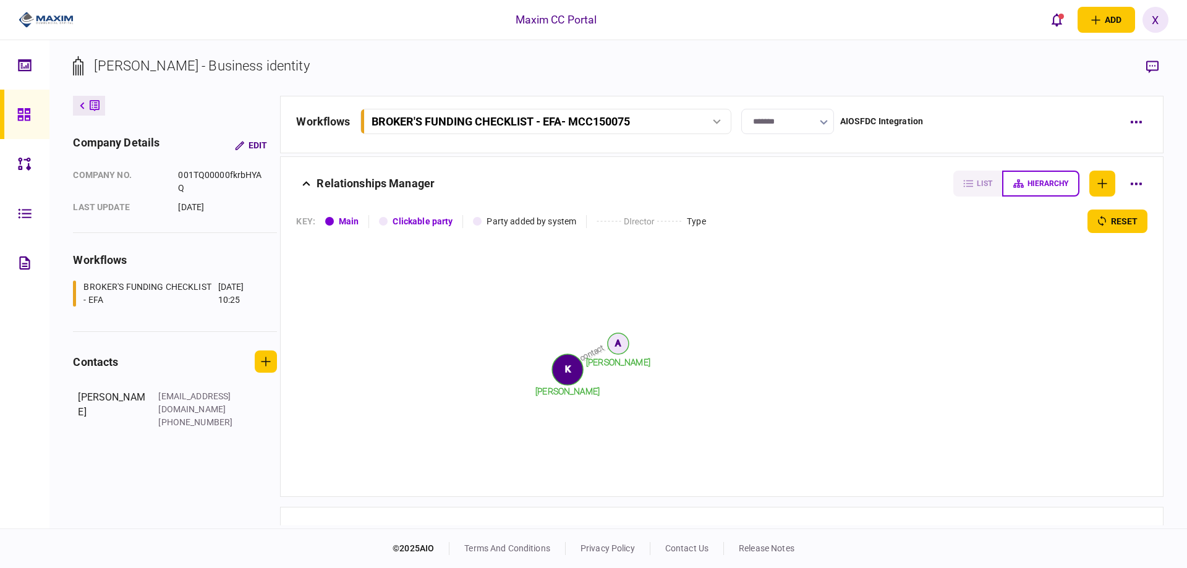
click at [41, 22] on img at bounding box center [46, 20] width 55 height 19
click at [28, 105] on div at bounding box center [27, 114] width 20 height 49
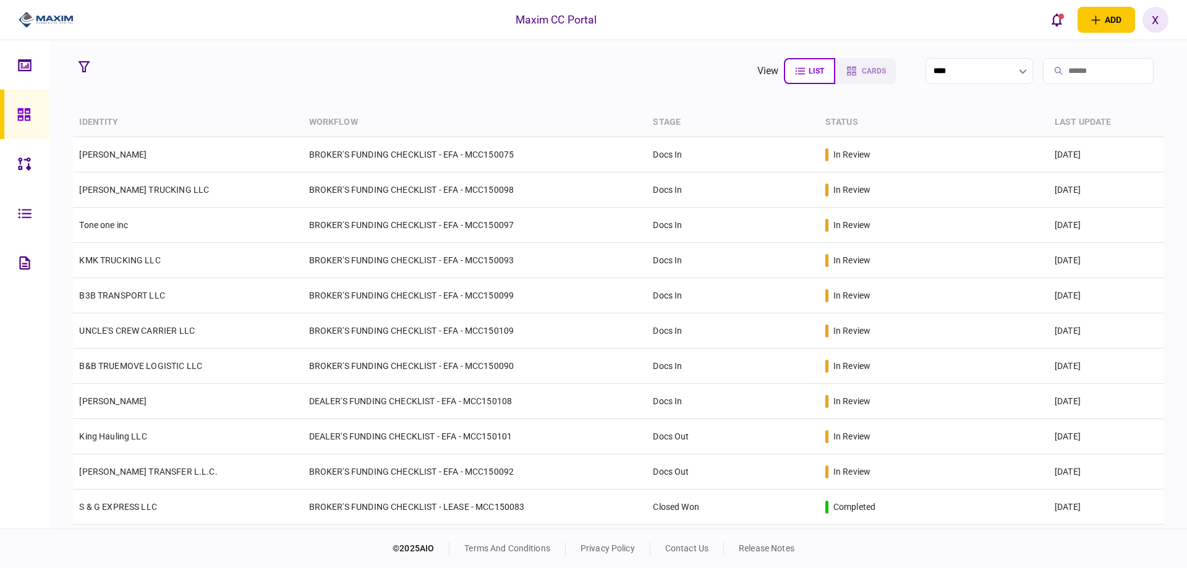
click at [41, 19] on img at bounding box center [46, 20] width 55 height 19
click at [41, 25] on img at bounding box center [46, 20] width 55 height 19
click at [27, 120] on icon at bounding box center [23, 114] width 12 height 12
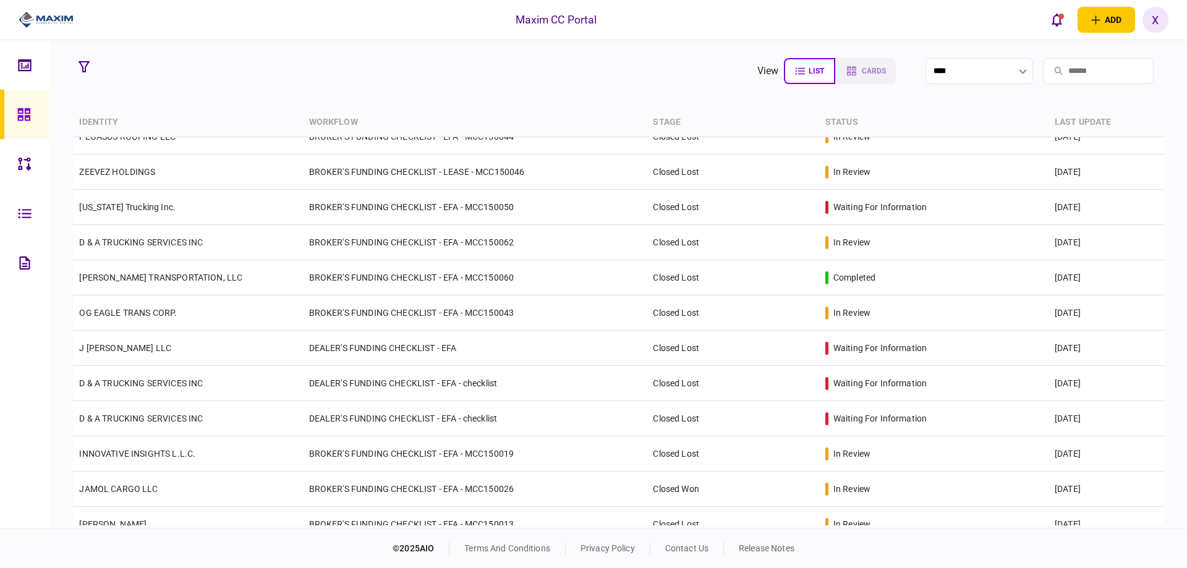
scroll to position [2251, 0]
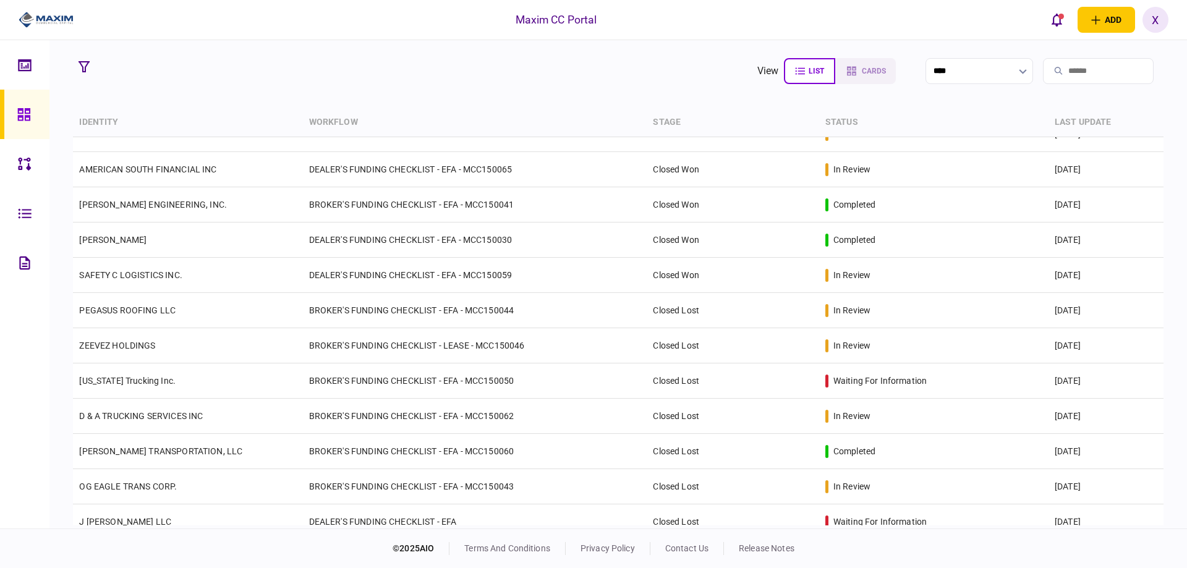
click at [54, 21] on img at bounding box center [46, 20] width 55 height 19
click at [32, 4] on div at bounding box center [41, 20] width 83 height 40
click at [33, 20] on img at bounding box center [46, 20] width 55 height 19
click at [22, 116] on icon at bounding box center [23, 114] width 12 height 12
